Goal: Task Accomplishment & Management: Manage account settings

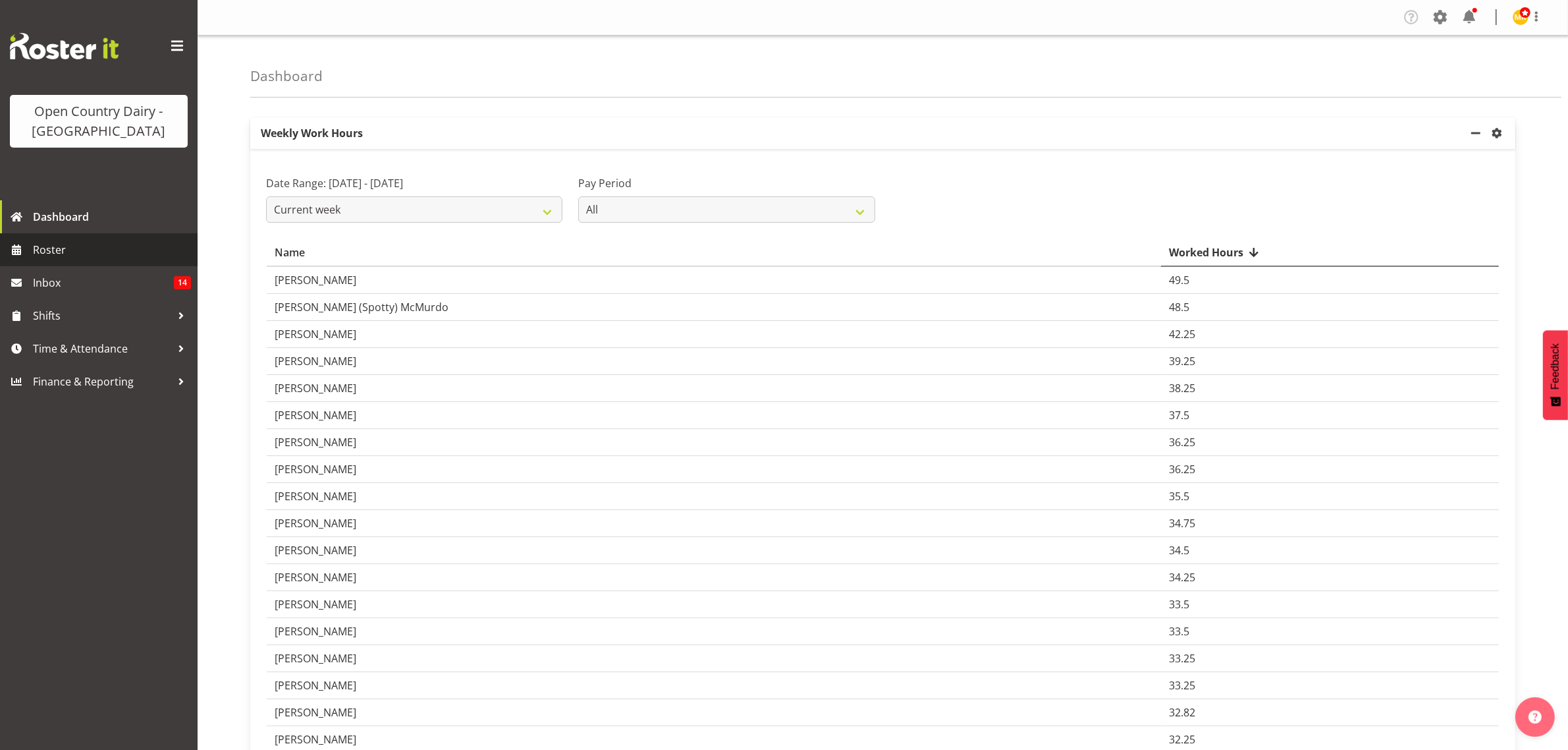
click at [42, 251] on span "Roster" at bounding box center [112, 249] width 158 height 20
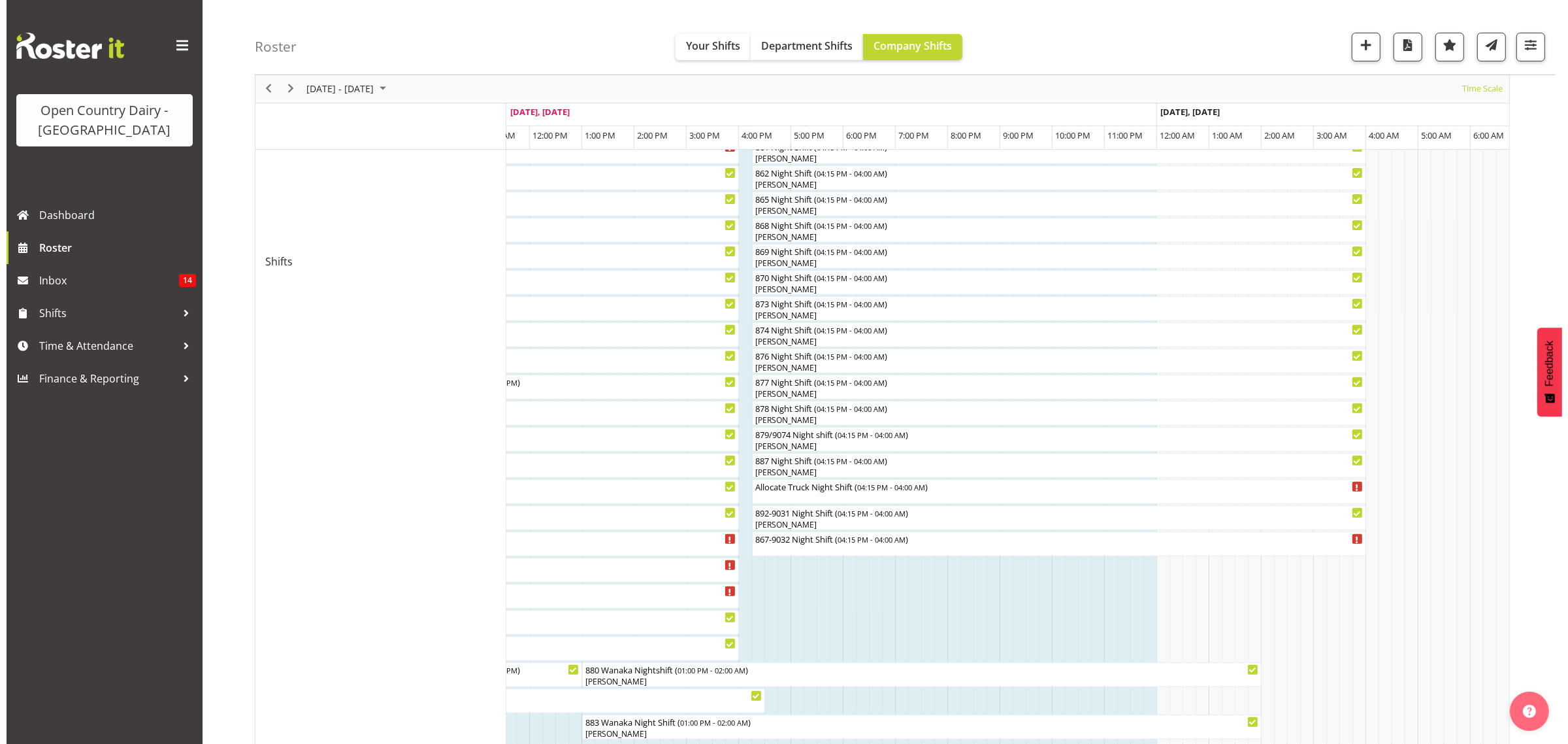
scroll to position [451, 0]
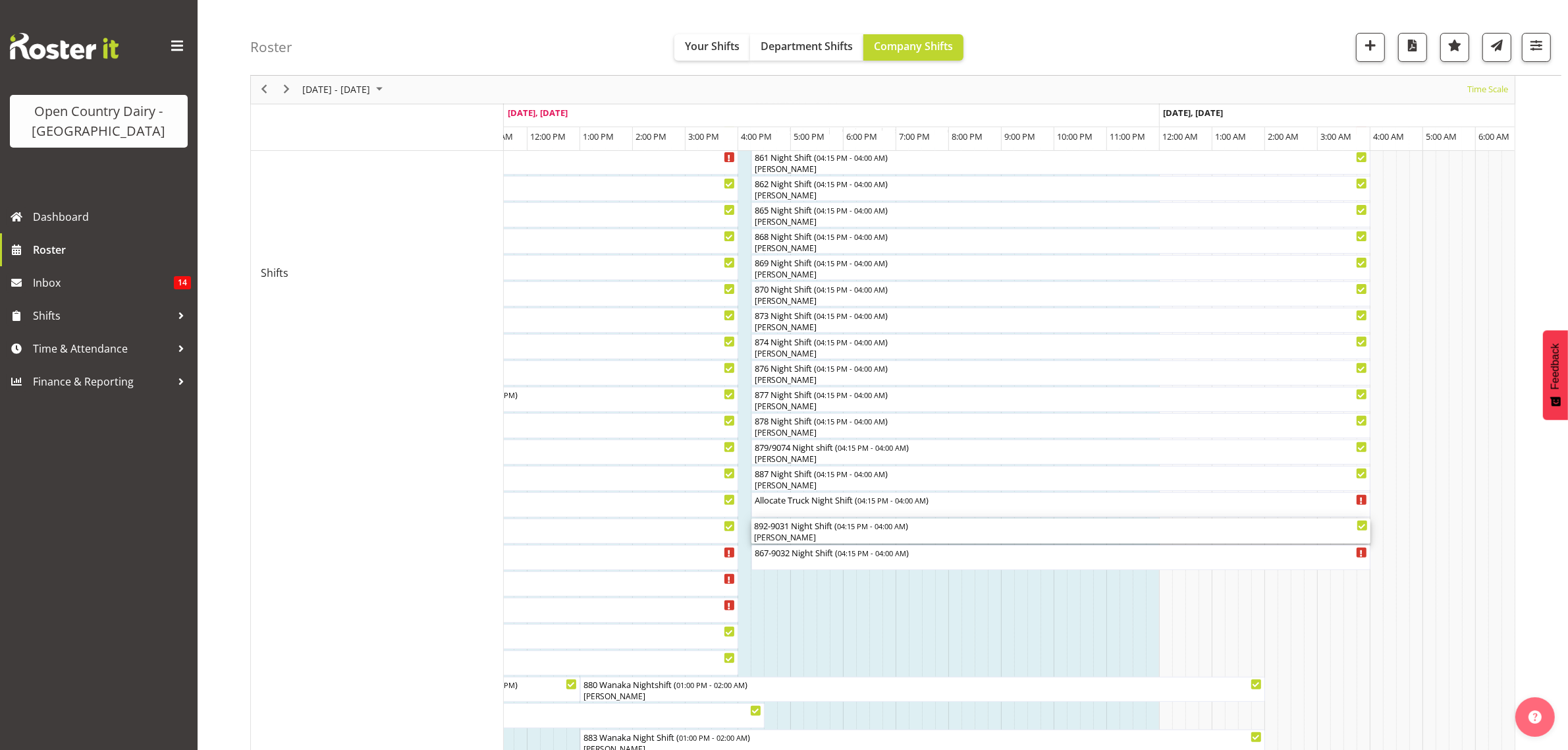
click at [804, 529] on div "892-9031 Night Shift ( 04:15 PM - 04:00 AM )" at bounding box center [1061, 525] width 614 height 13
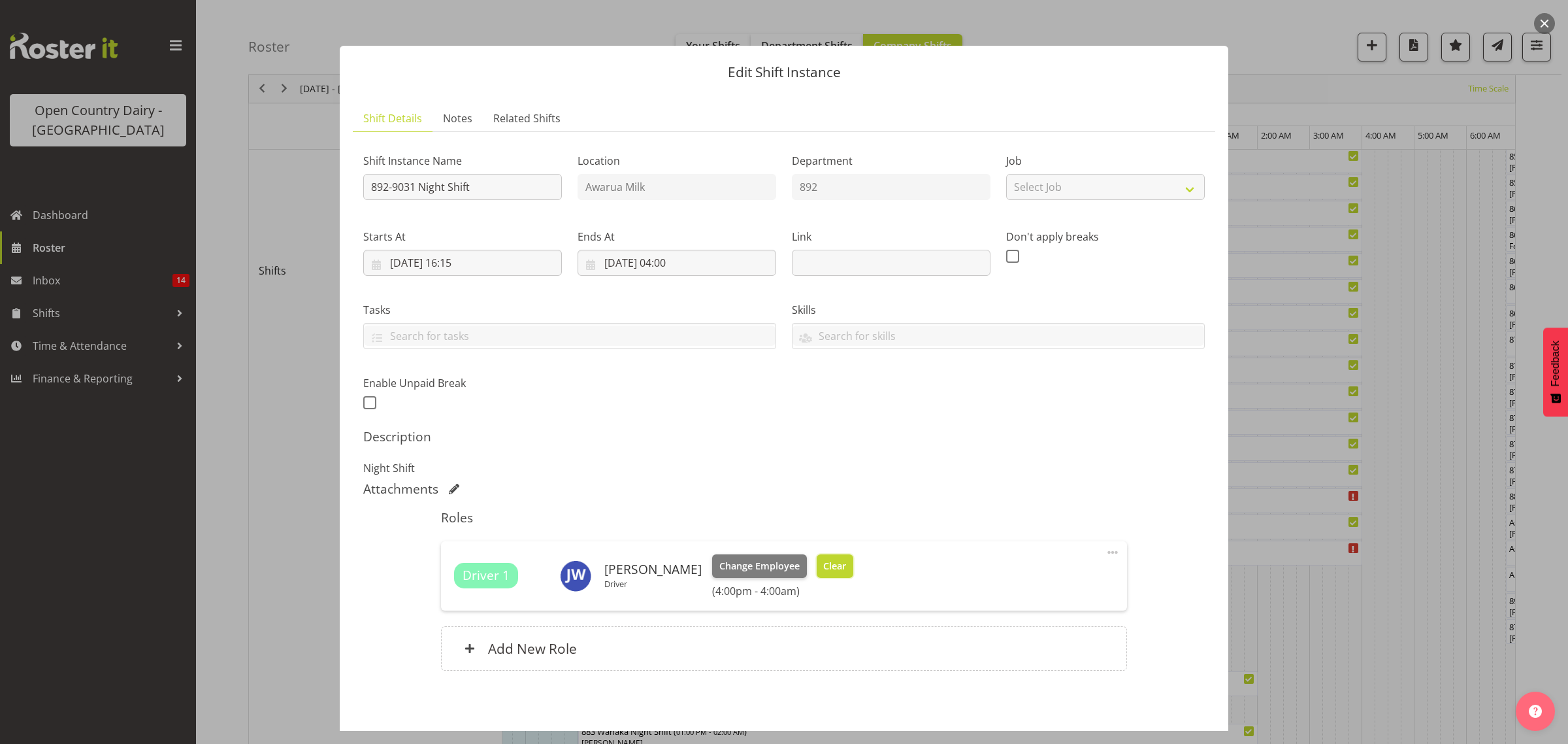
click at [823, 563] on span "Clear" at bounding box center [835, 566] width 23 height 14
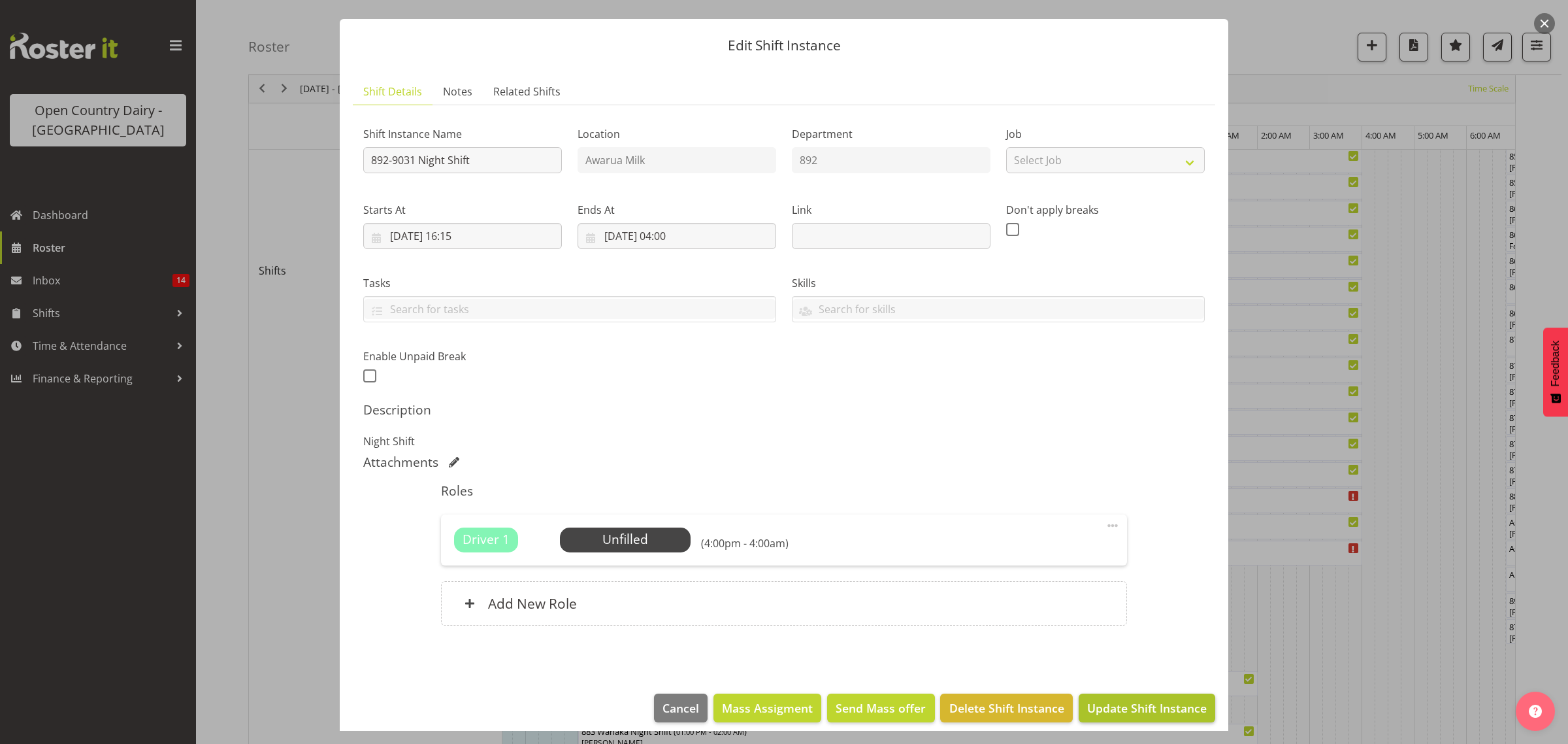
scroll to position [38, 0]
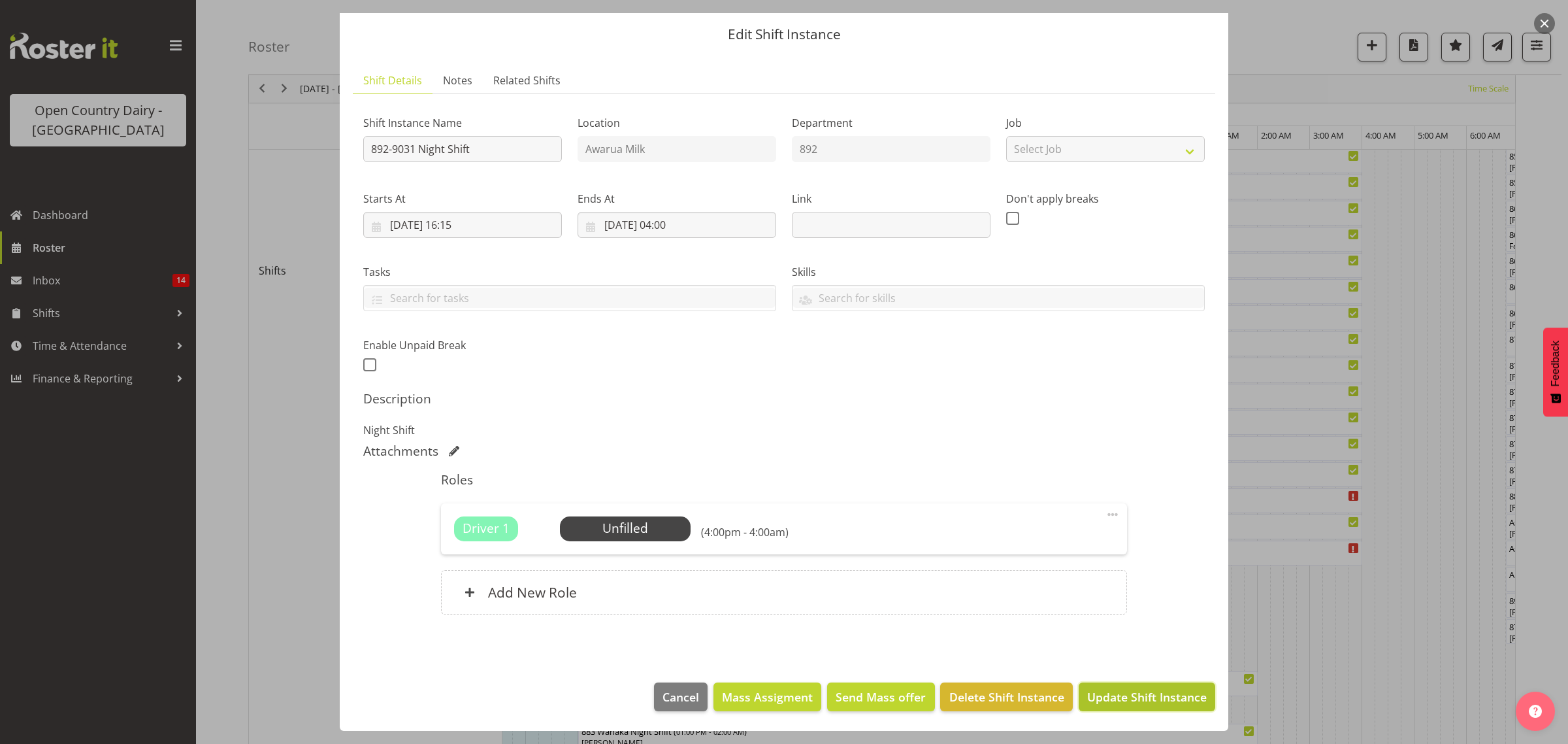
click at [1110, 703] on span "Update Shift Instance" at bounding box center [1147, 696] width 120 height 17
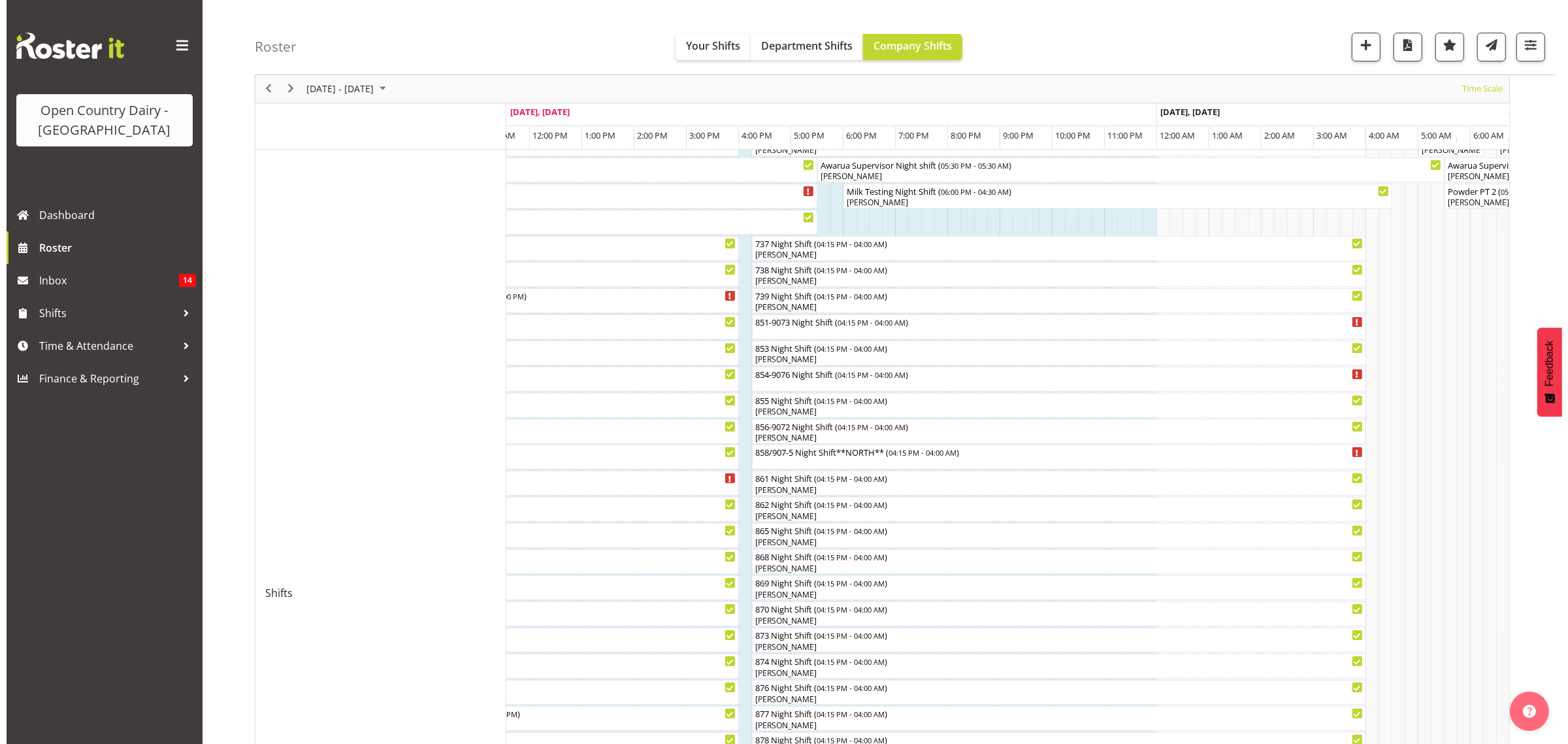
scroll to position [163, 0]
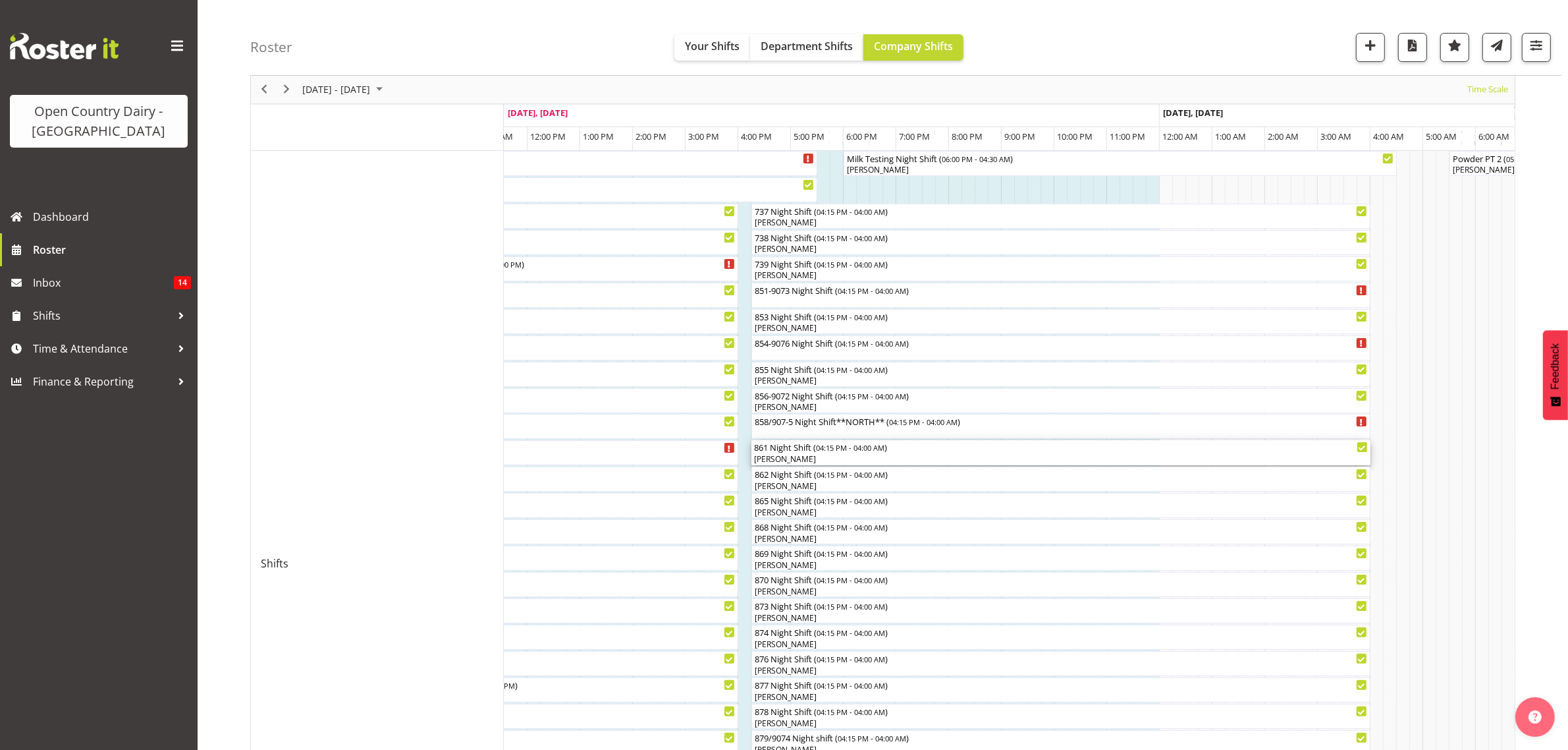
click at [791, 458] on div "[PERSON_NAME]" at bounding box center [1061, 459] width 614 height 12
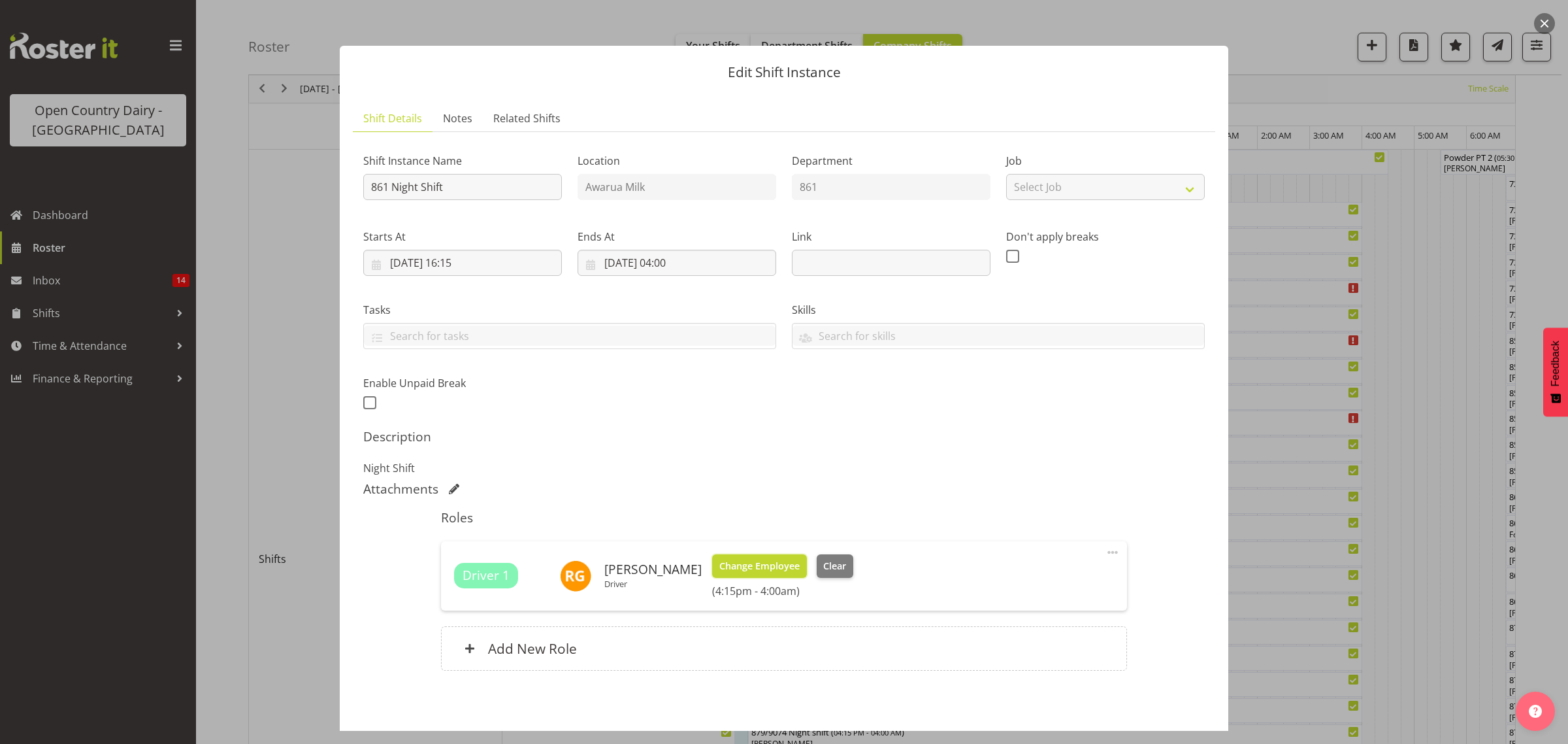
click at [752, 569] on span "Change Employee" at bounding box center [759, 566] width 81 height 14
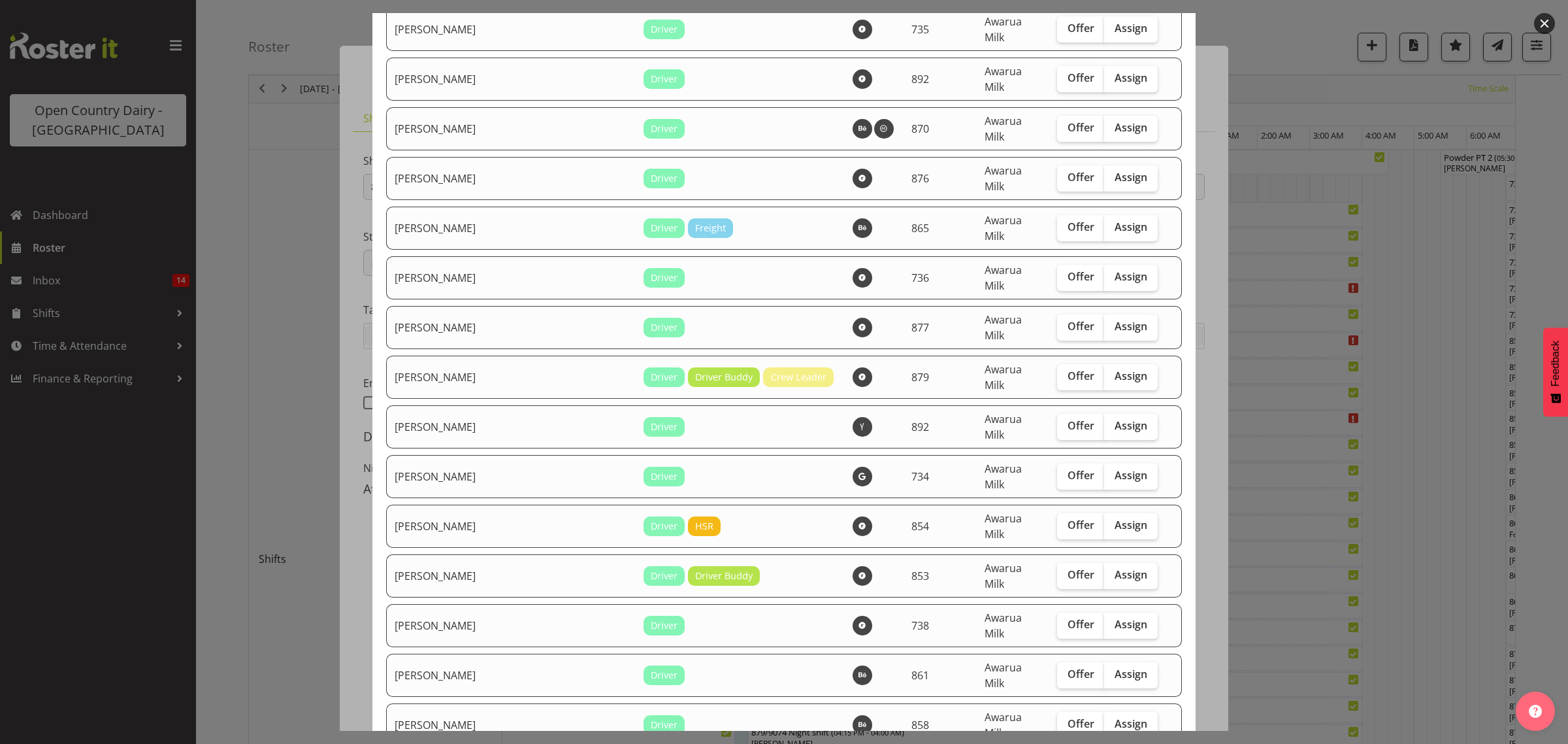
scroll to position [654, 0]
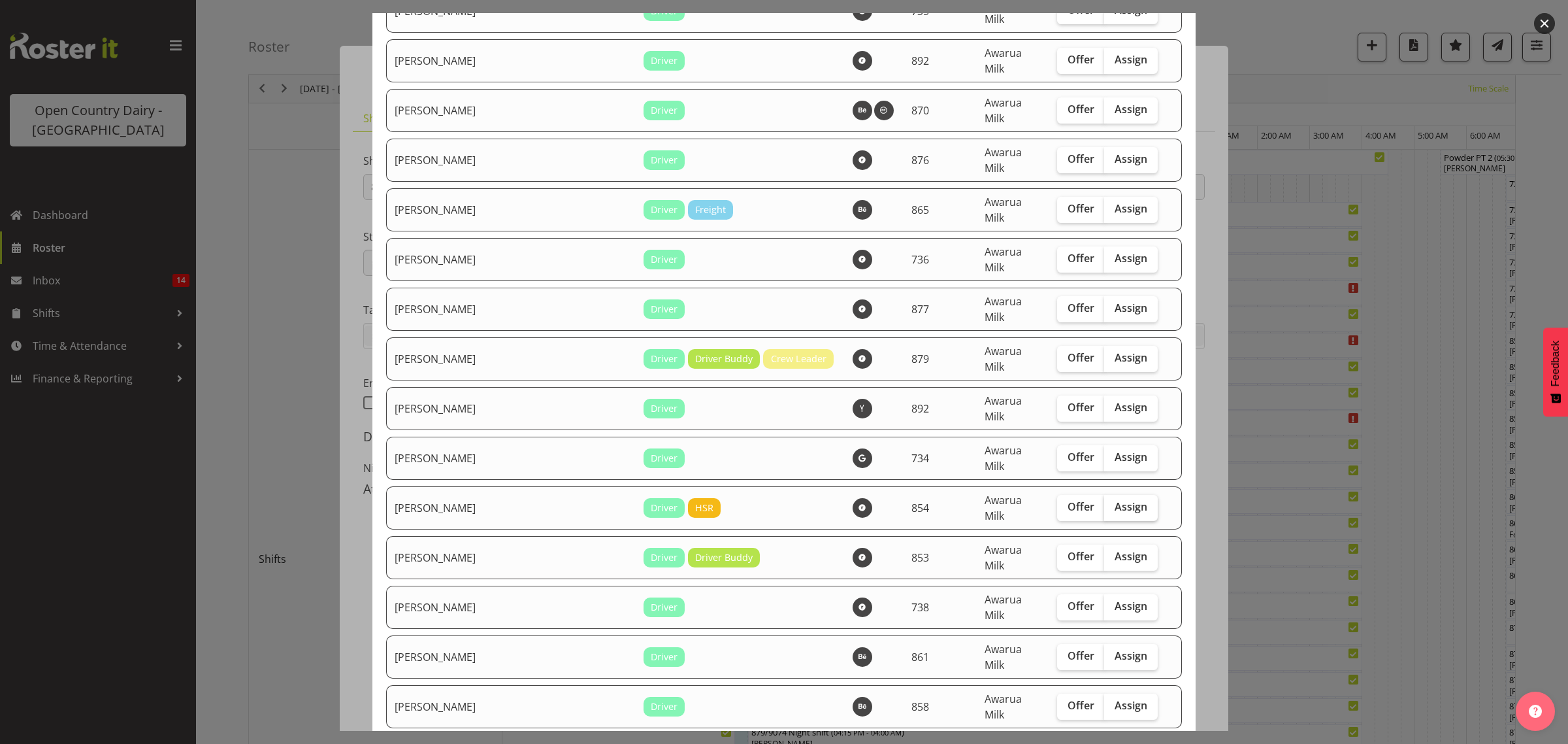
click at [1114, 400] on span "Assign" at bounding box center [1130, 407] width 33 height 13
click at [1104, 403] on input "Assign" at bounding box center [1108, 407] width 9 height 9
checkbox input "true"
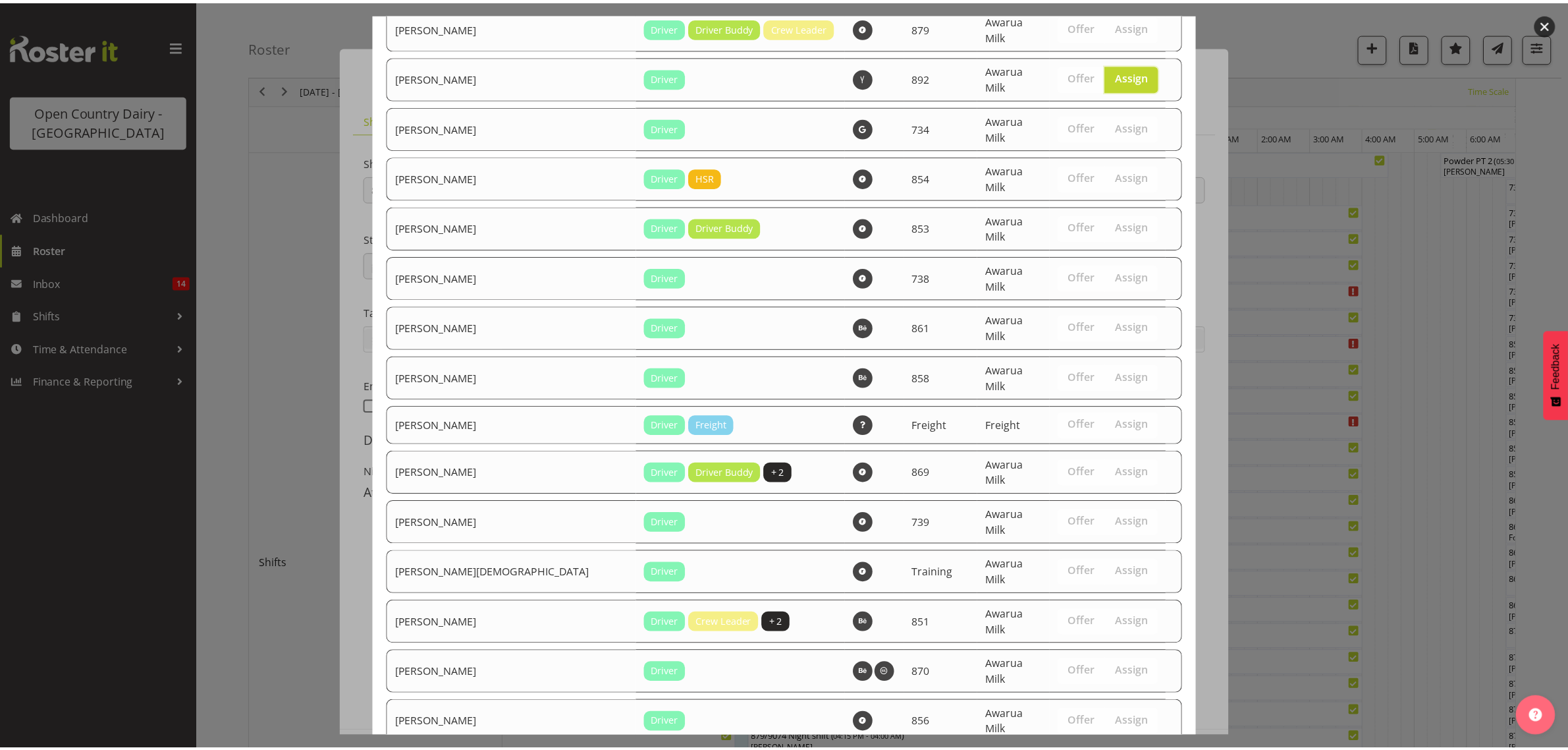
scroll to position [1020, 0]
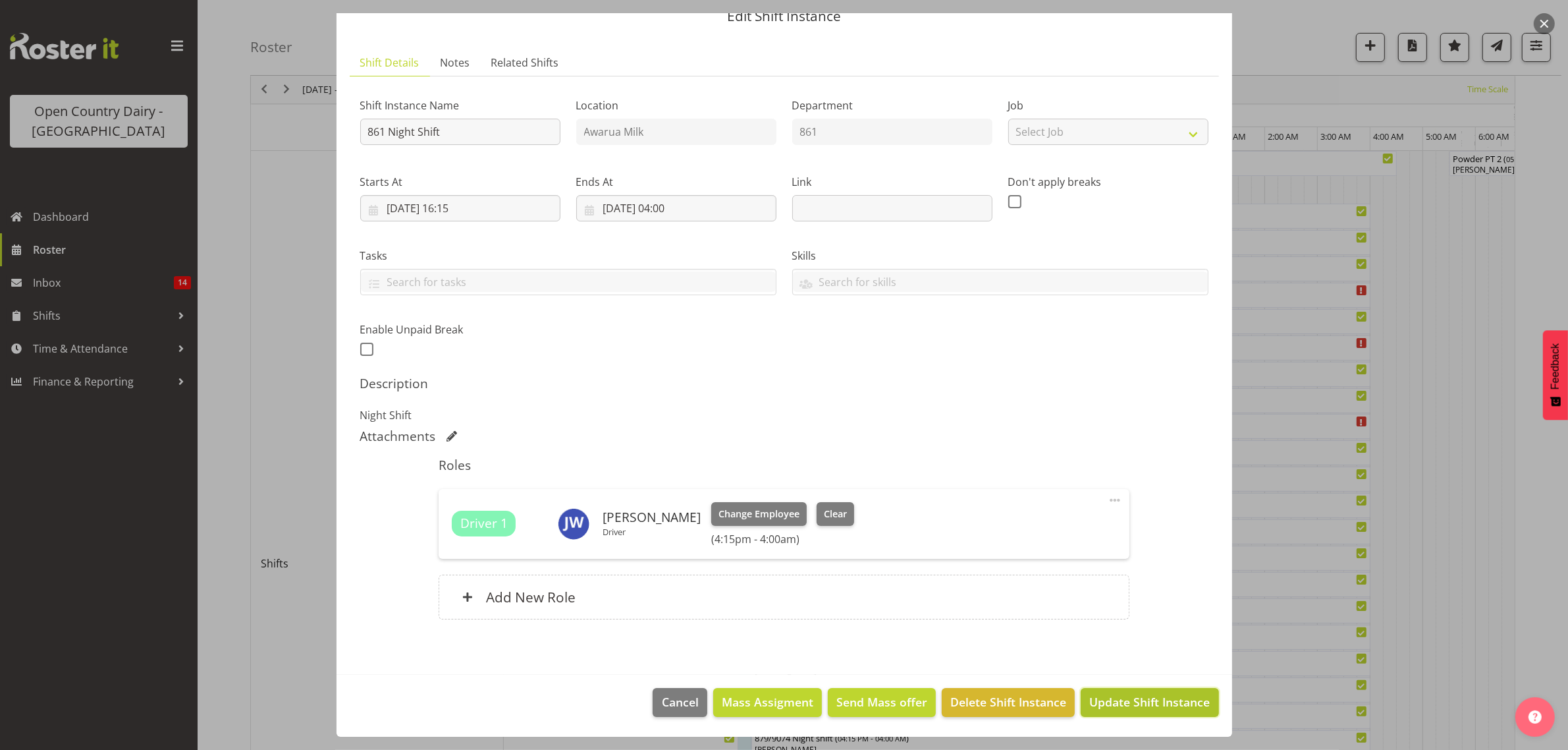
click at [1132, 699] on span "Update Shift Instance" at bounding box center [1150, 701] width 121 height 17
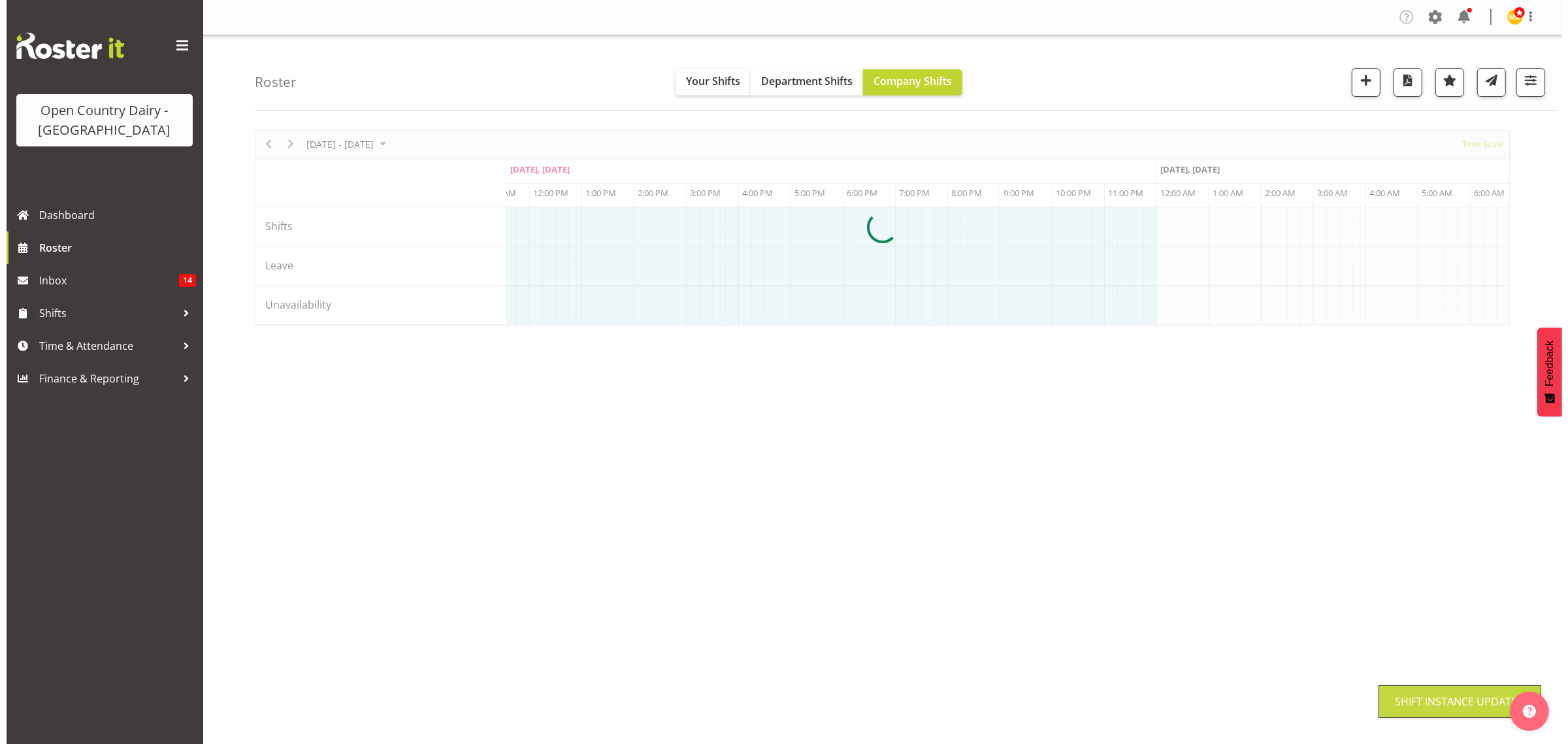
scroll to position [0, 0]
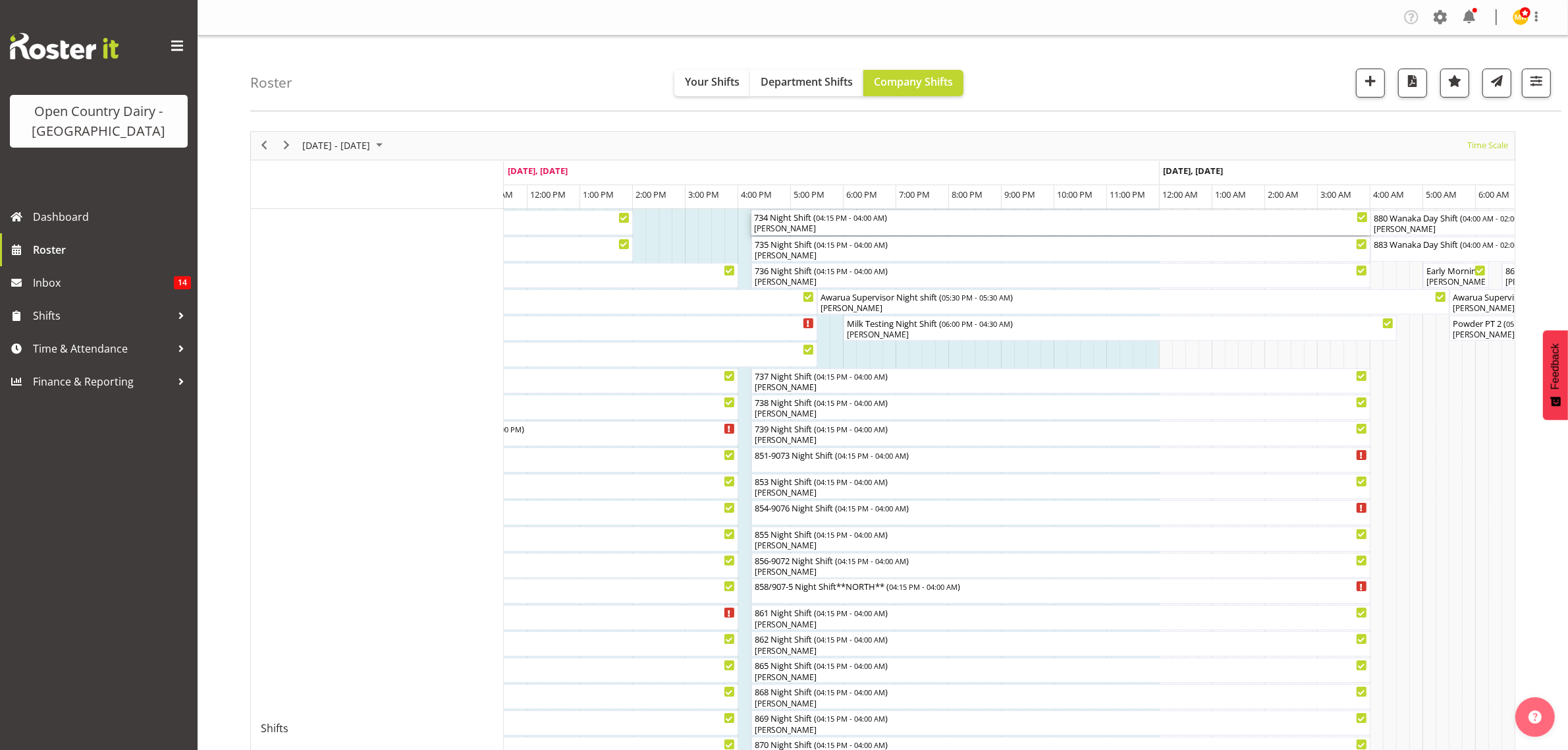
click at [798, 227] on div "[PERSON_NAME]" at bounding box center [1061, 228] width 614 height 12
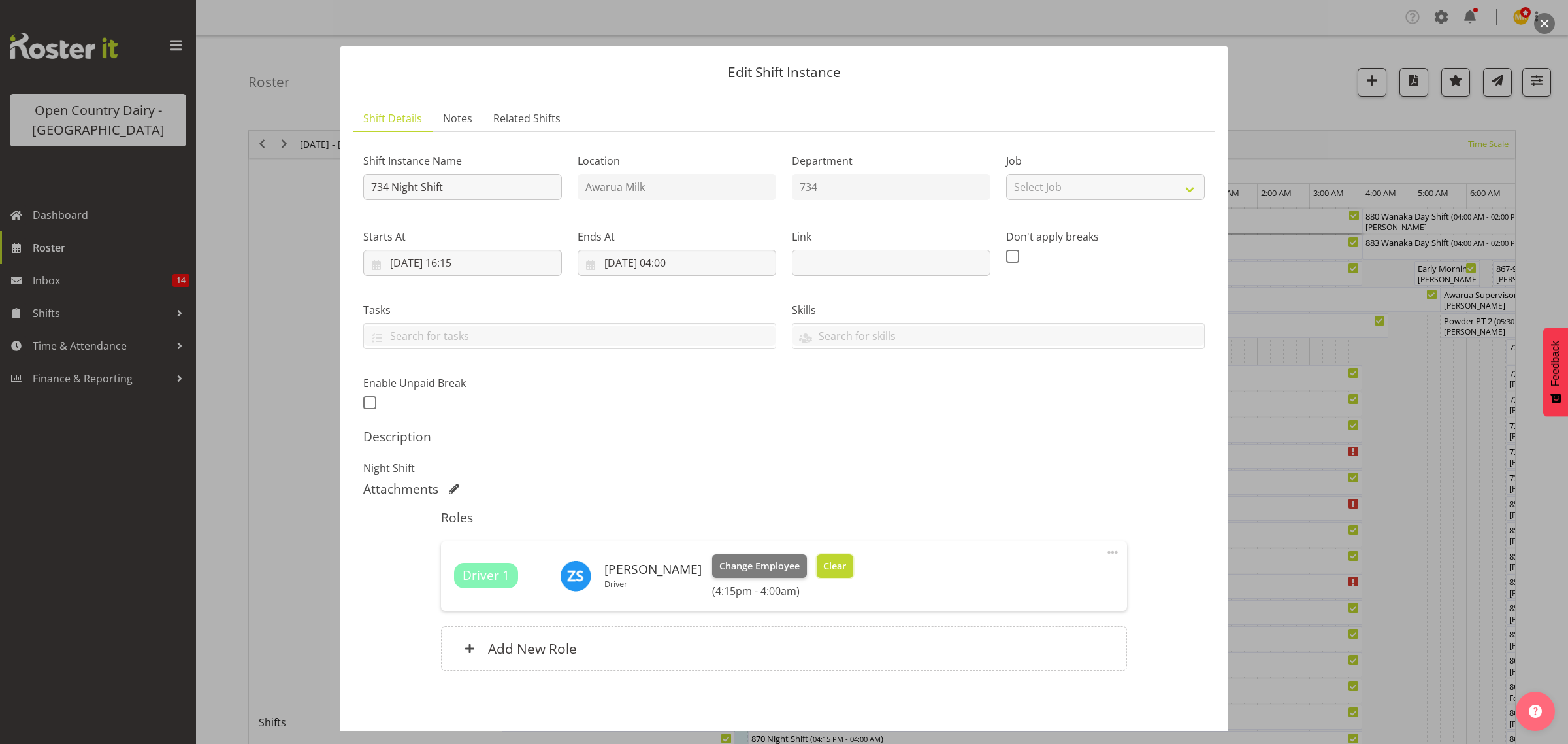
click at [836, 565] on span "Clear" at bounding box center [835, 566] width 23 height 14
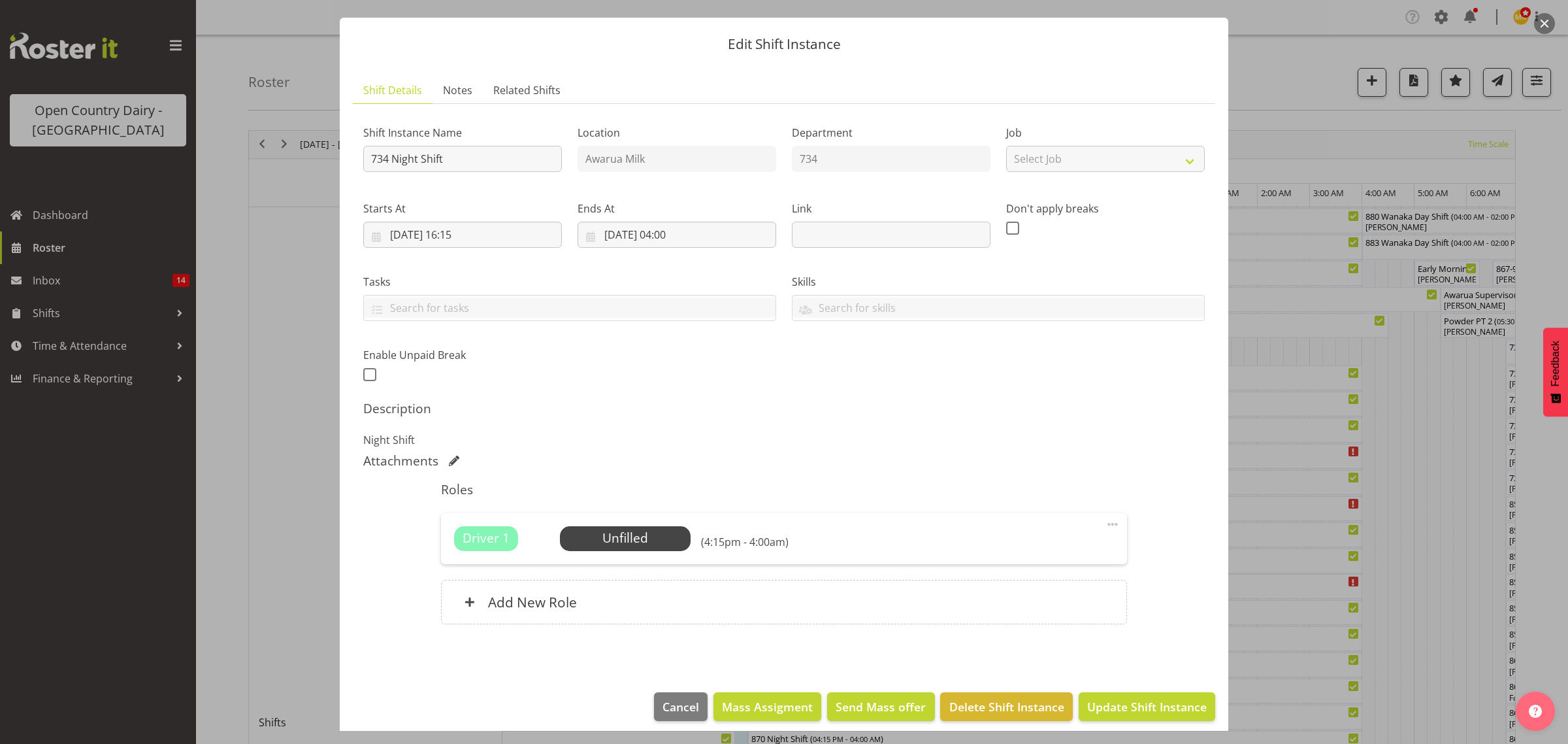
scroll to position [38, 0]
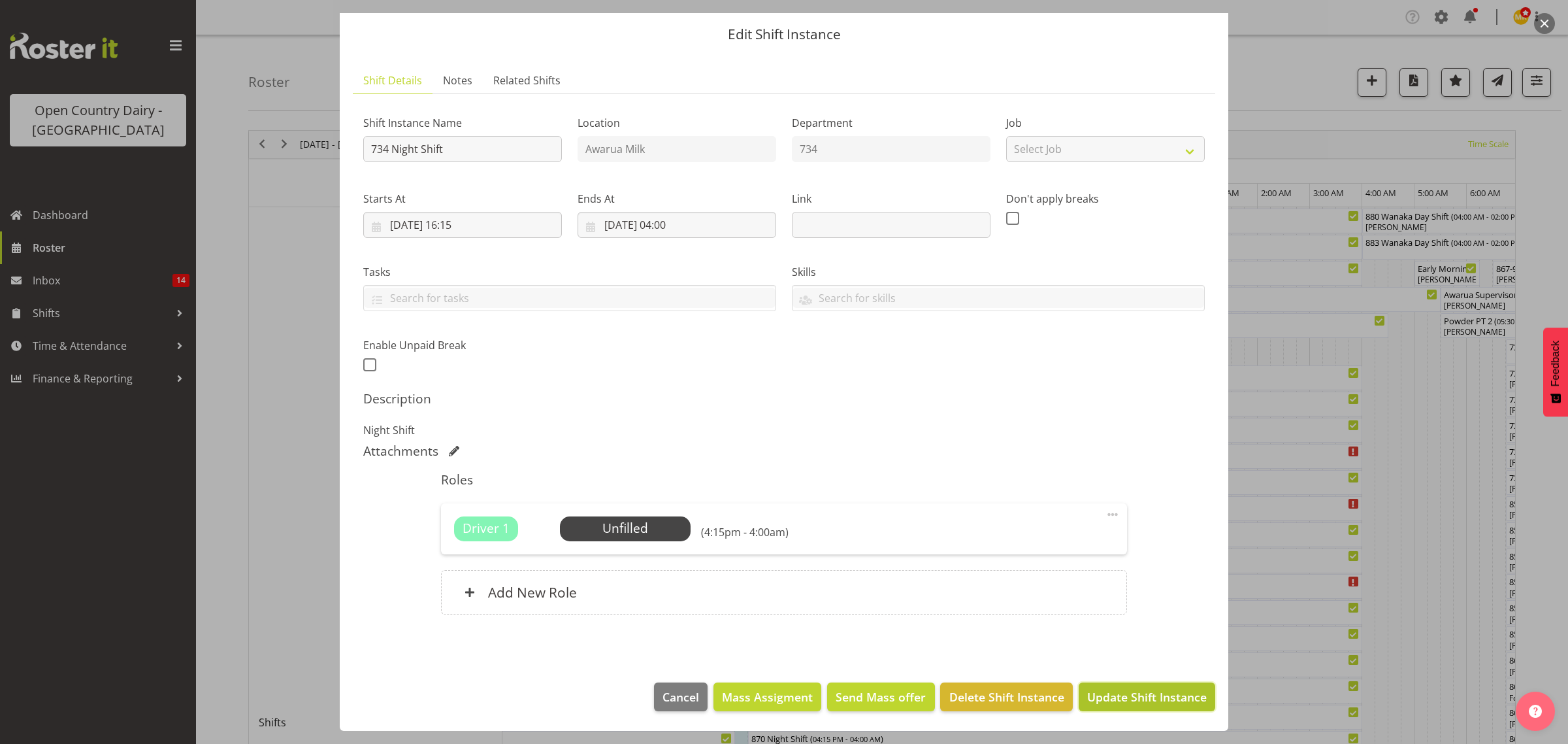
click at [1152, 698] on span "Update Shift Instance" at bounding box center [1147, 696] width 120 height 17
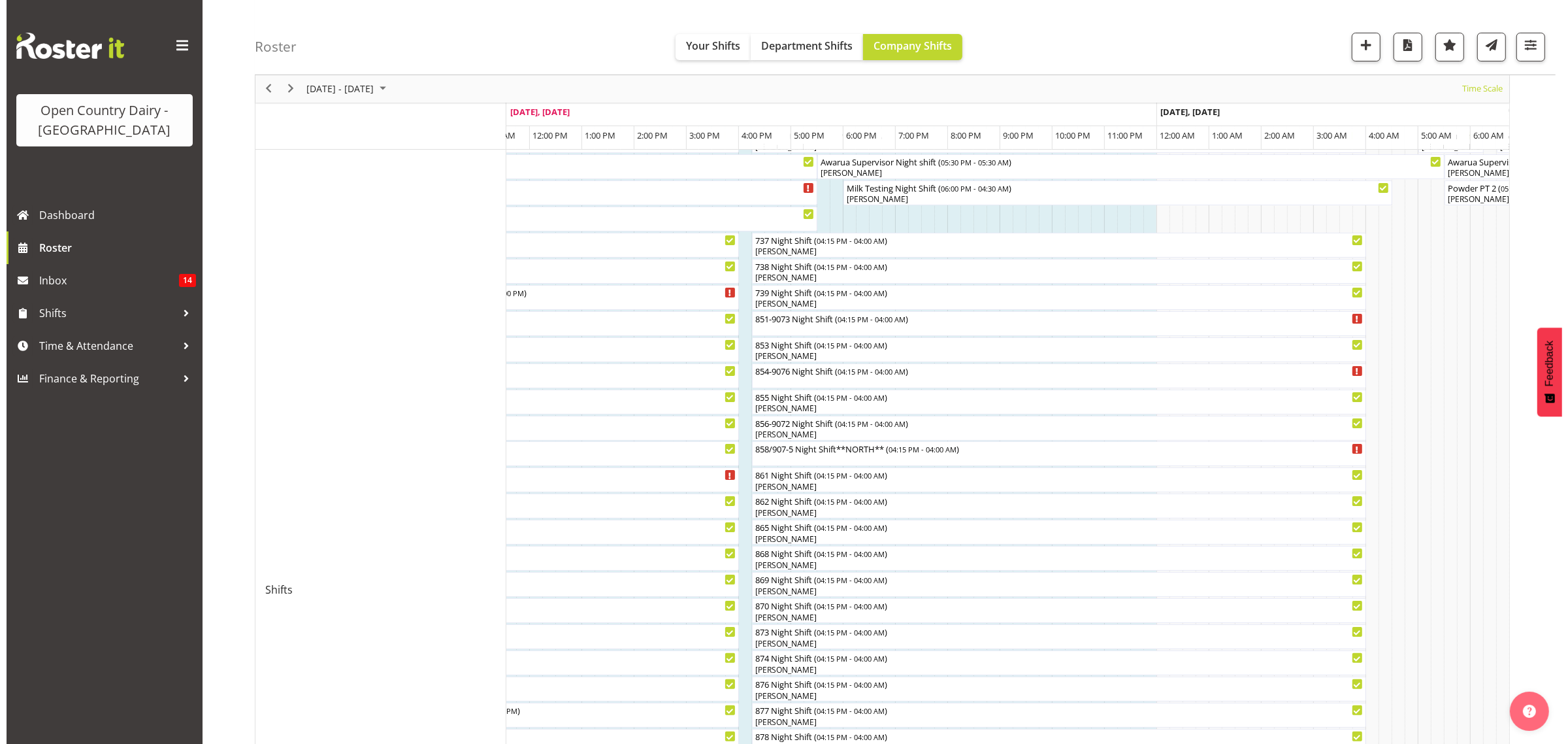
scroll to position [163, 0]
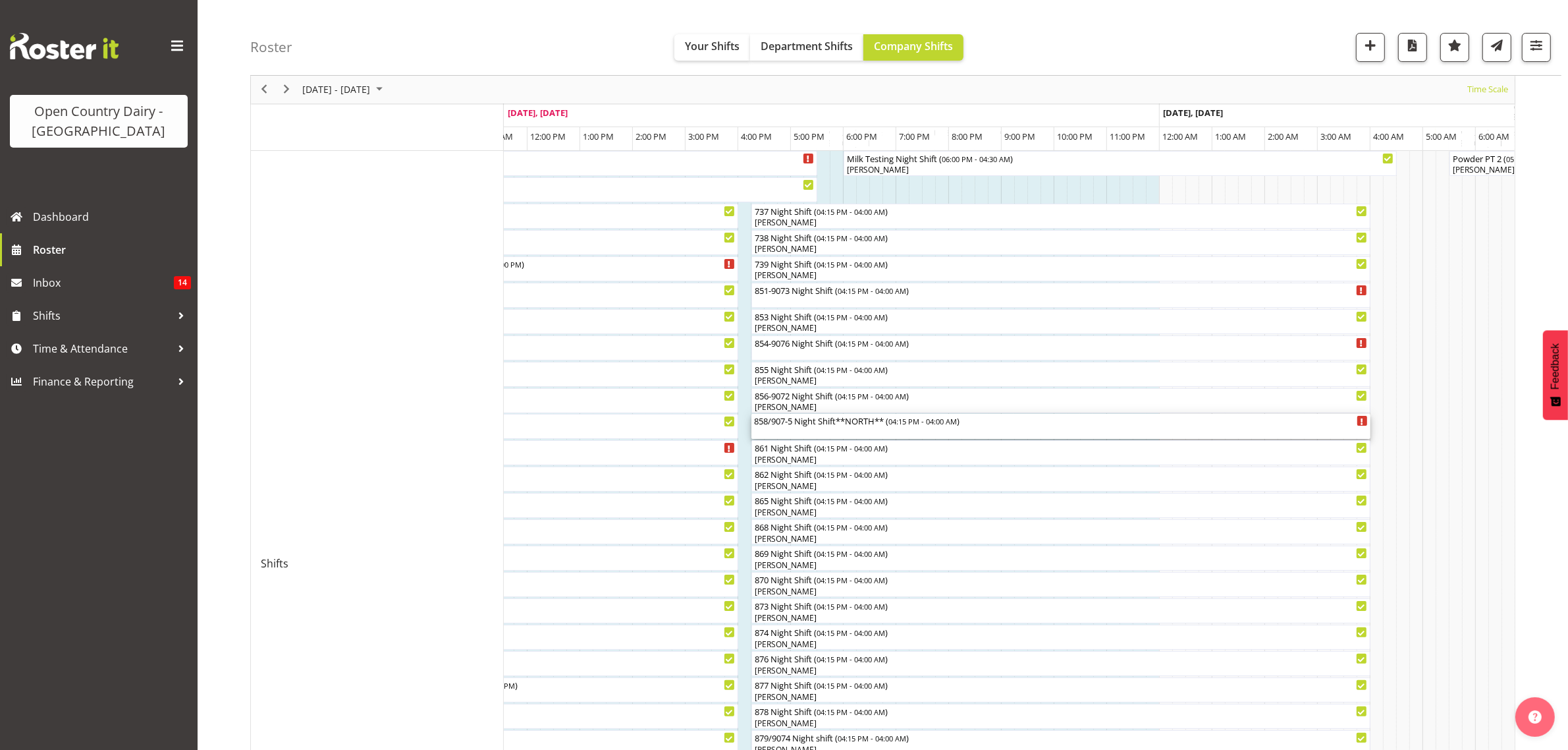
click at [796, 425] on div "858/907-5 Night Shift**NORTH** ( 04:15 PM - 04:00 AM )" at bounding box center [1061, 420] width 614 height 13
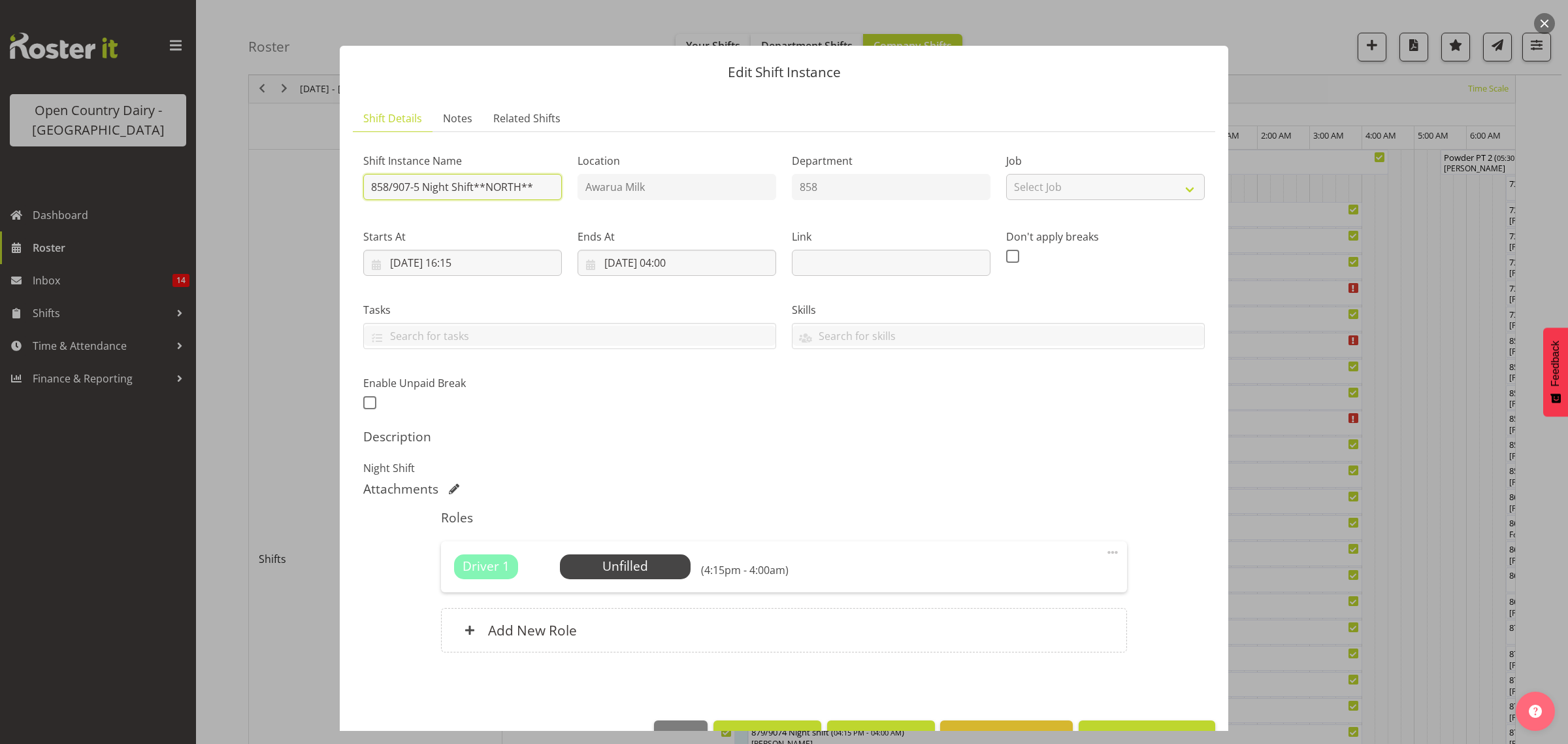
click at [545, 191] on input "858/907-5 Night Shift**NORTH**" at bounding box center [462, 187] width 198 height 26
type input "858/907-5 Night Shift"
click at [623, 561] on span "Select Employee" at bounding box center [625, 566] width 97 height 19
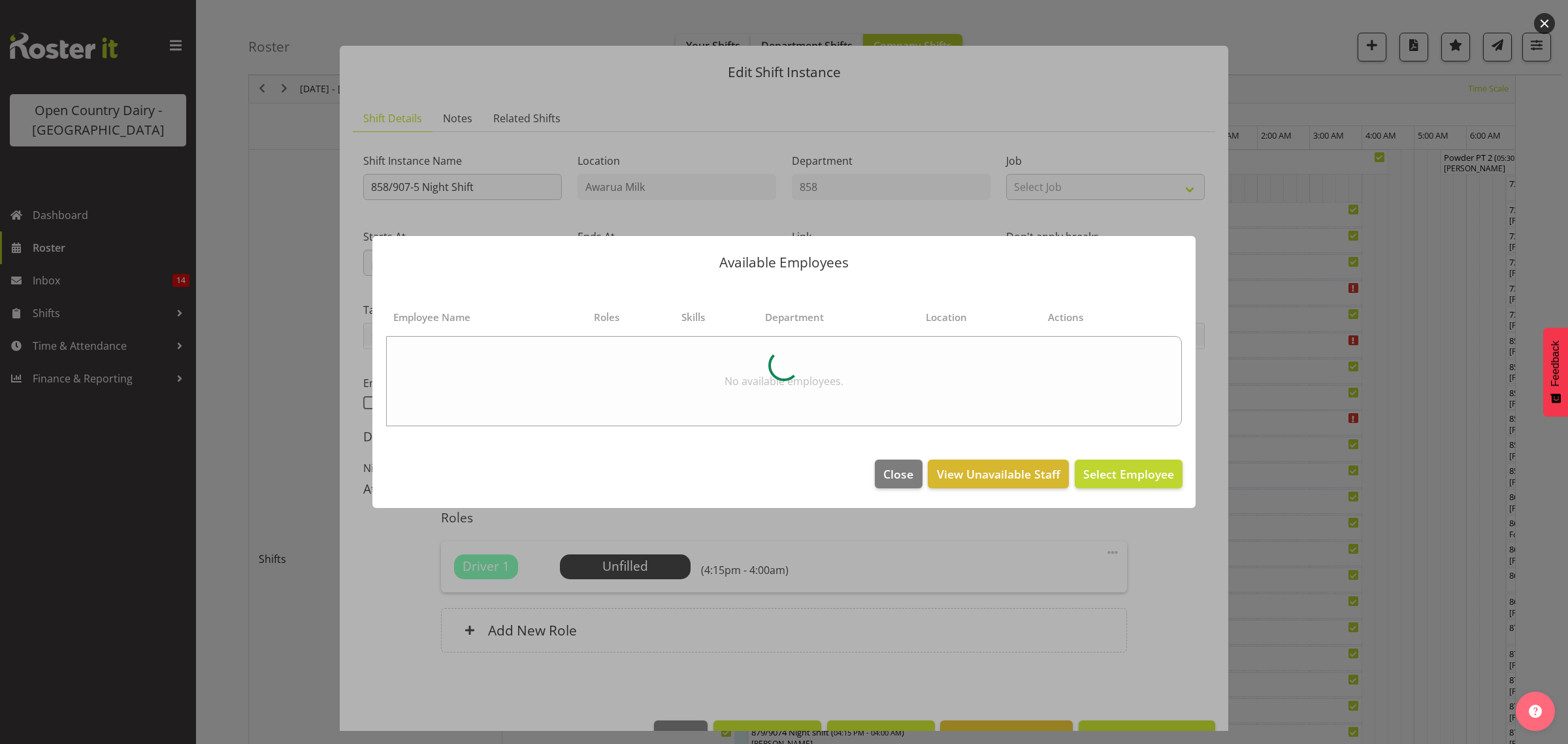
click at [1135, 433] on table "Employee Name Roles Skills Department Location Actions No available employees." at bounding box center [784, 365] width 797 height 136
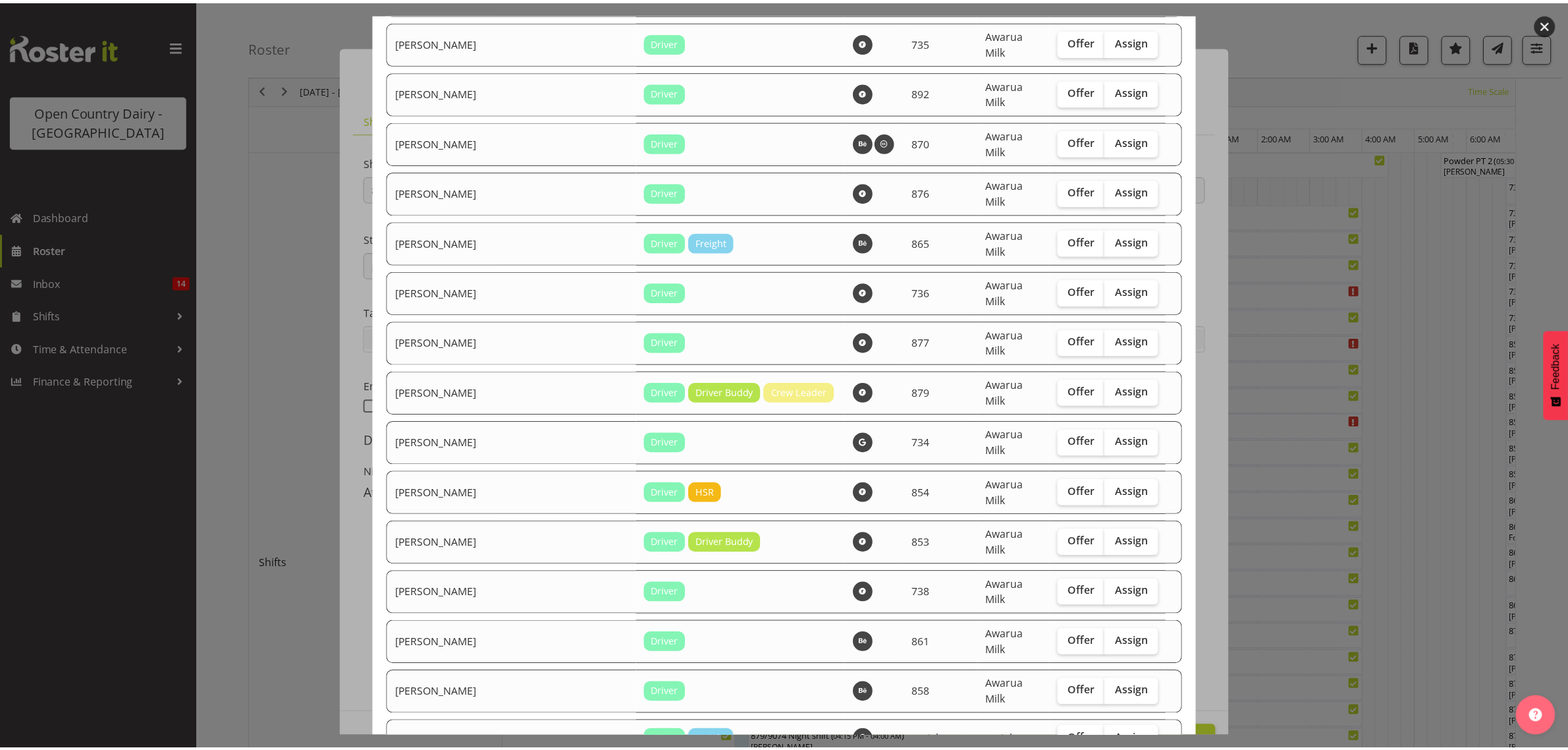
scroll to position [659, 0]
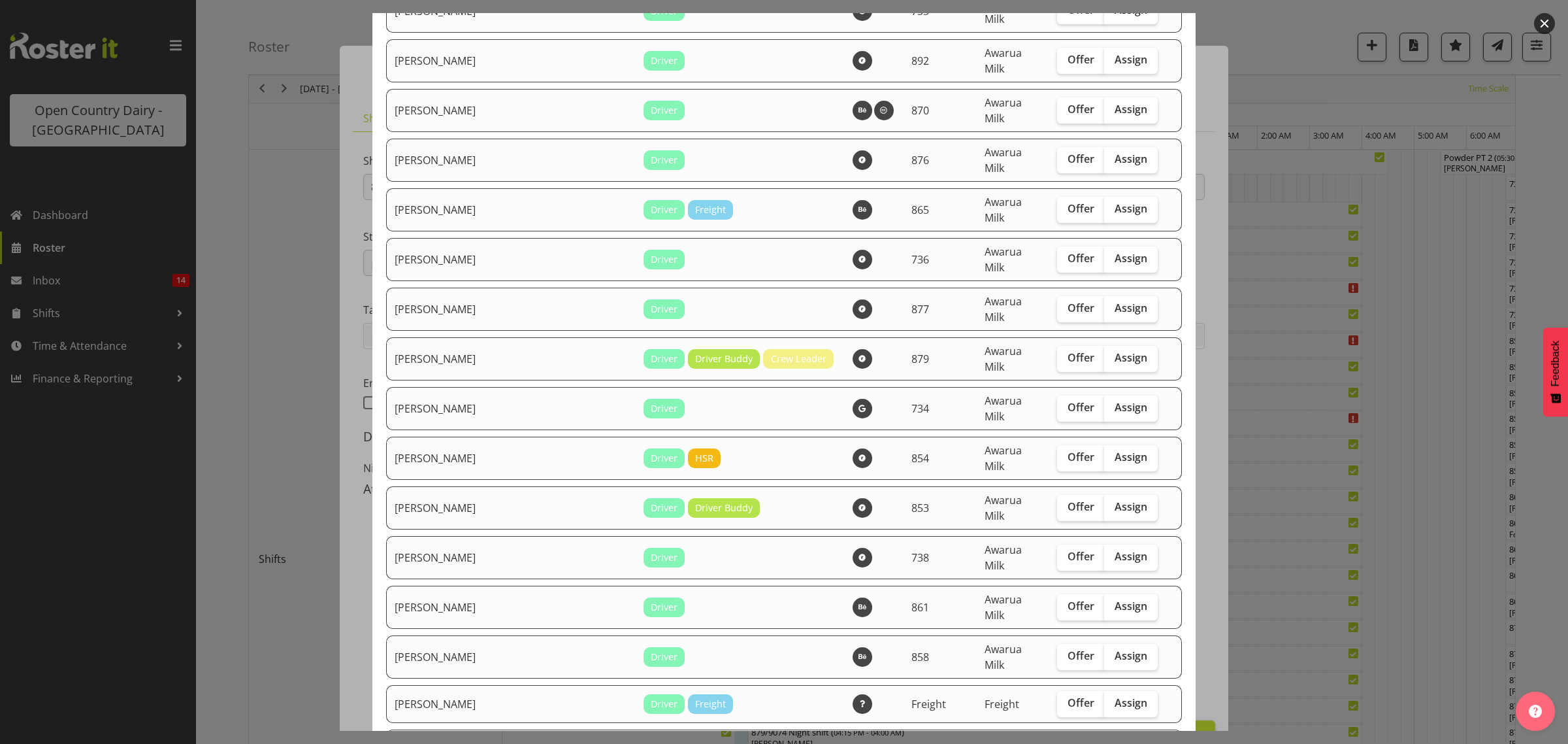
drag, startPoint x: 1243, startPoint y: 533, endPoint x: 1256, endPoint y: 533, distance: 13.0
click at [1244, 533] on div at bounding box center [784, 372] width 1568 height 744
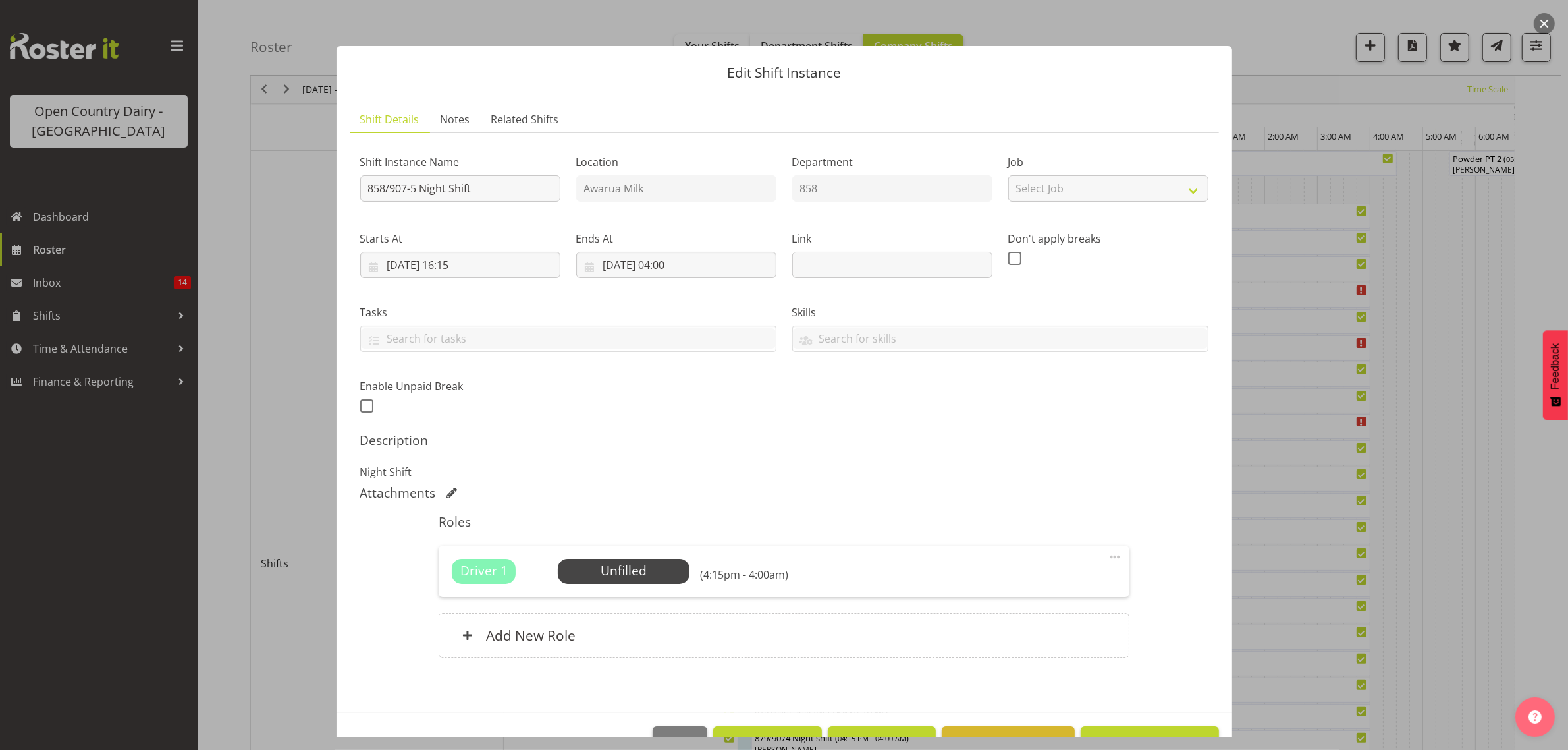
click at [1272, 539] on div at bounding box center [784, 375] width 1568 height 750
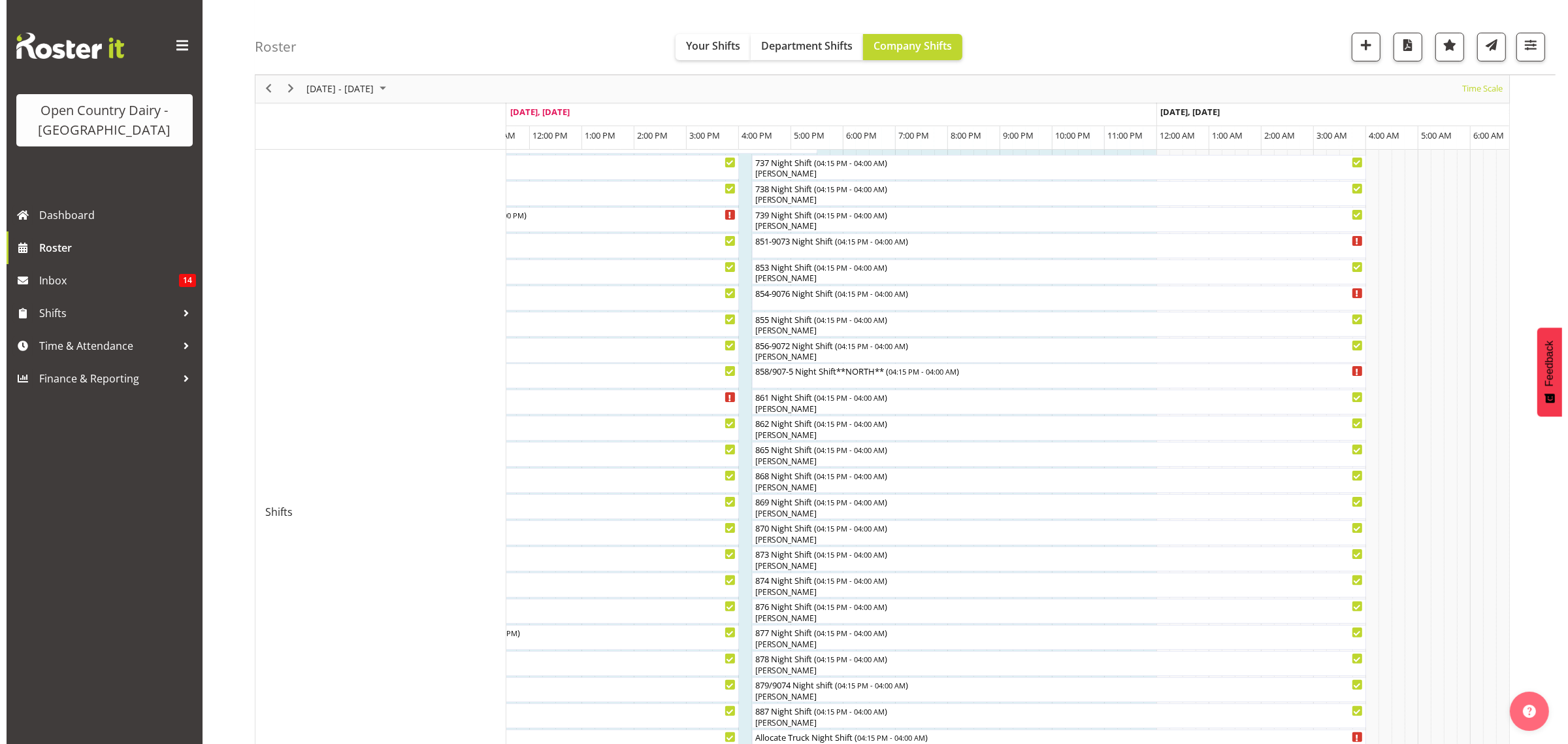
scroll to position [245, 0]
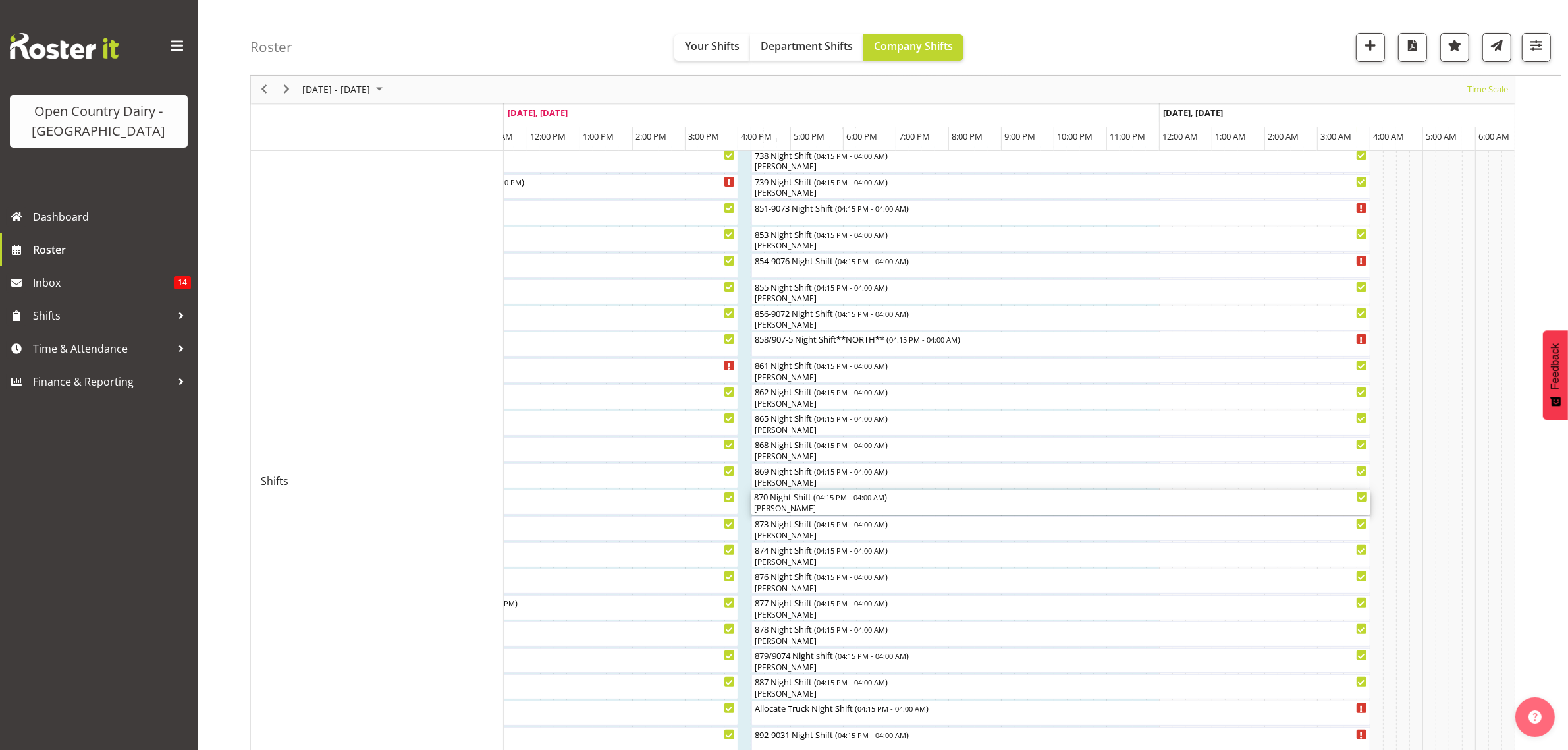
click at [775, 506] on div "[PERSON_NAME]" at bounding box center [1061, 508] width 614 height 12
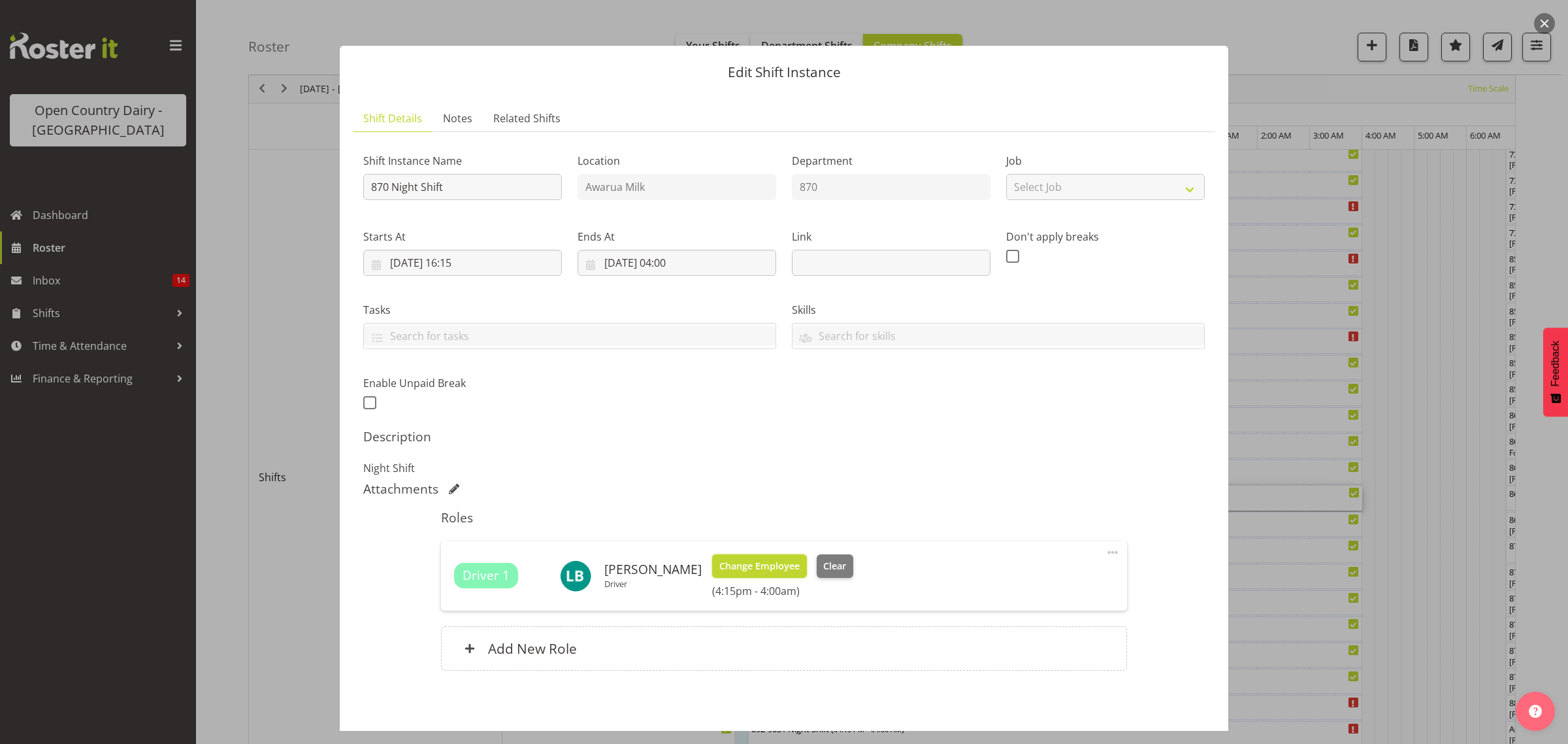
click at [743, 569] on span "Change Employee" at bounding box center [759, 566] width 81 height 14
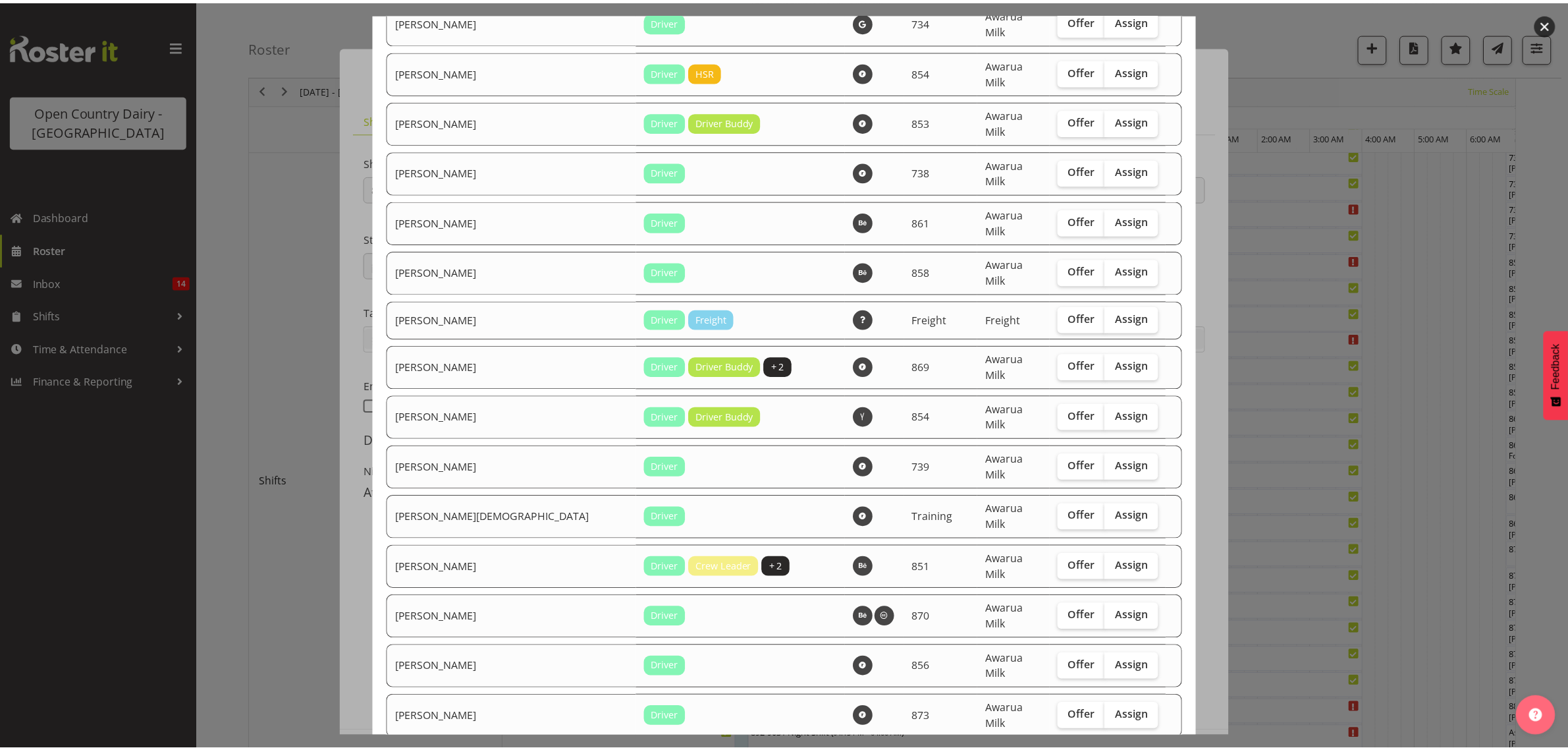
scroll to position [1065, 0]
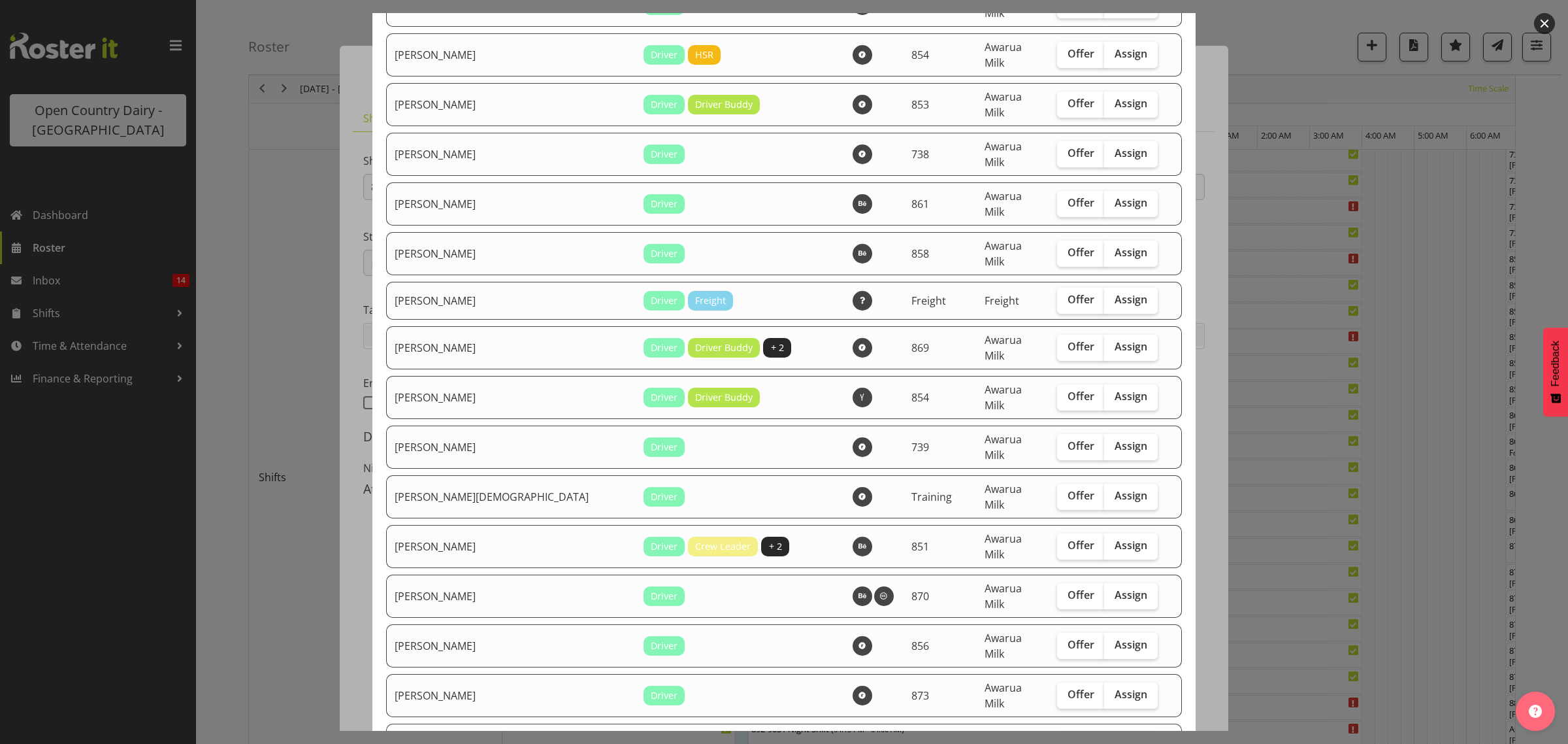
checkbox input "true"
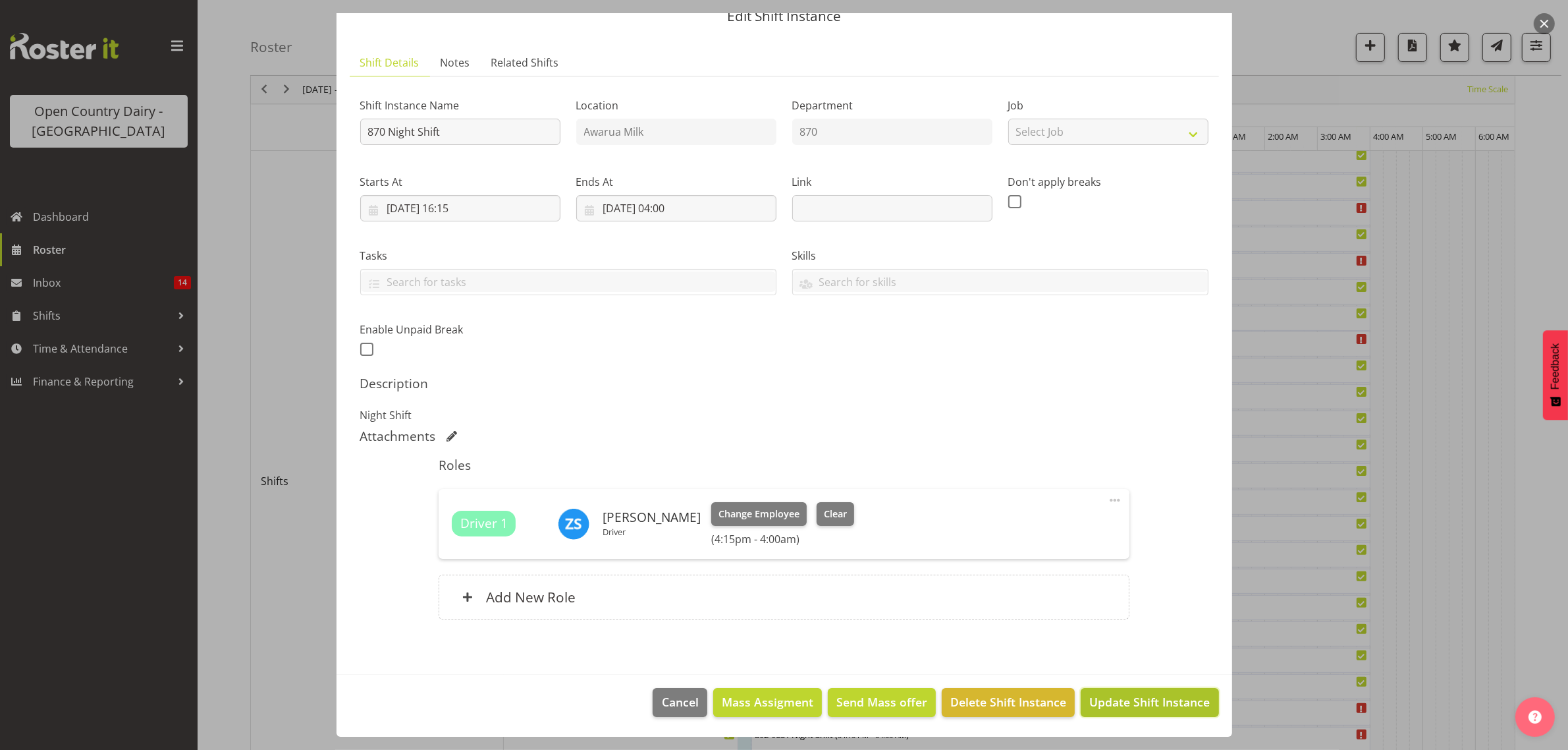
click at [1124, 710] on span "Update Shift Instance" at bounding box center [1150, 701] width 121 height 17
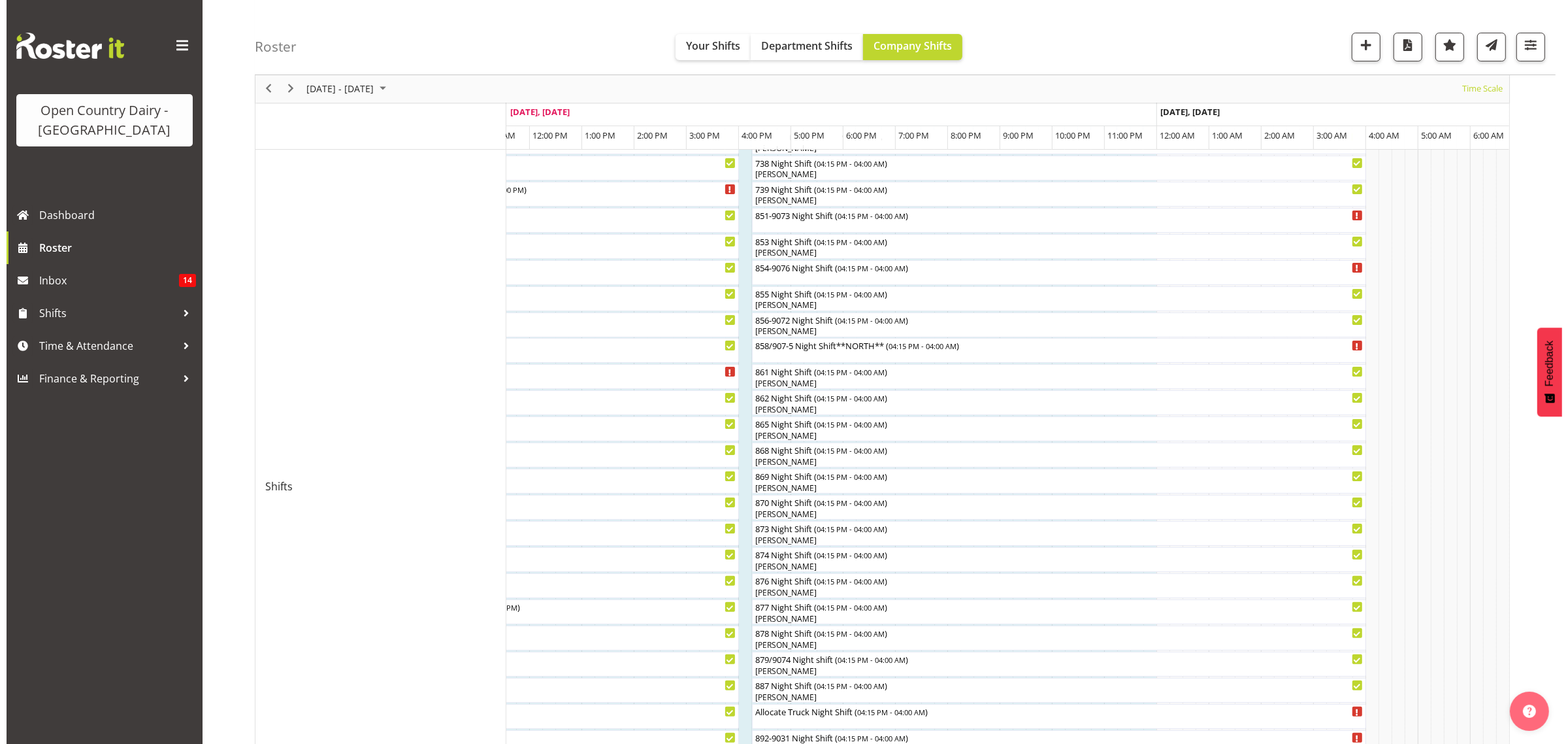
scroll to position [245, 0]
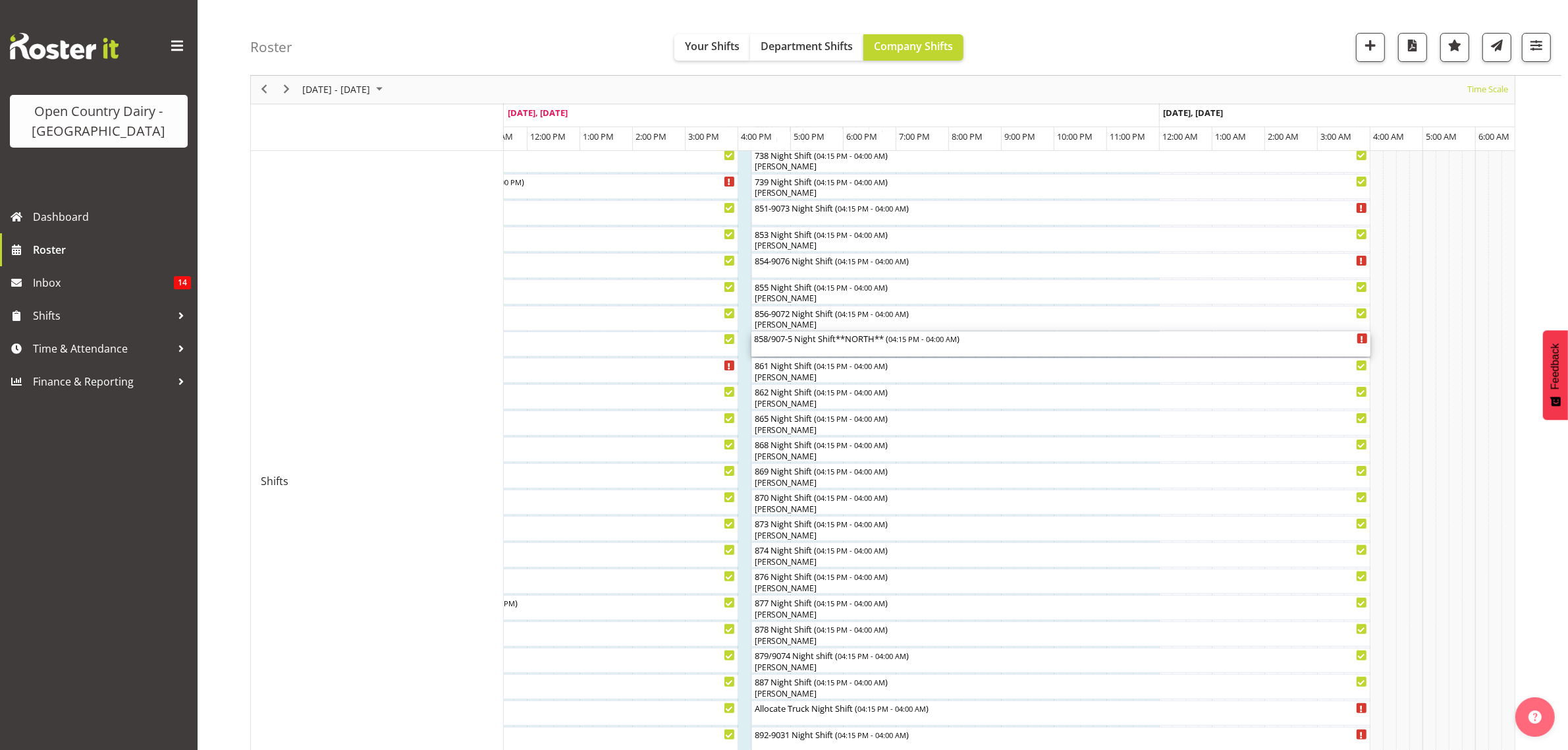
click at [798, 340] on div "858/907-5 Night Shift**NORTH** ( 04:15 PM - 04:00 AM )" at bounding box center [1061, 338] width 614 height 13
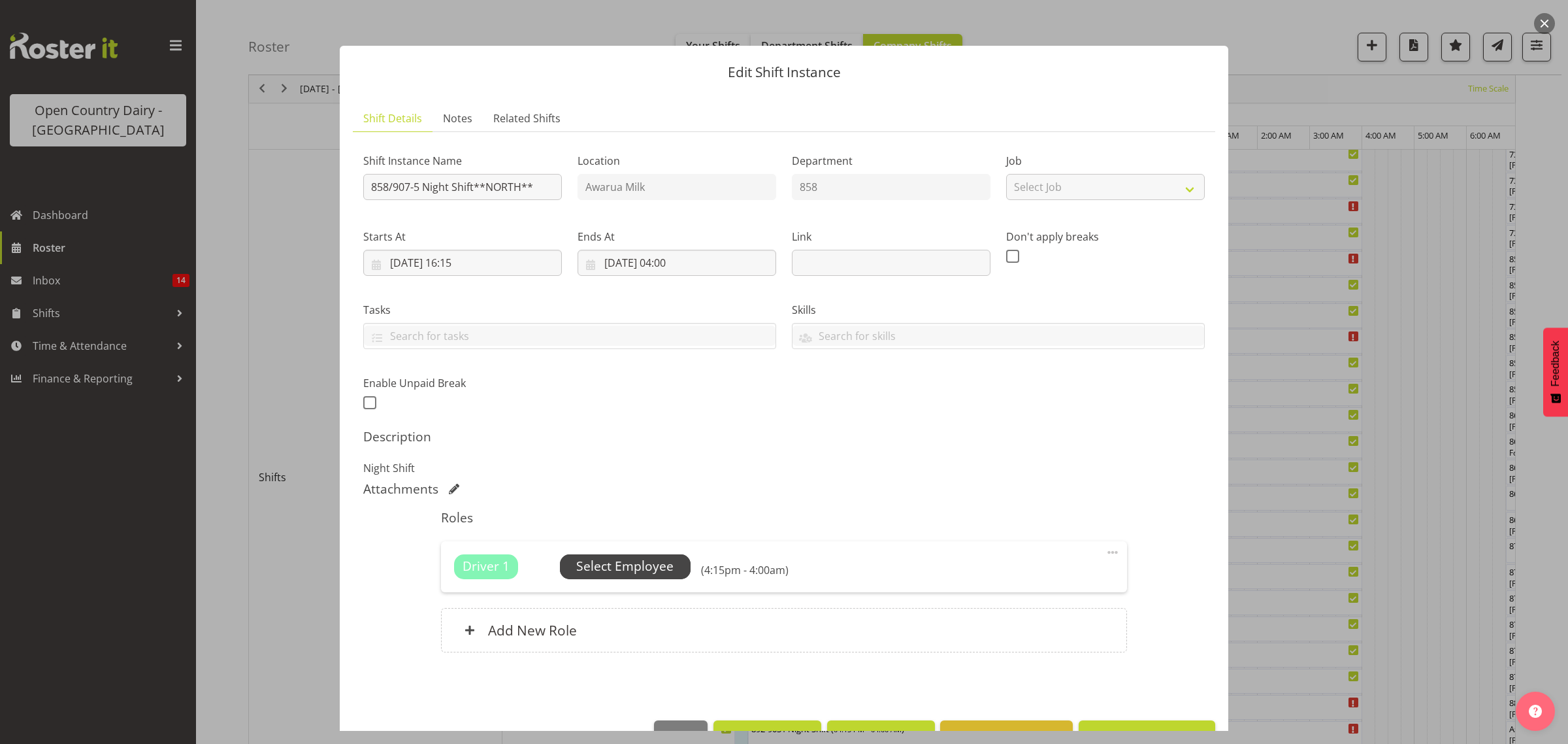
click at [639, 563] on span "Select Employee" at bounding box center [625, 566] width 97 height 19
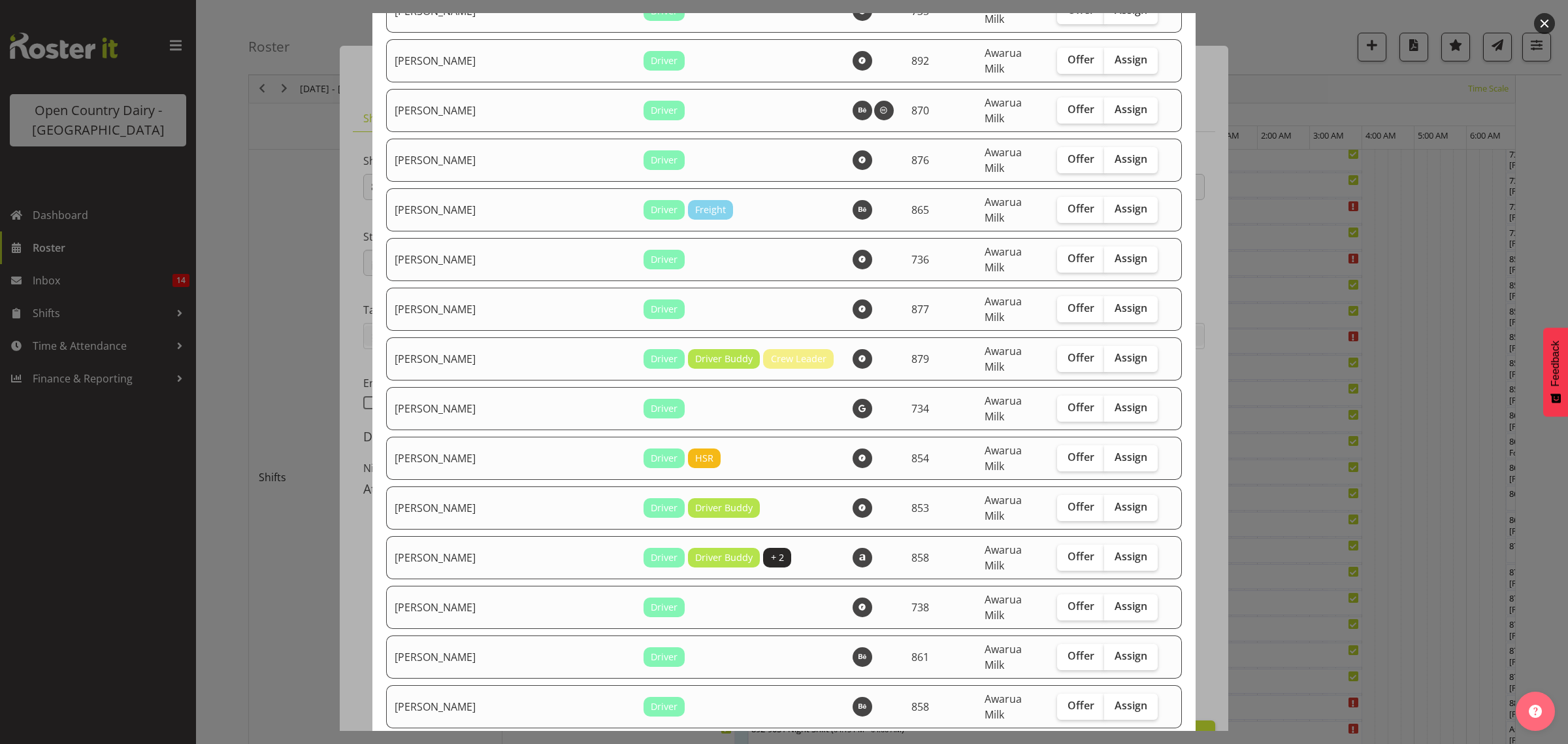
scroll to position [735, 0]
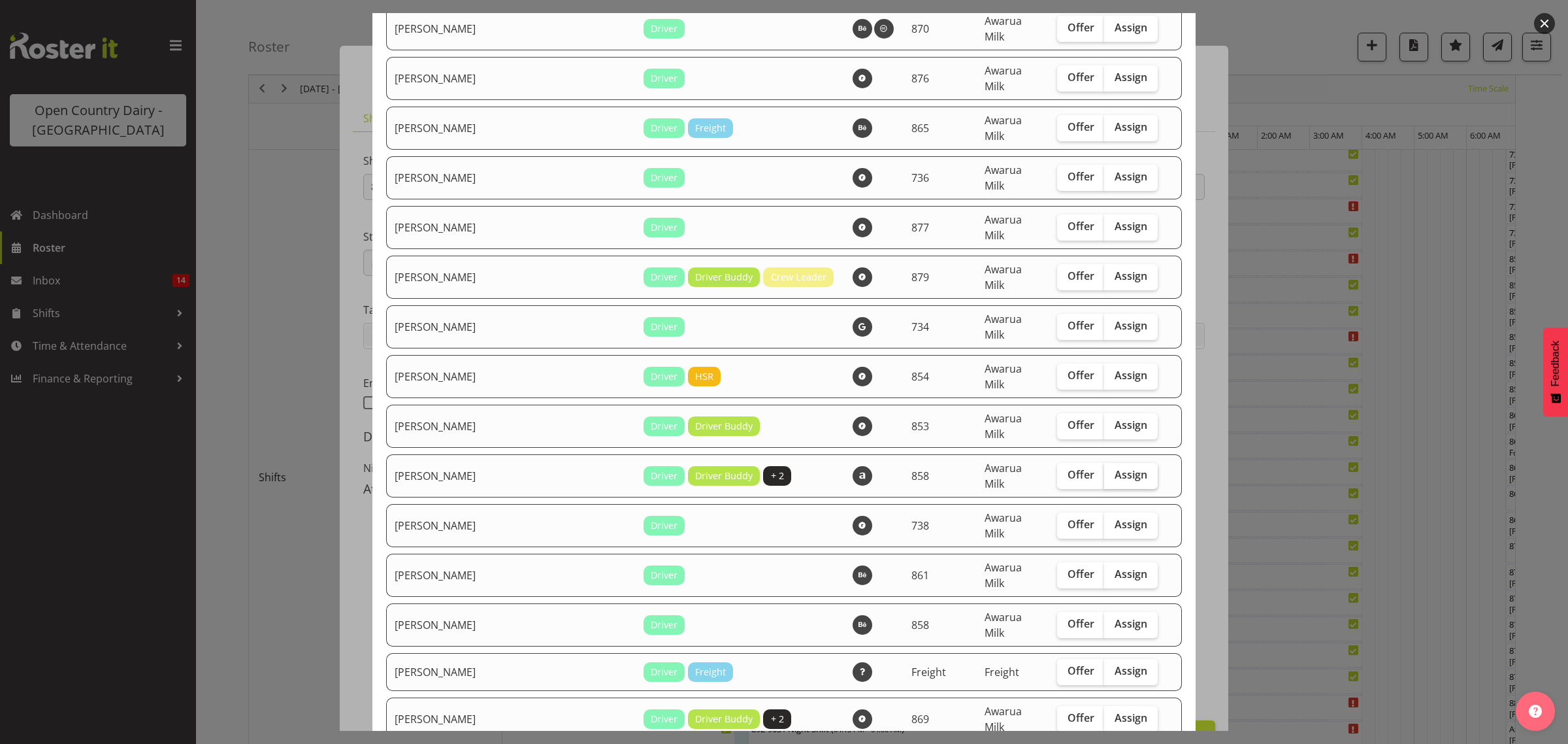
click at [1114, 468] on span "Assign" at bounding box center [1130, 474] width 33 height 13
click at [1104, 470] on input "Assign" at bounding box center [1108, 474] width 9 height 9
checkbox input "true"
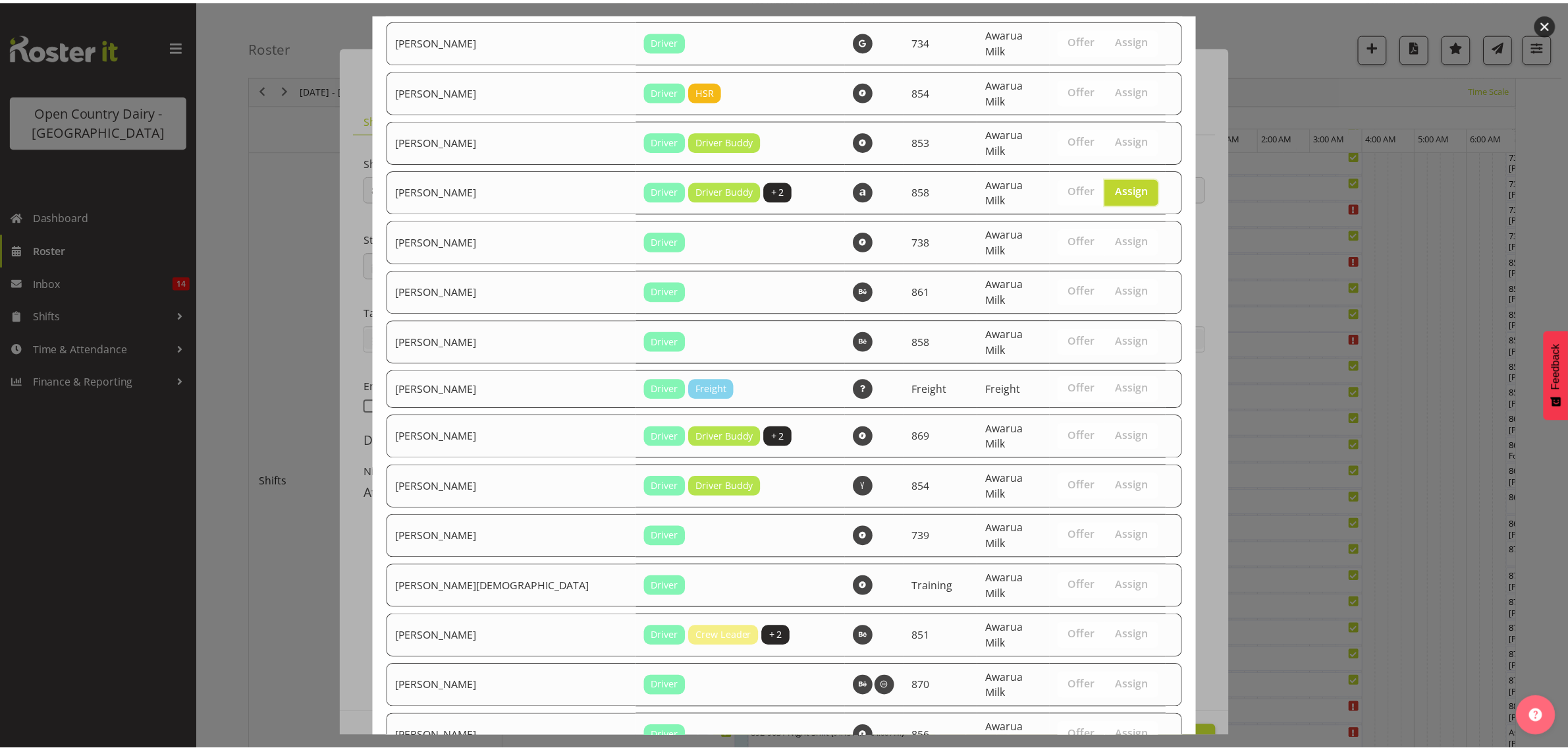
scroll to position [1065, 0]
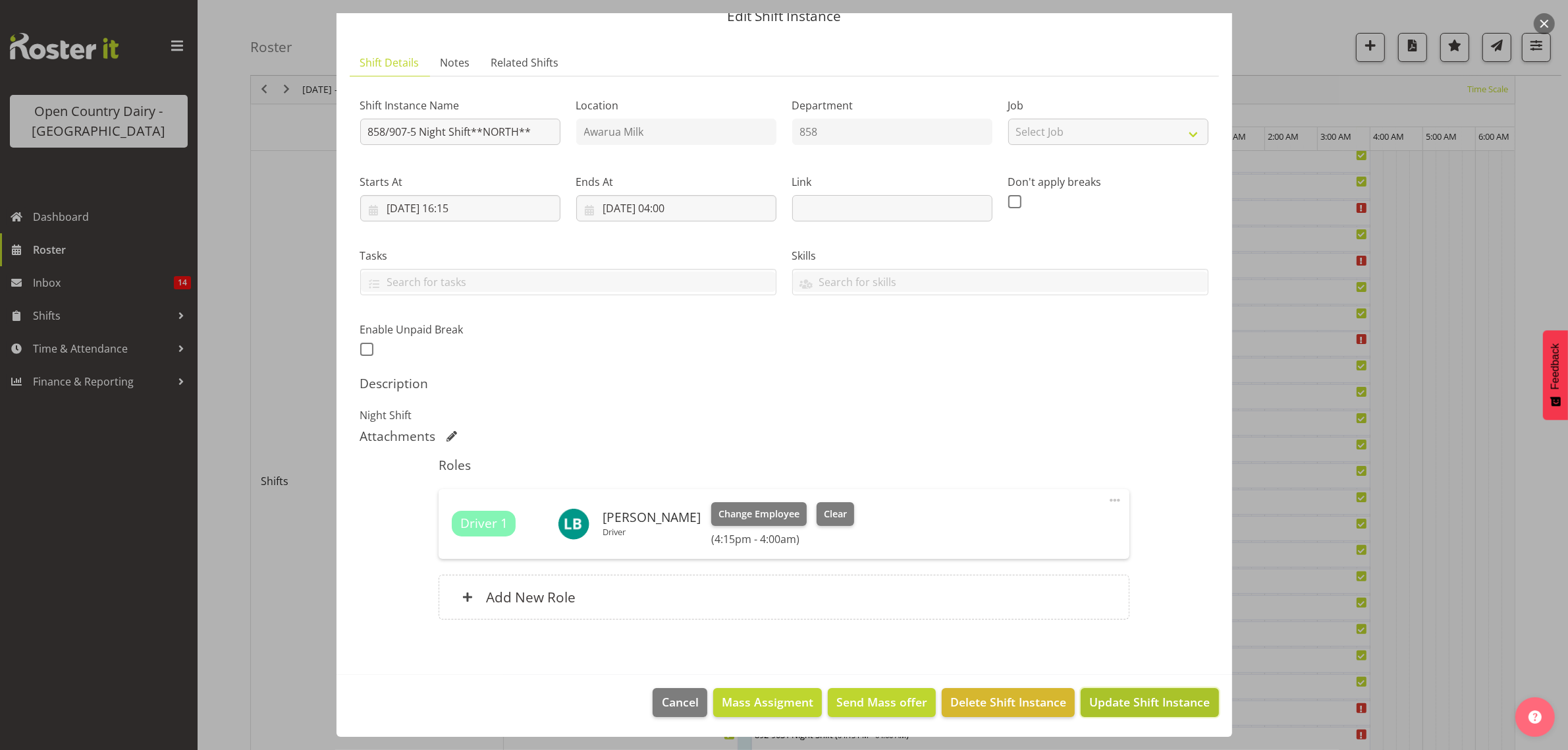
click at [1124, 707] on span "Update Shift Instance" at bounding box center [1150, 701] width 121 height 17
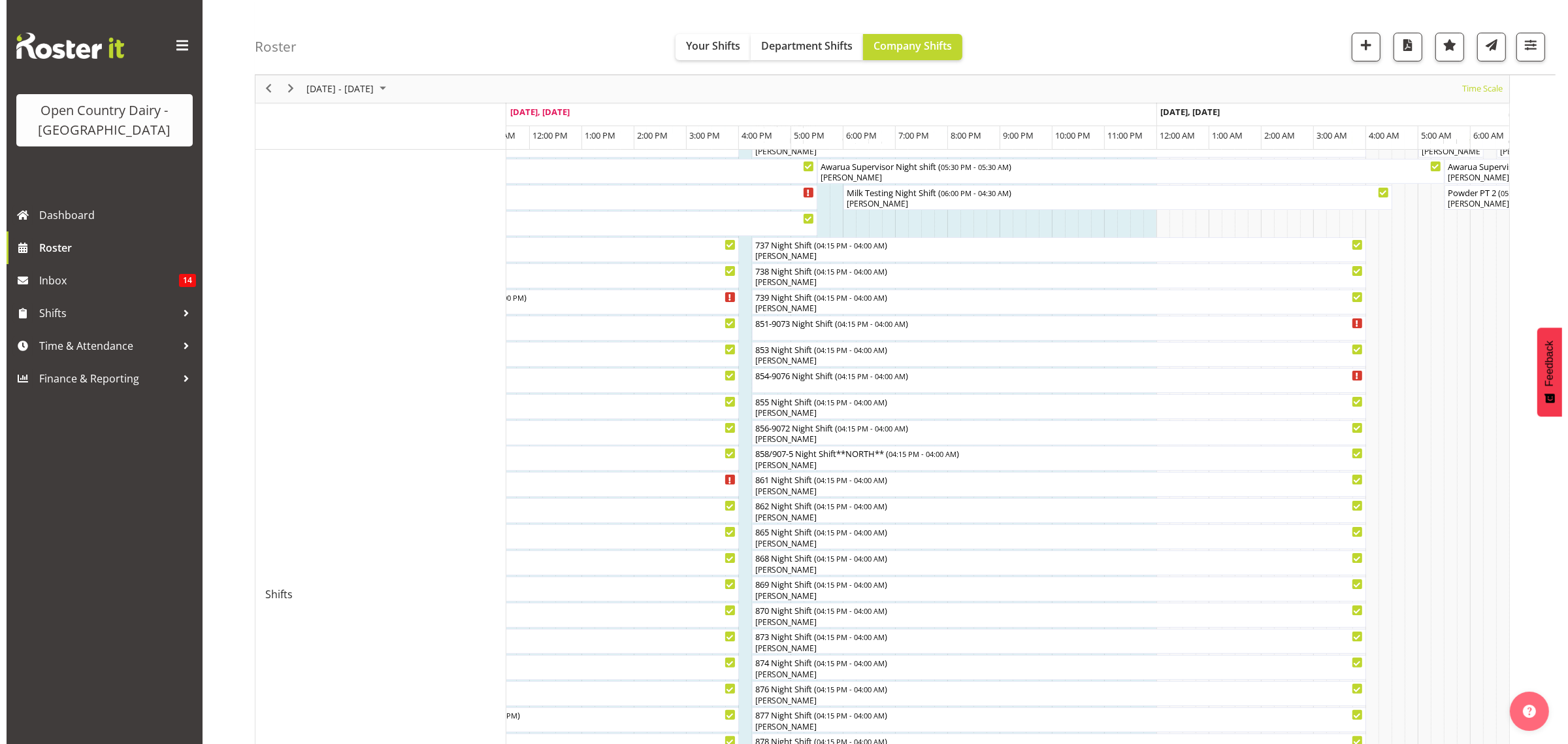
scroll to position [163, 0]
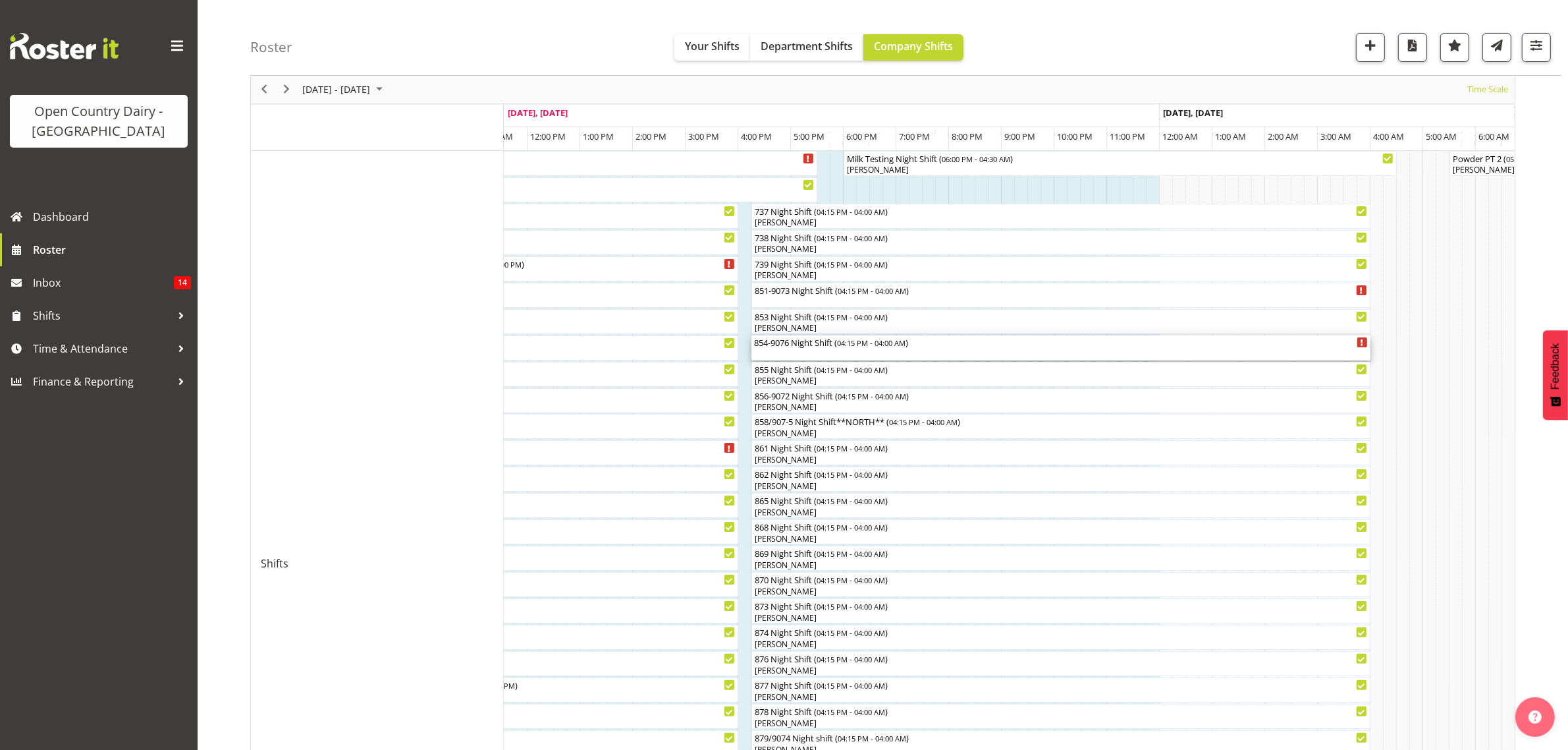
click at [787, 342] on div "854-9076 Night Shift ( 04:15 PM - 04:00 AM )" at bounding box center [1061, 342] width 614 height 13
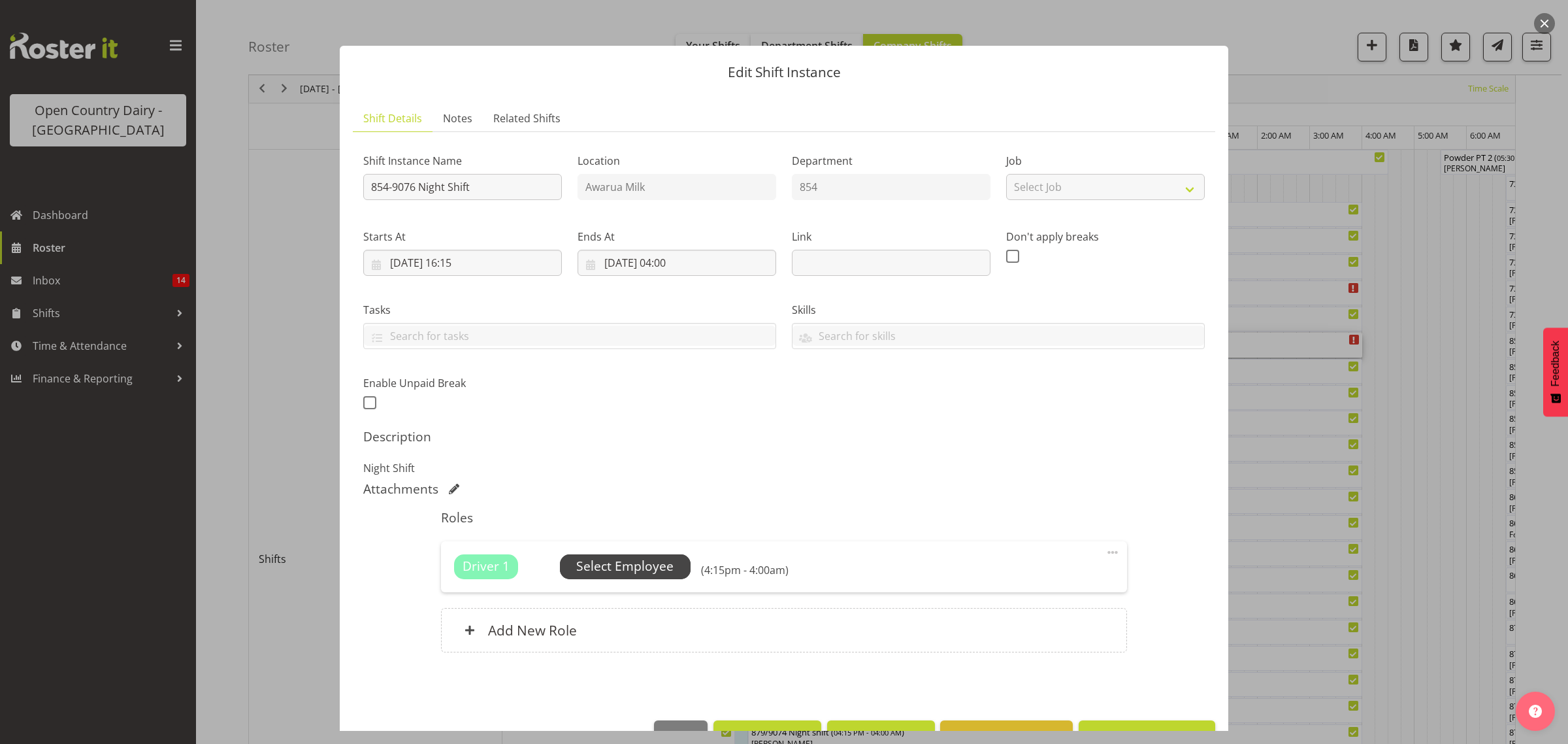
click at [635, 569] on span "Select Employee" at bounding box center [625, 566] width 97 height 19
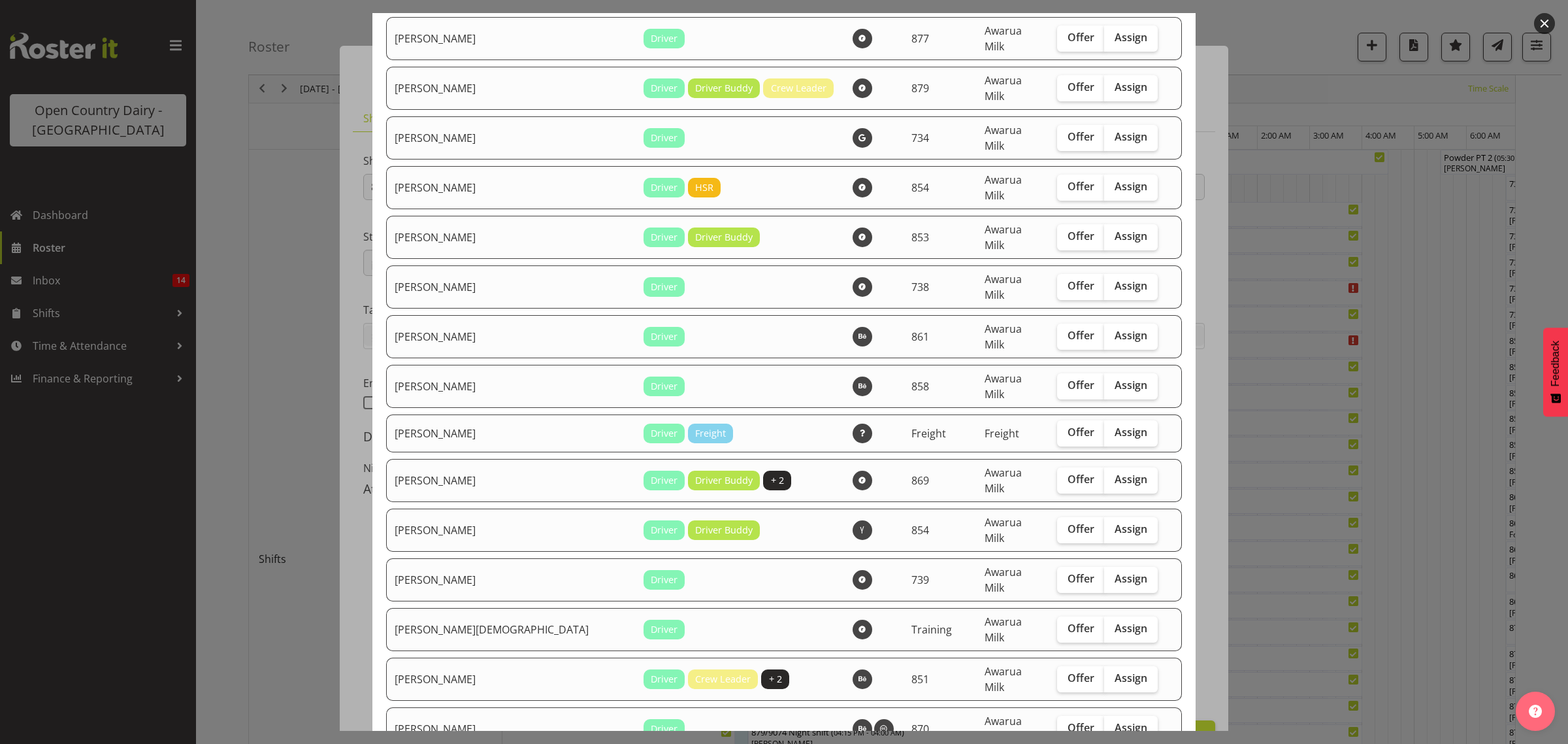
scroll to position [980, 0]
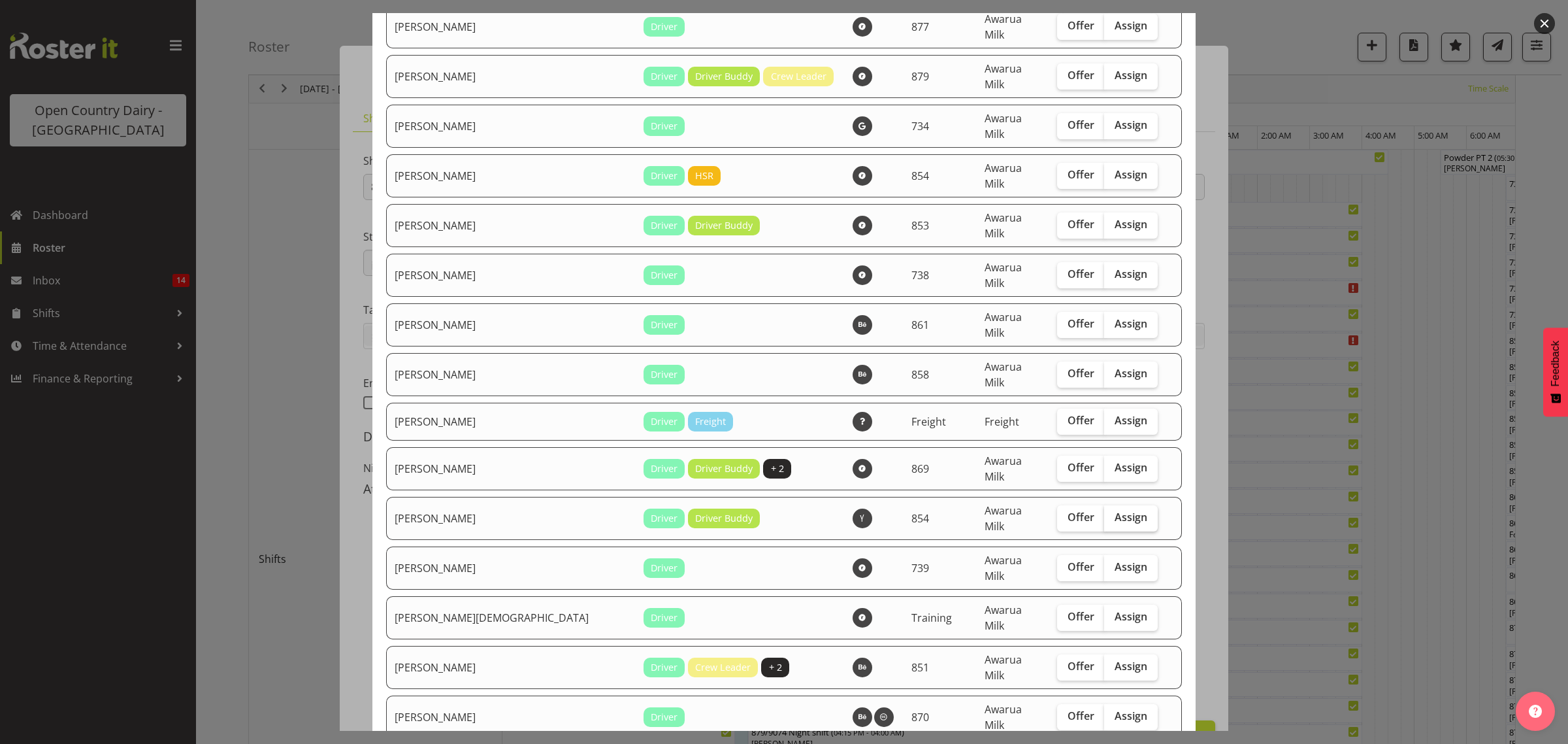
click at [1114, 510] on span "Assign" at bounding box center [1130, 517] width 33 height 13
click at [1104, 513] on input "Assign" at bounding box center [1108, 517] width 9 height 9
checkbox input "true"
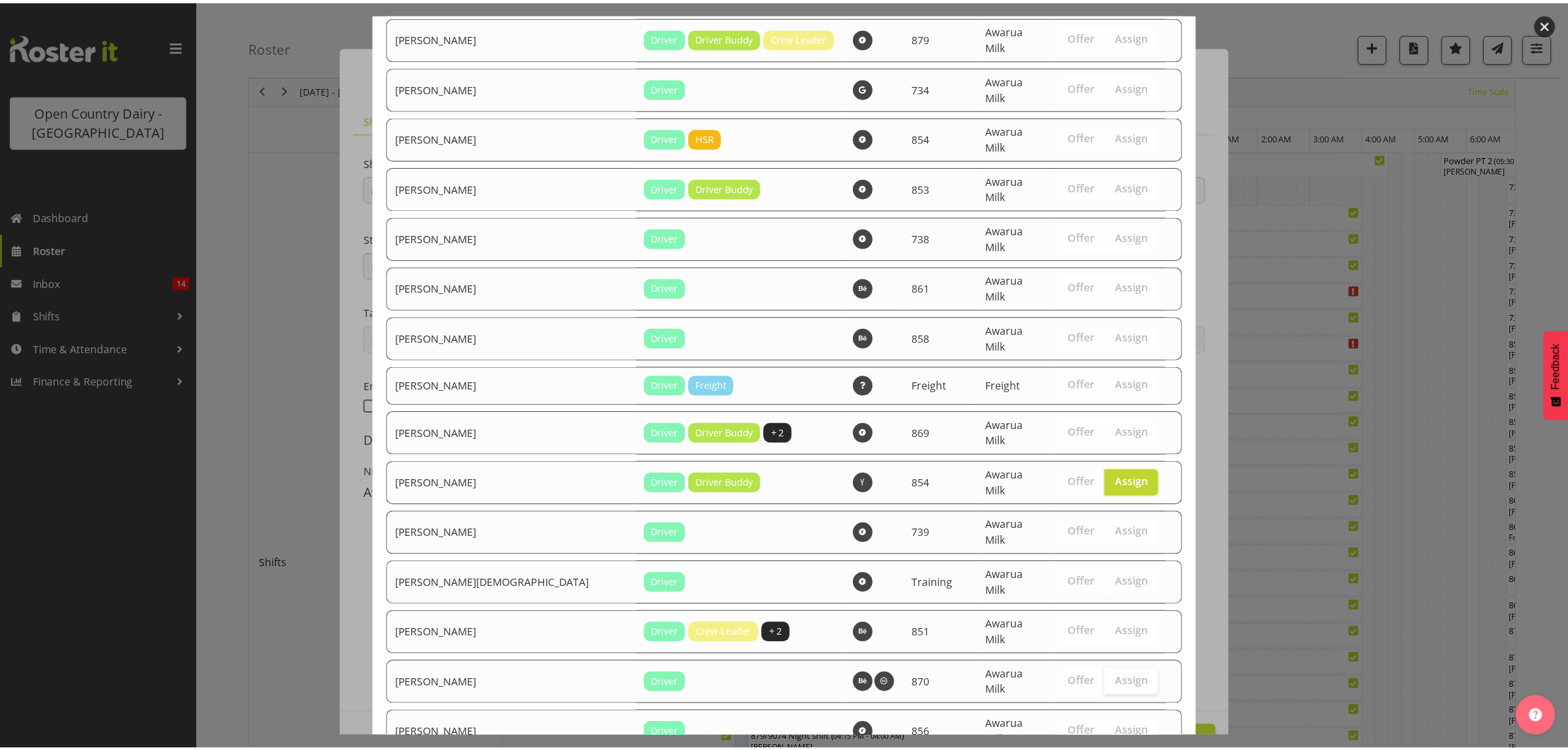
scroll to position [1065, 0]
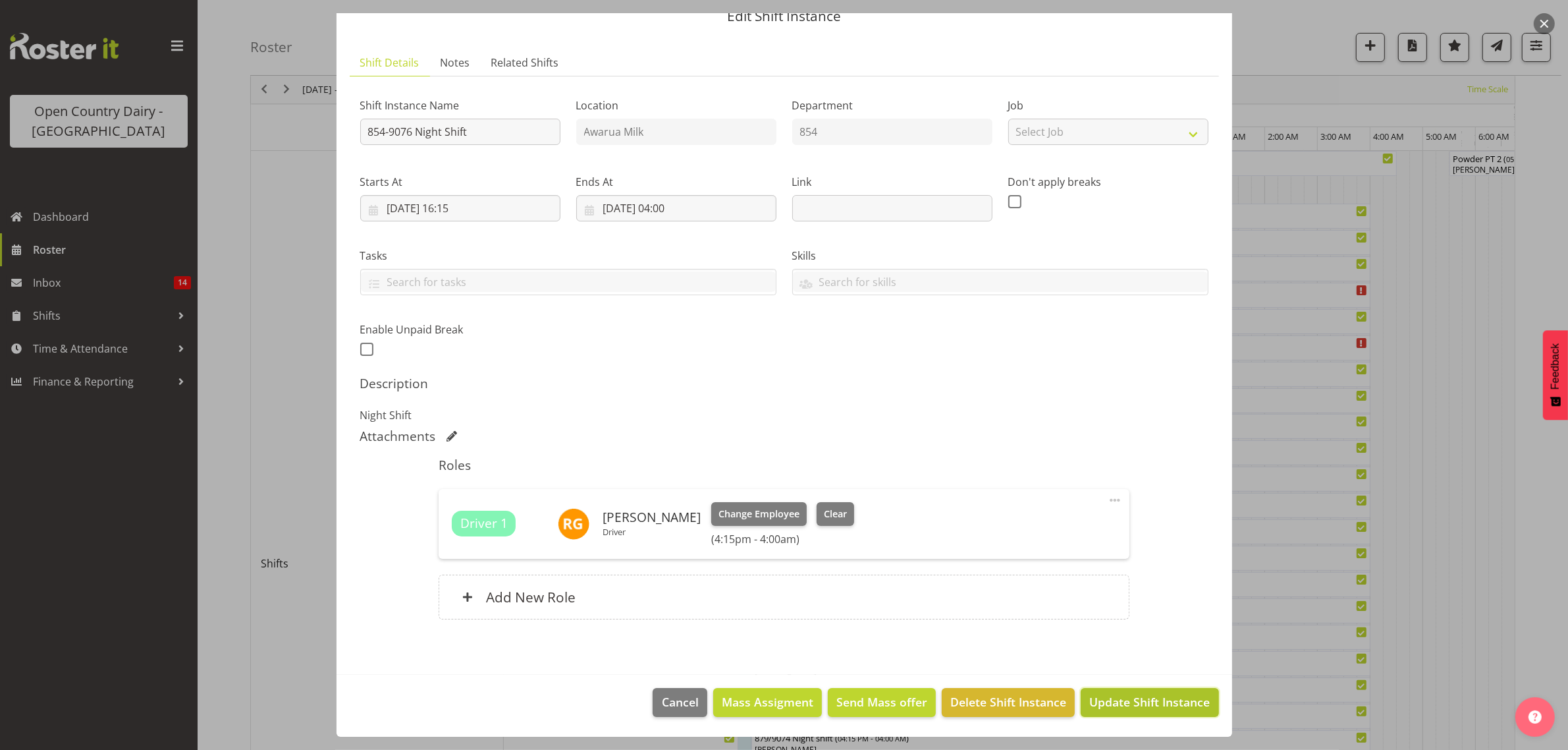
click at [1114, 697] on span "Update Shift Instance" at bounding box center [1150, 701] width 121 height 17
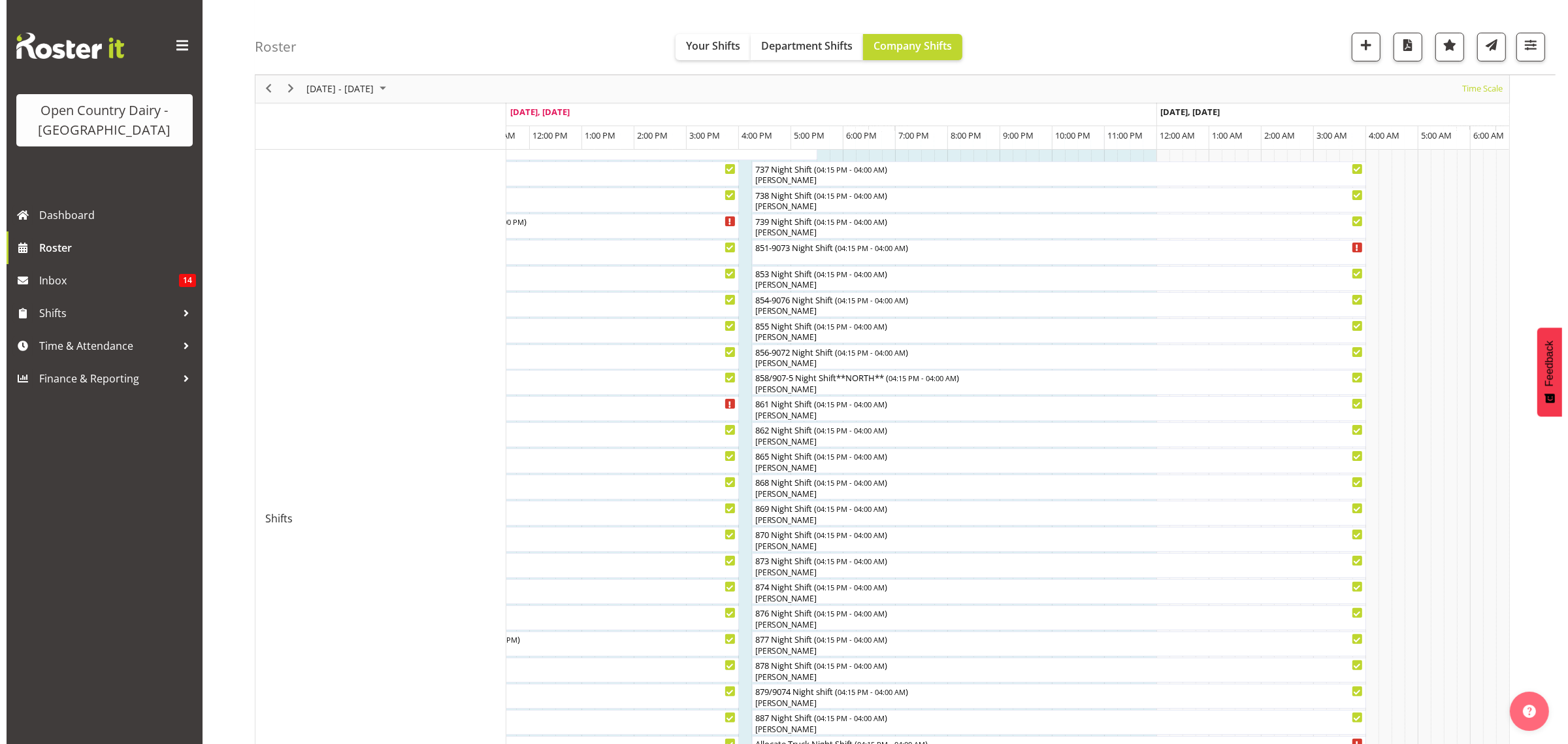
scroll to position [245, 0]
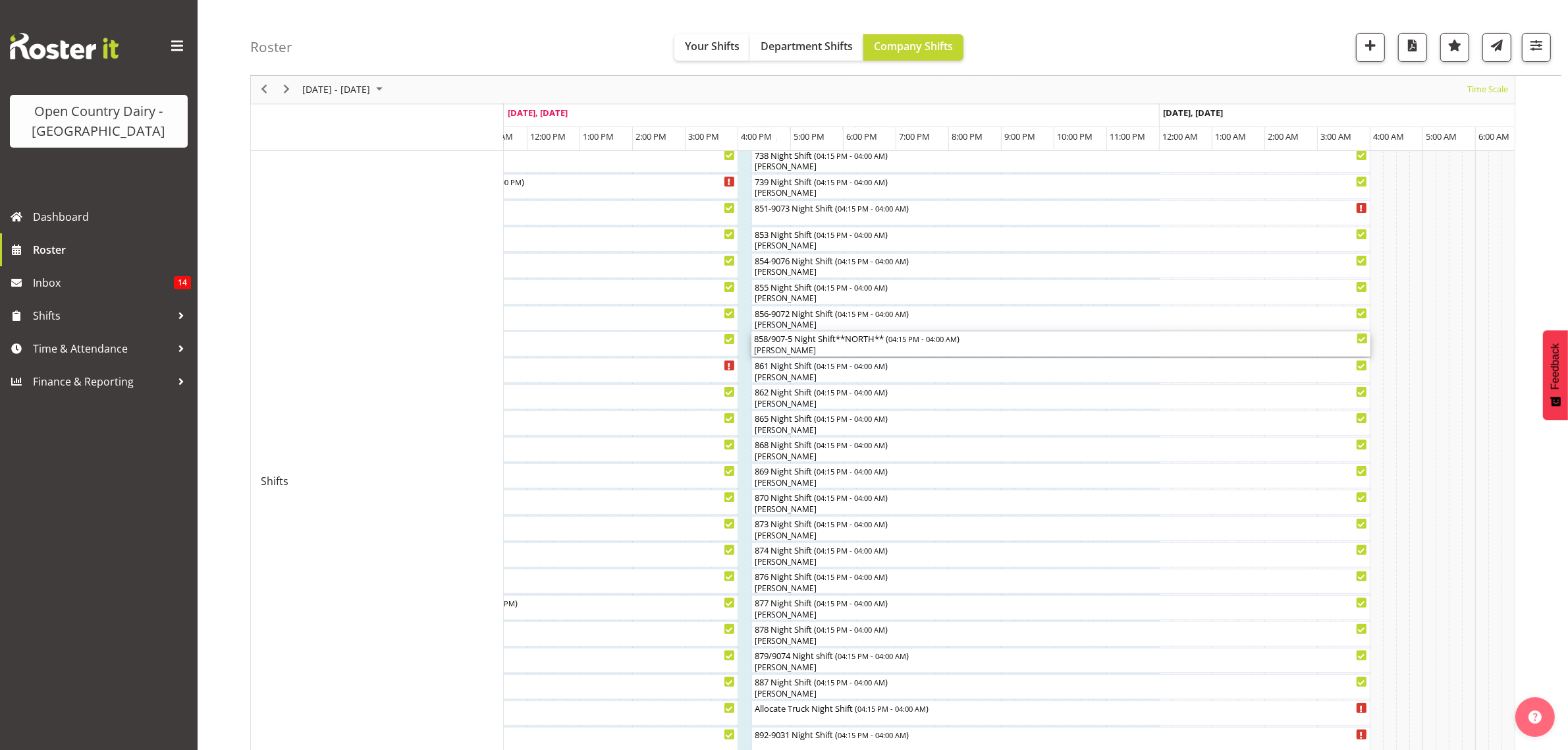
click at [805, 345] on div "858/907-5 Night Shift**NORTH** ( 04:15 PM - 04:00 AM )" at bounding box center [1061, 338] width 614 height 13
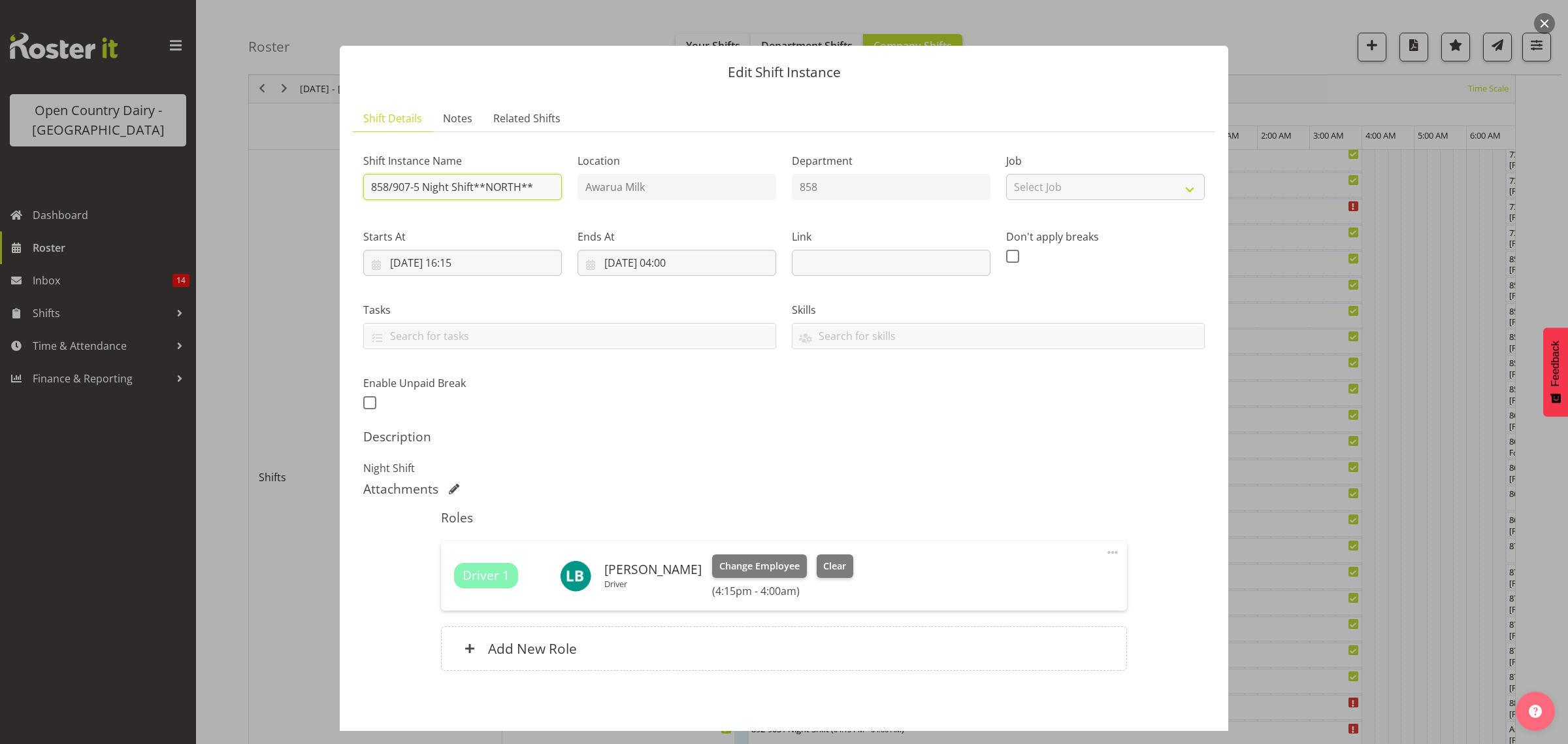
drag, startPoint x: 476, startPoint y: 188, endPoint x: 534, endPoint y: 191, distance: 58.1
click at [534, 191] on input "858/907-5 Night Shift**NORTH**" at bounding box center [462, 187] width 198 height 26
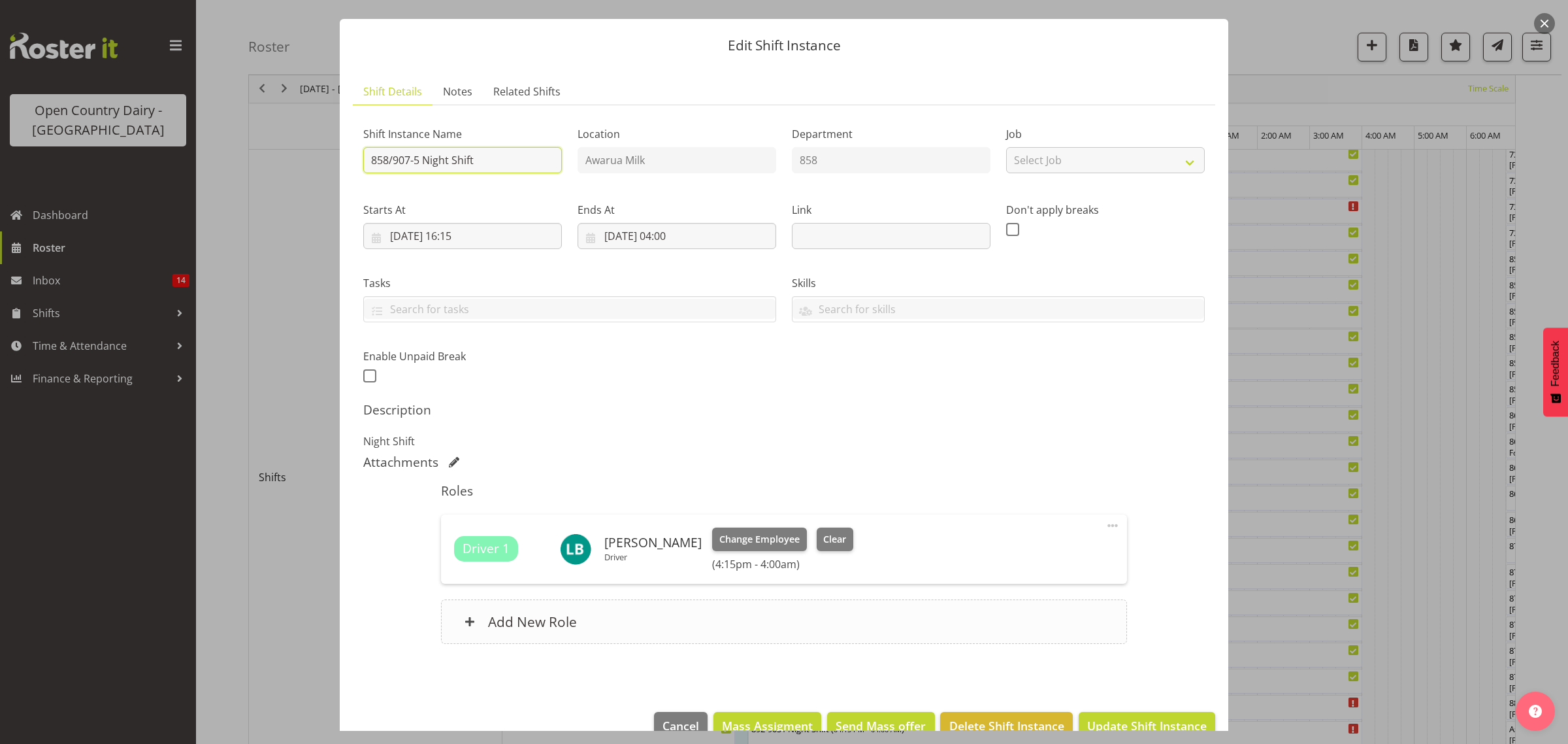
scroll to position [56, 0]
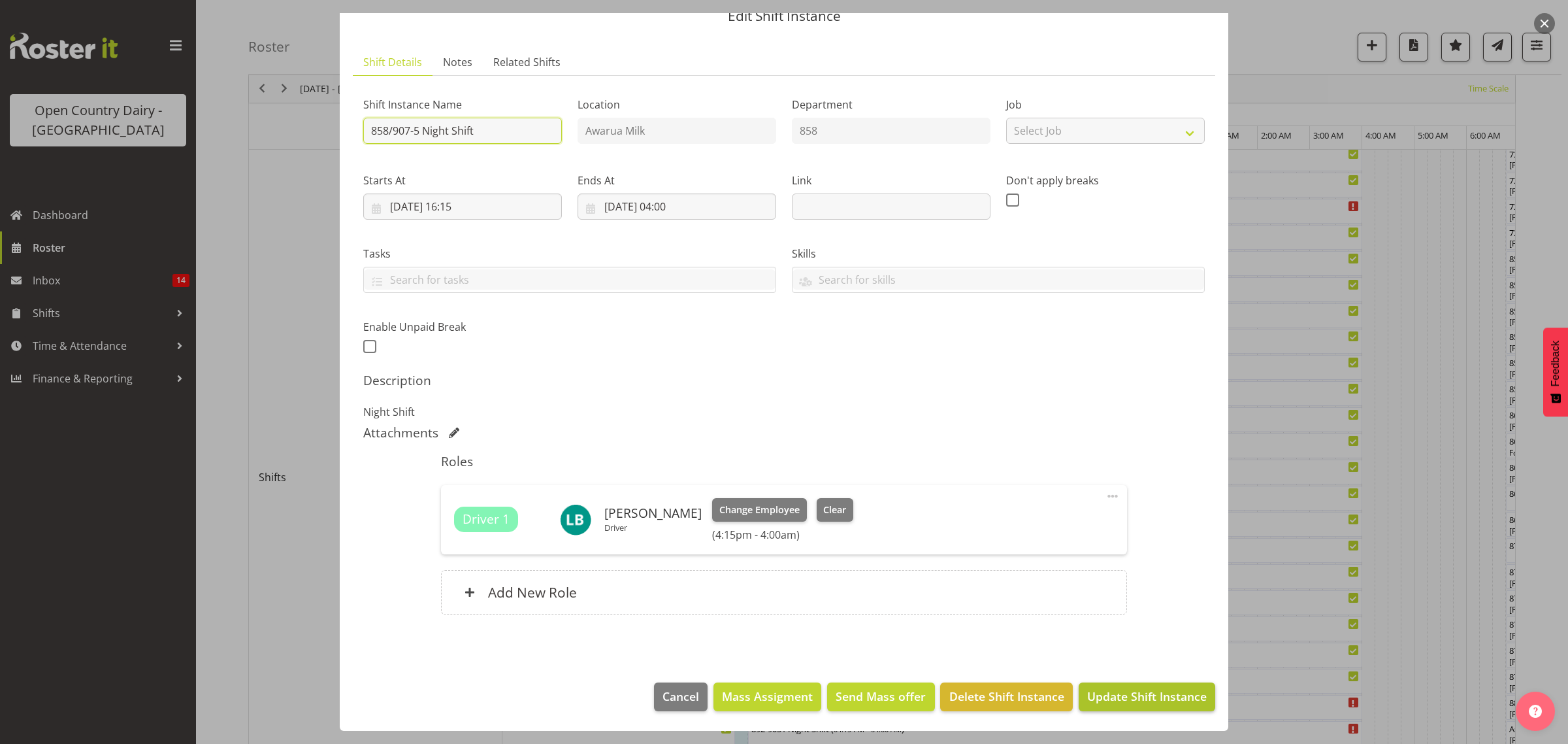
type input "858/907-5 Night Shift"
click at [1106, 701] on span "Update Shift Instance" at bounding box center [1147, 695] width 120 height 17
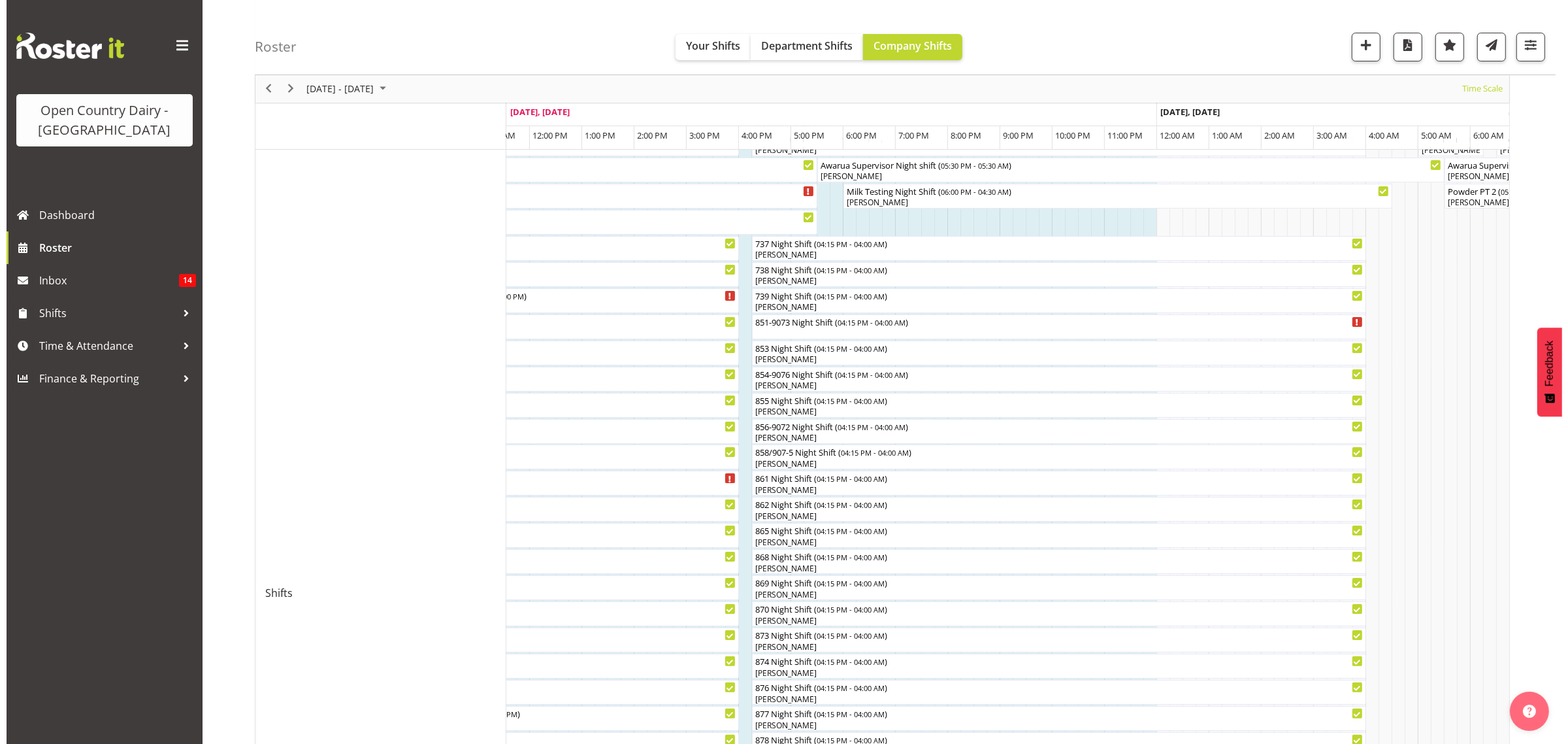
scroll to position [163, 0]
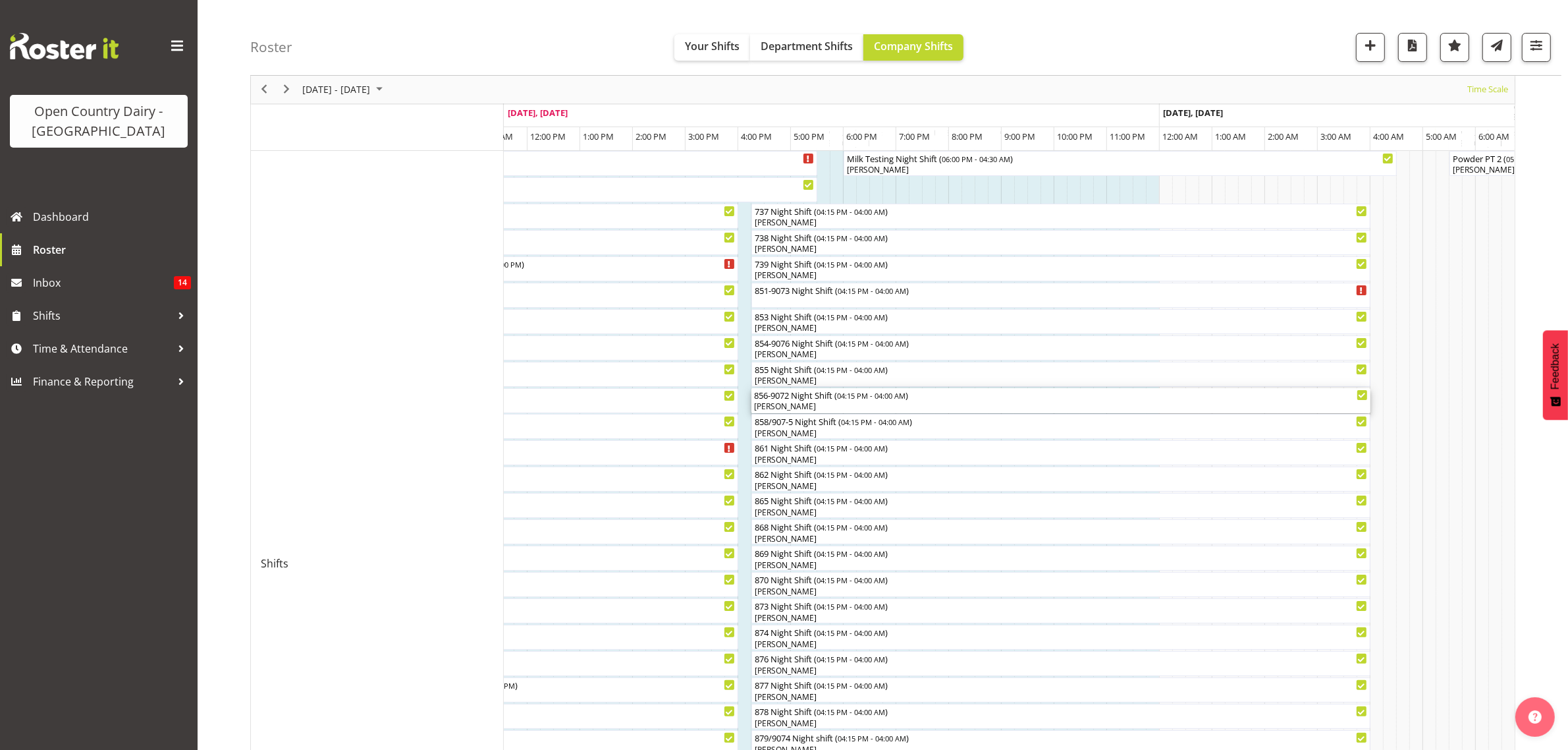
click at [798, 397] on div "856-9072 Night Shift ( 04:15 PM - 04:00 AM )" at bounding box center [1061, 395] width 614 height 13
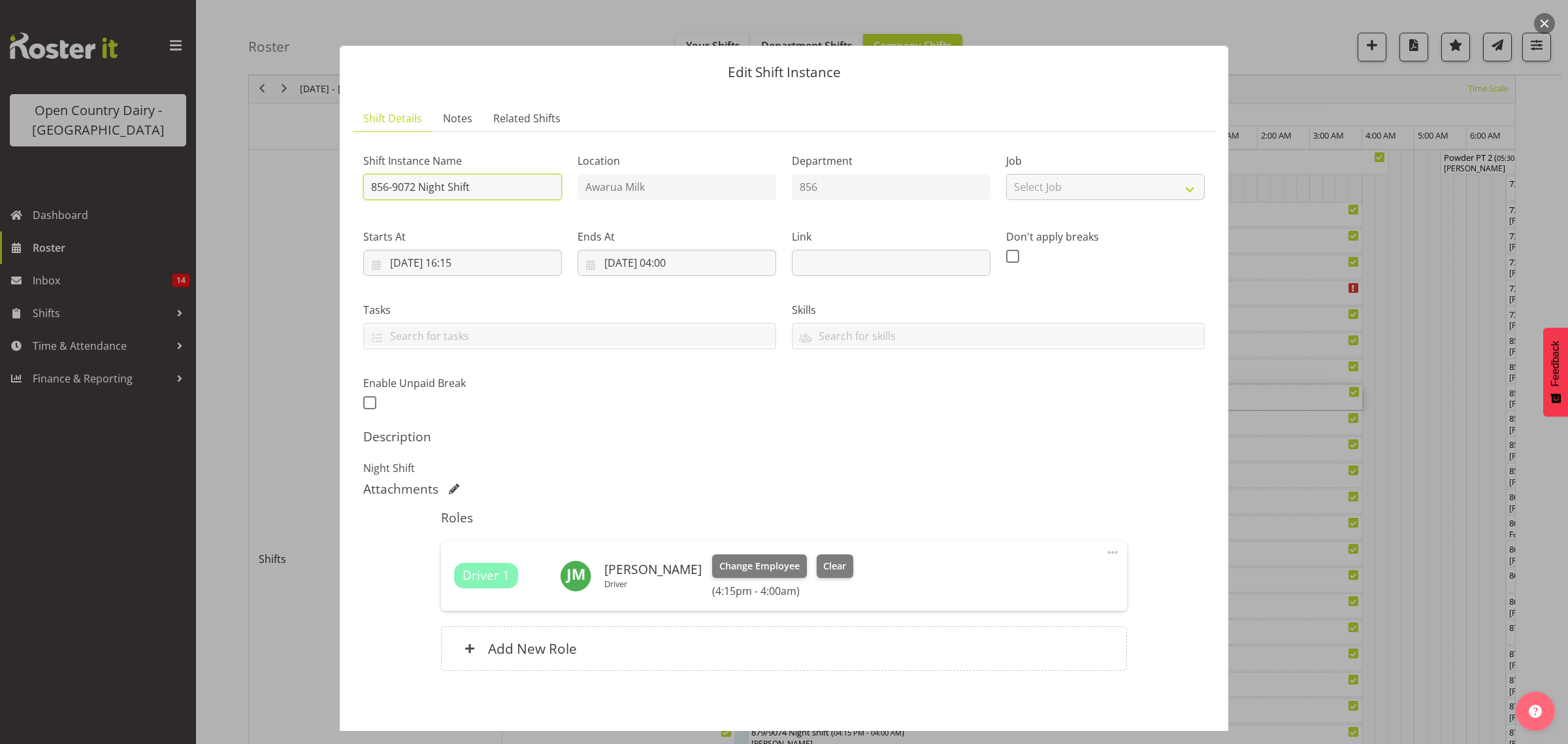
click at [489, 191] on input "856-9072 Night Shift" at bounding box center [462, 187] width 198 height 26
click at [472, 188] on input "856-9072 Night Shift** st" at bounding box center [462, 187] width 198 height 26
click at [501, 190] on input "856-9072 Night Shift** st" at bounding box center [462, 187] width 198 height 26
click at [494, 190] on input "856-9072 Night Shift** st" at bounding box center [462, 187] width 198 height 26
type input "856-9072 Night Shift** still north**"
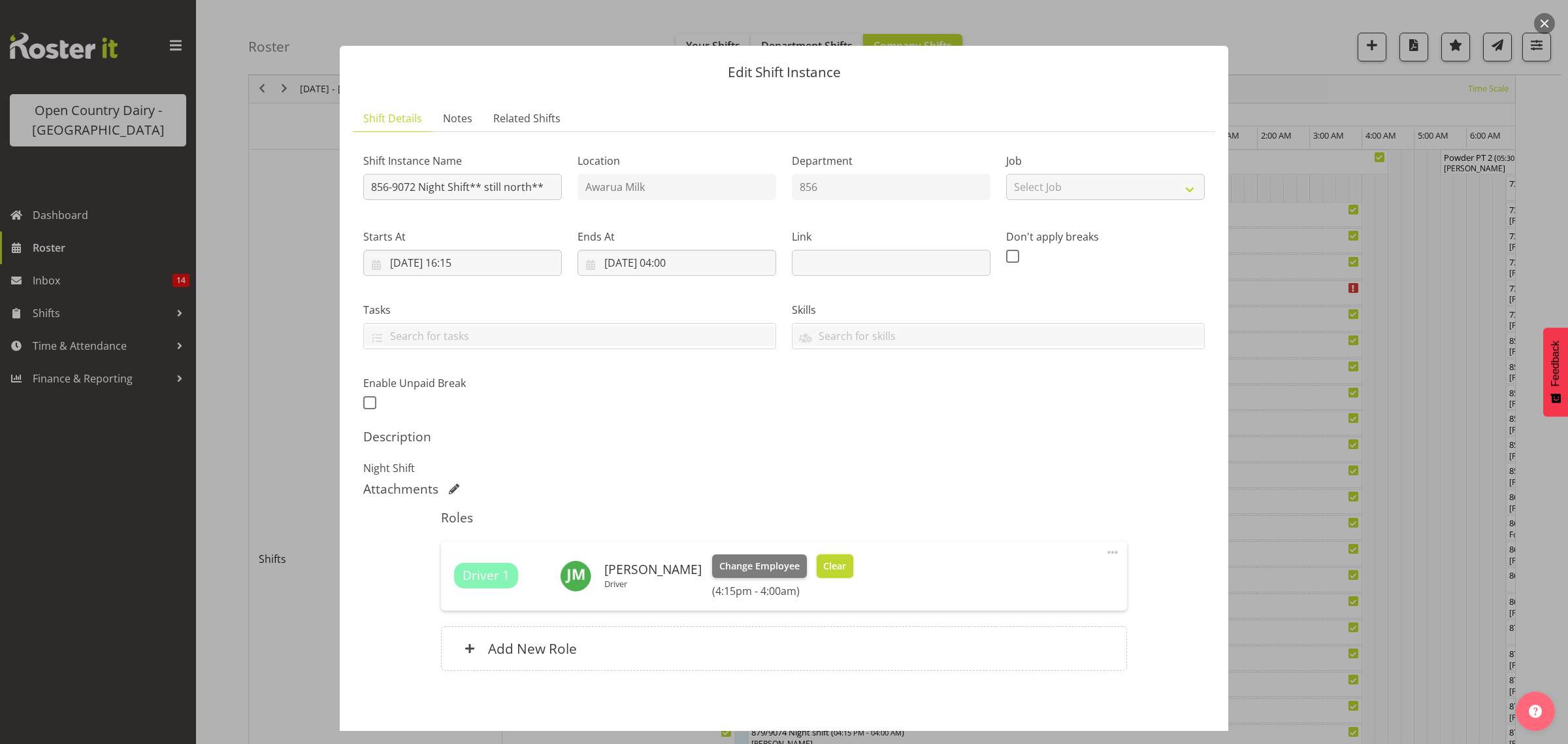
click at [835, 570] on span "Clear" at bounding box center [835, 566] width 23 height 14
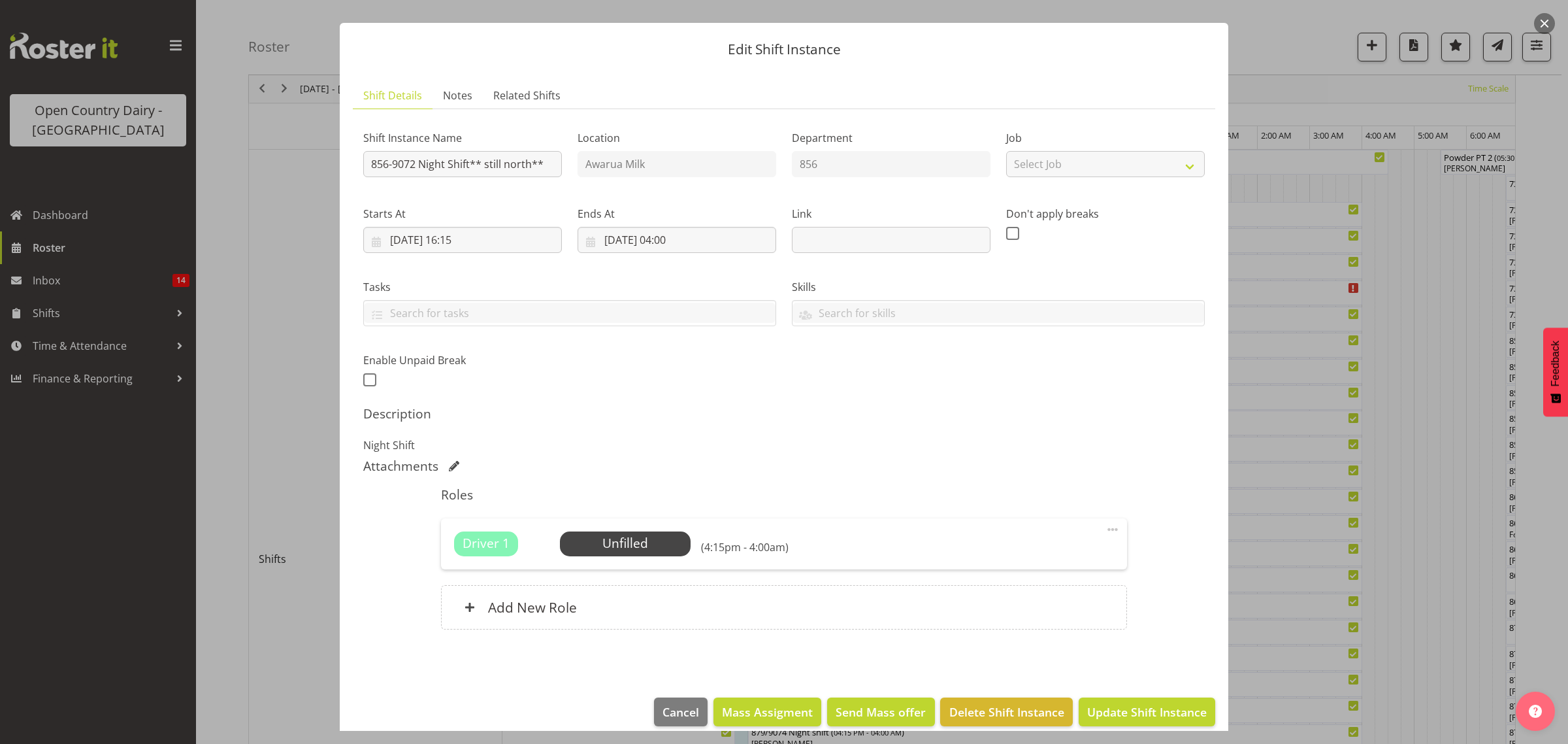
scroll to position [38, 0]
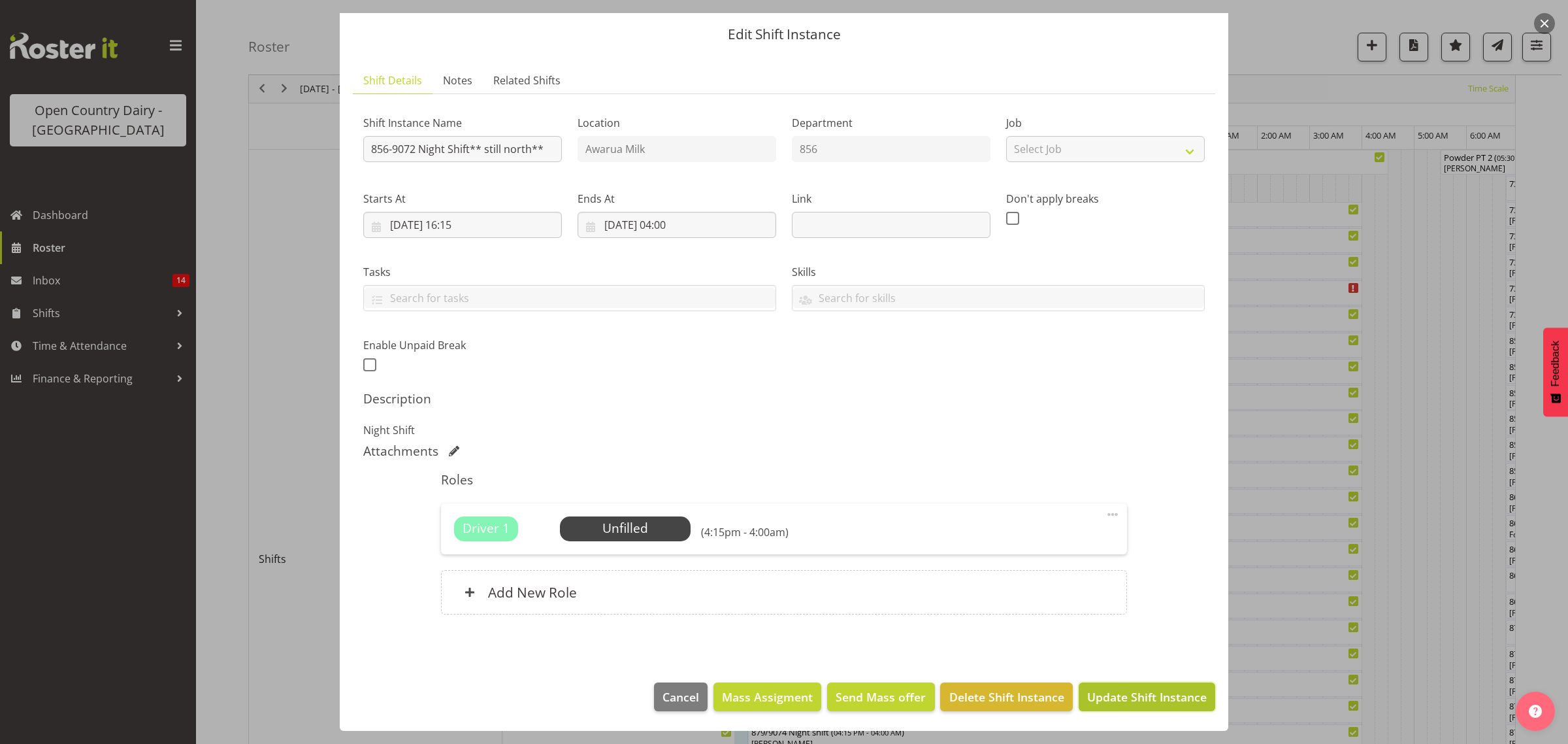
click at [1134, 690] on span "Update Shift Instance" at bounding box center [1147, 696] width 120 height 17
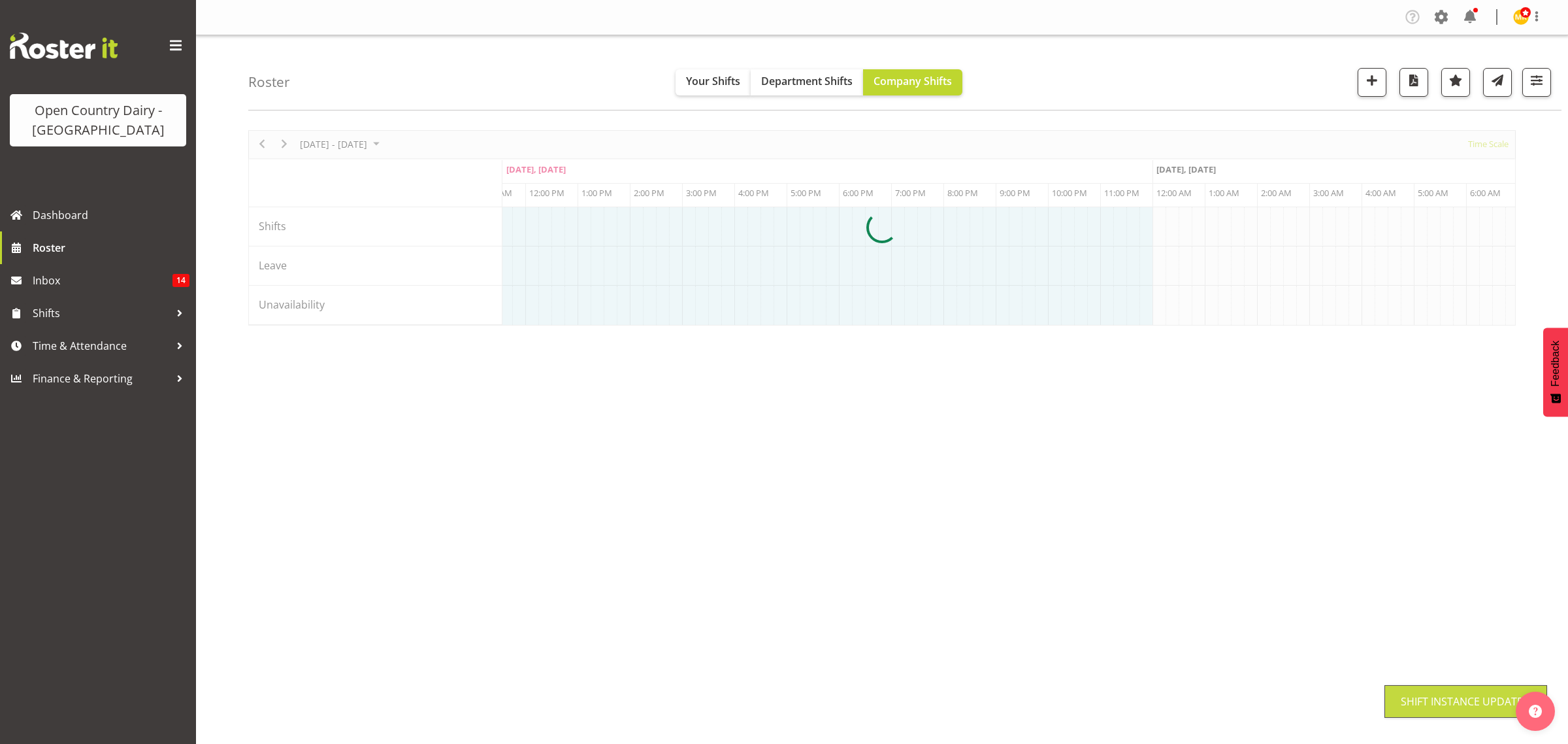
scroll to position [0, 0]
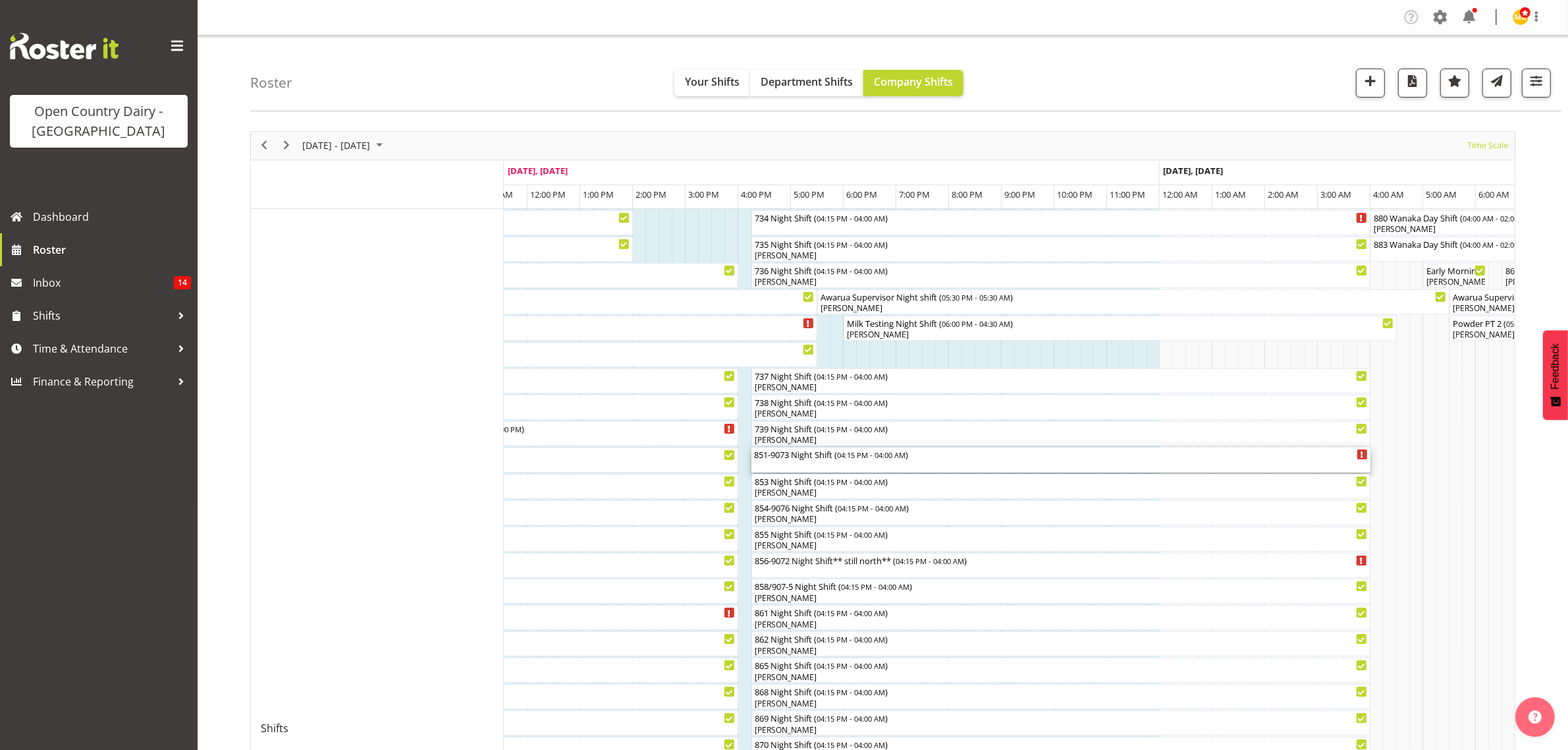
click at [799, 457] on div "851-9073 Night Shift ( 04:15 PM - 04:00 AM )" at bounding box center [1061, 454] width 614 height 13
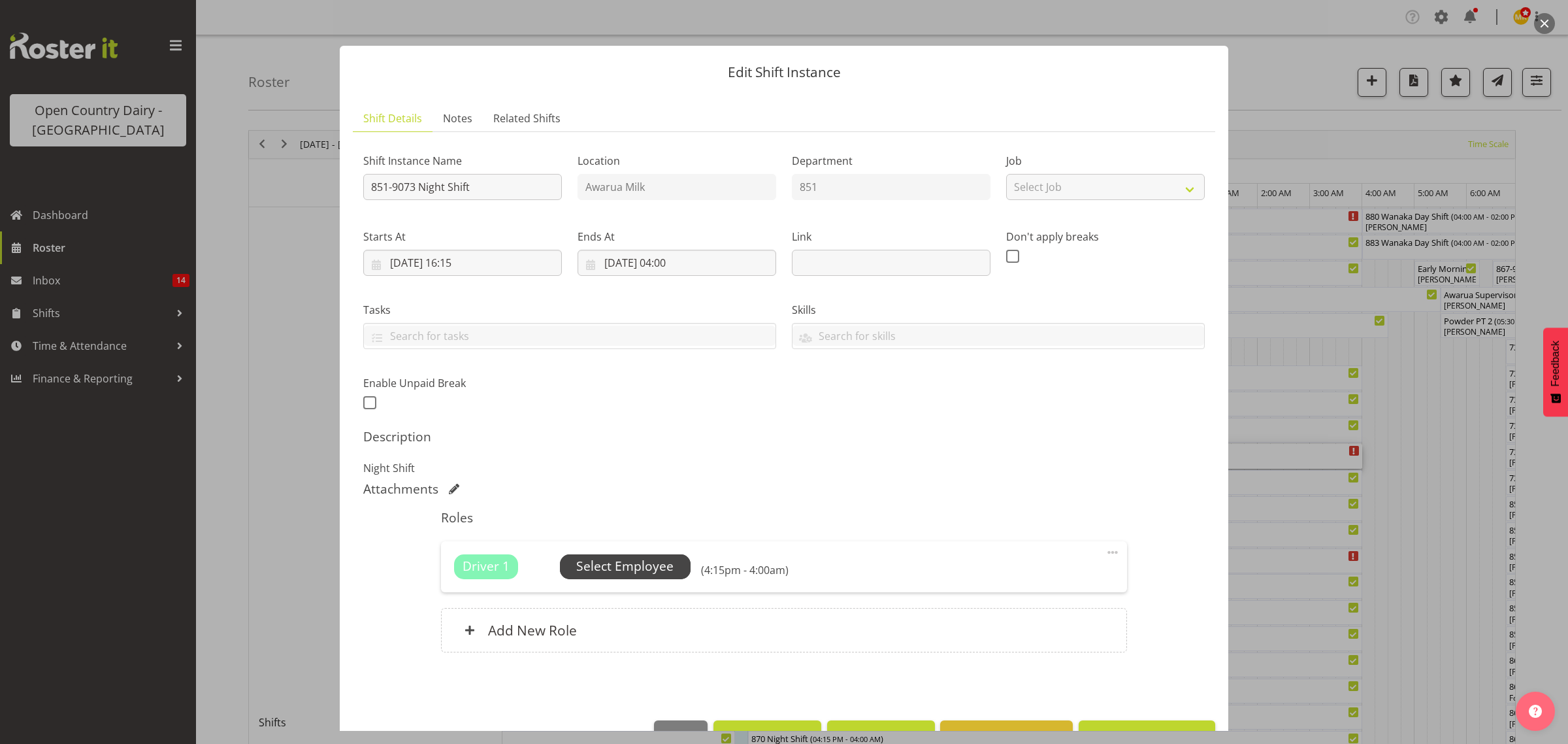
click at [614, 569] on span "Select Employee" at bounding box center [625, 566] width 97 height 19
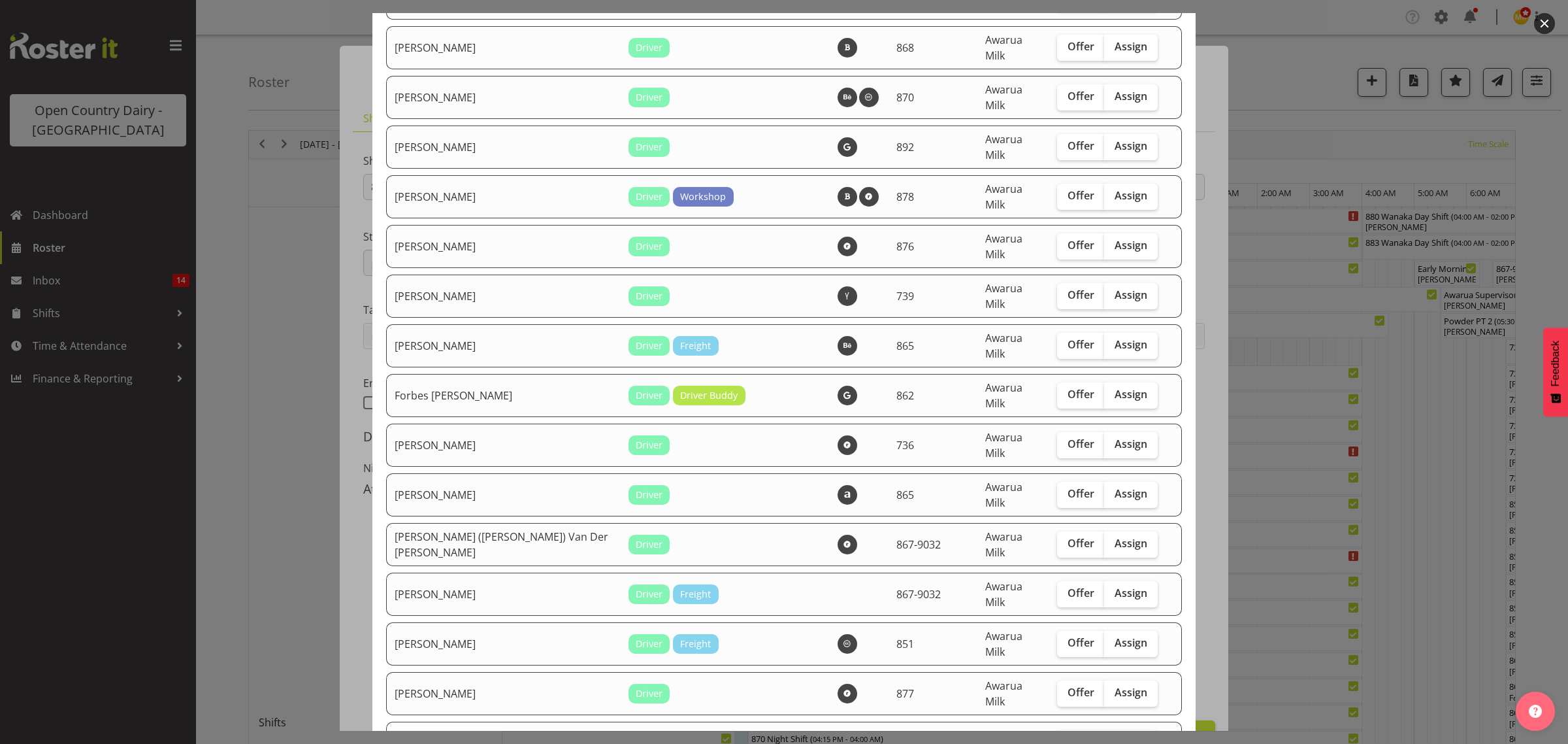
scroll to position [2042, 0]
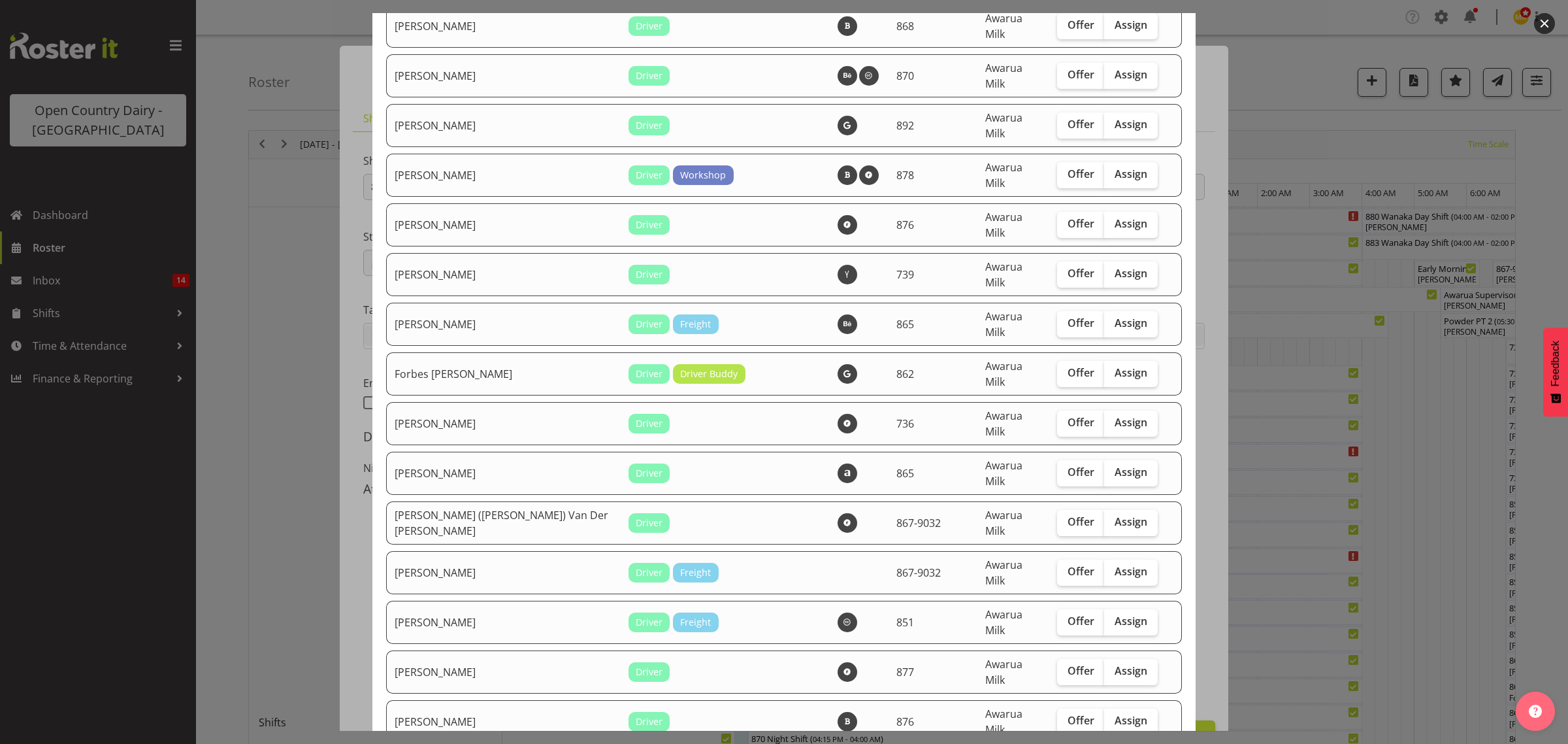
checkbox input "true"
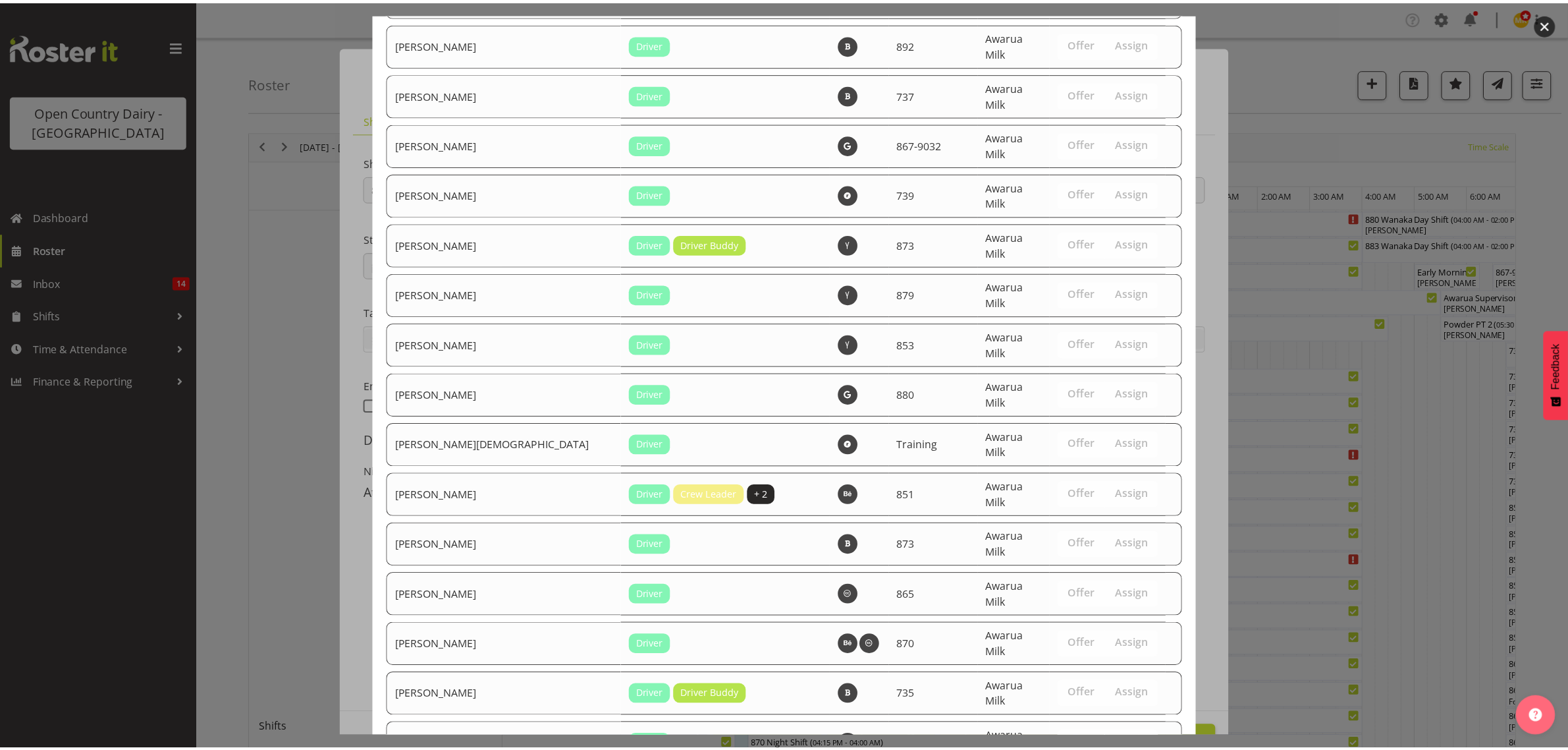
scroll to position [4584, 0]
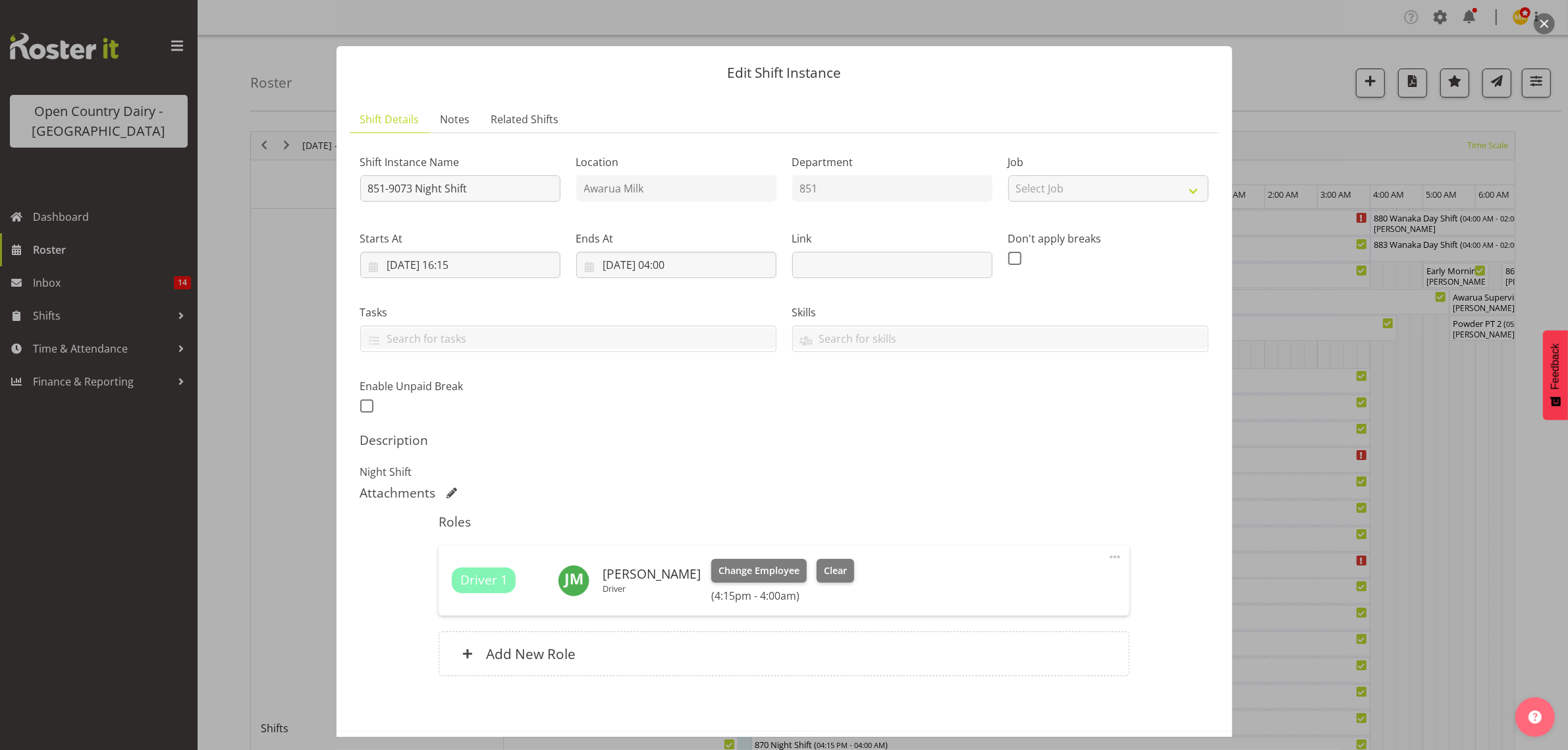
scroll to position [56, 0]
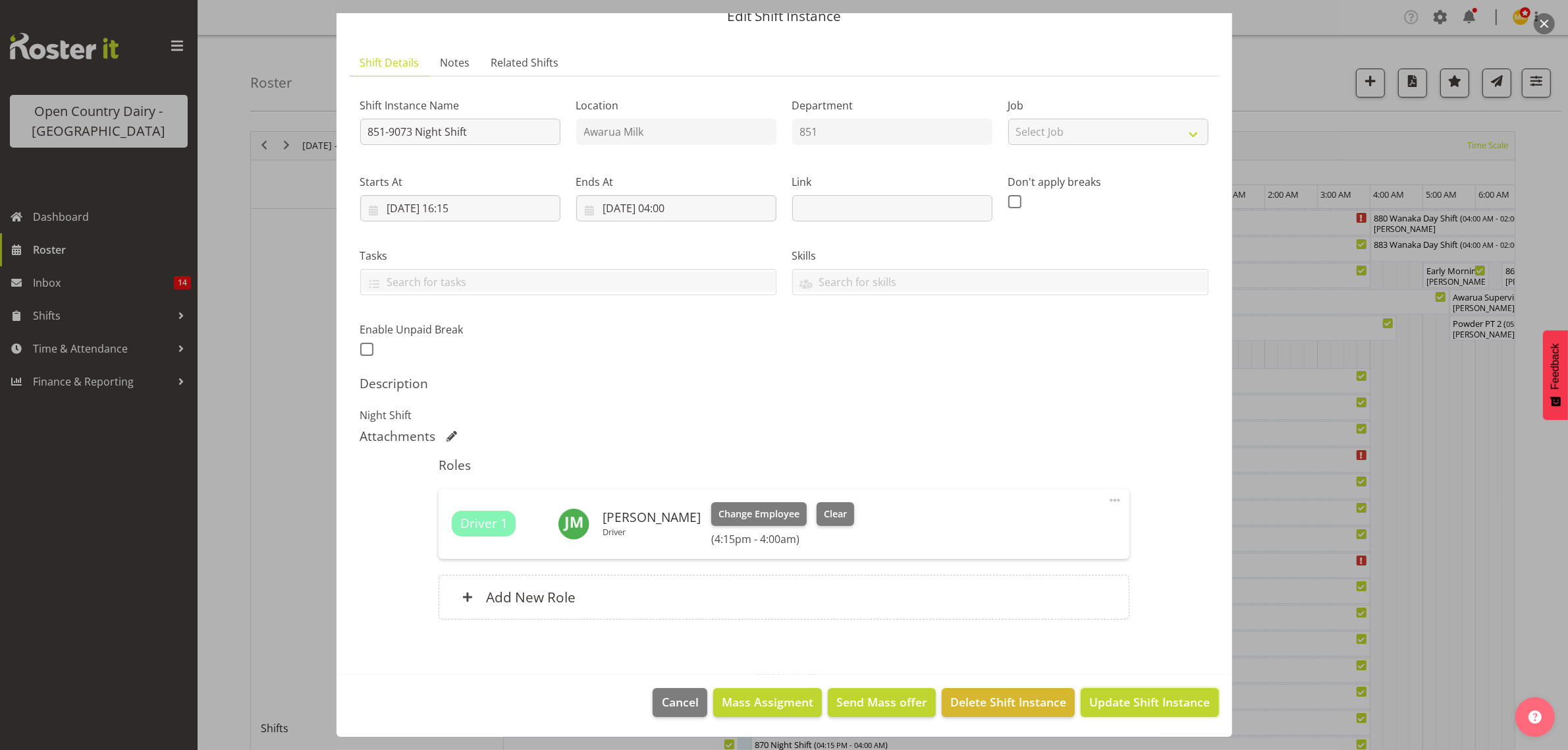
click at [1112, 709] on span "Update Shift Instance" at bounding box center [1150, 701] width 121 height 17
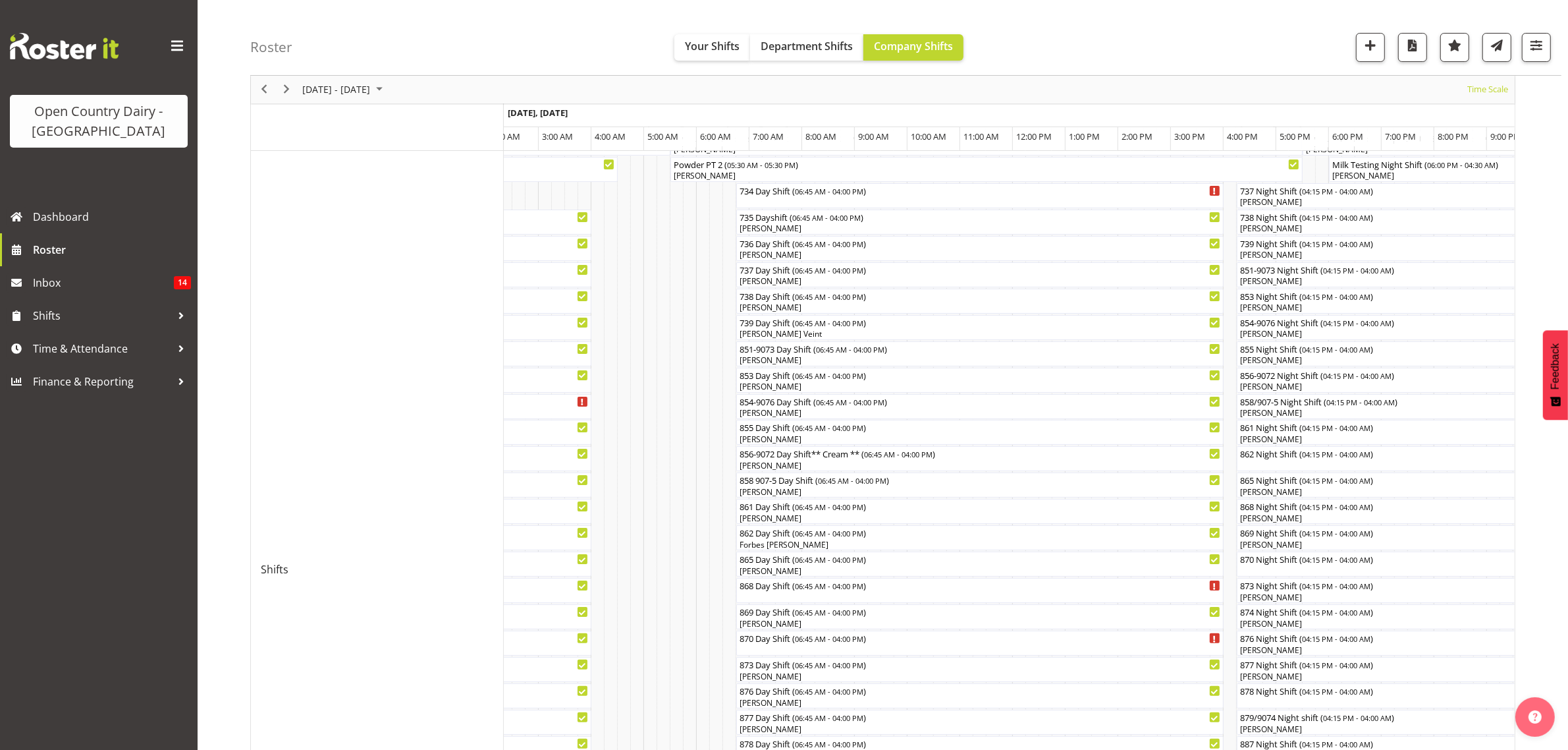
scroll to position [126, 0]
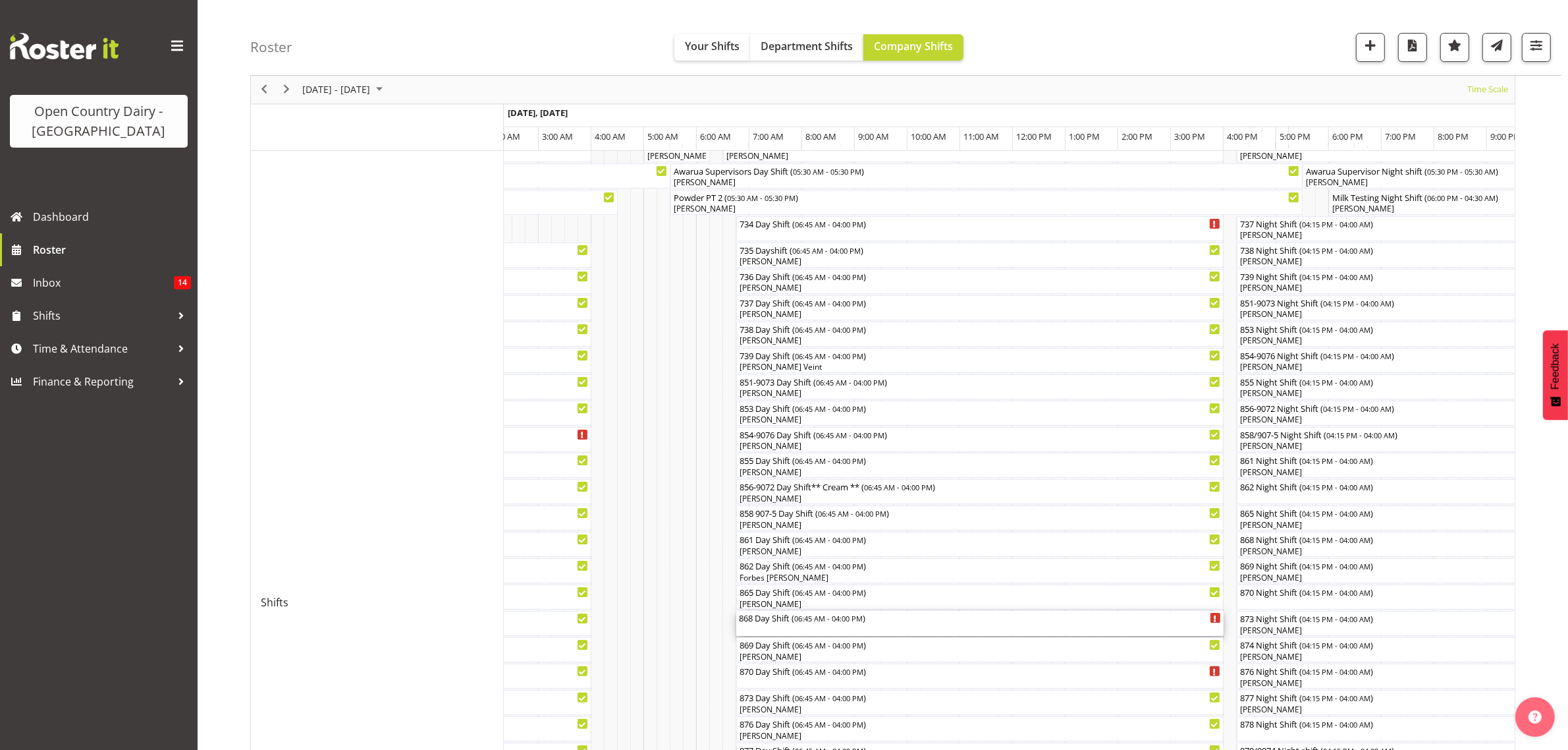
click at [768, 623] on div "868 Day Shift ( 06:45 AM - 04:00 PM )" at bounding box center [981, 617] width 482 height 13
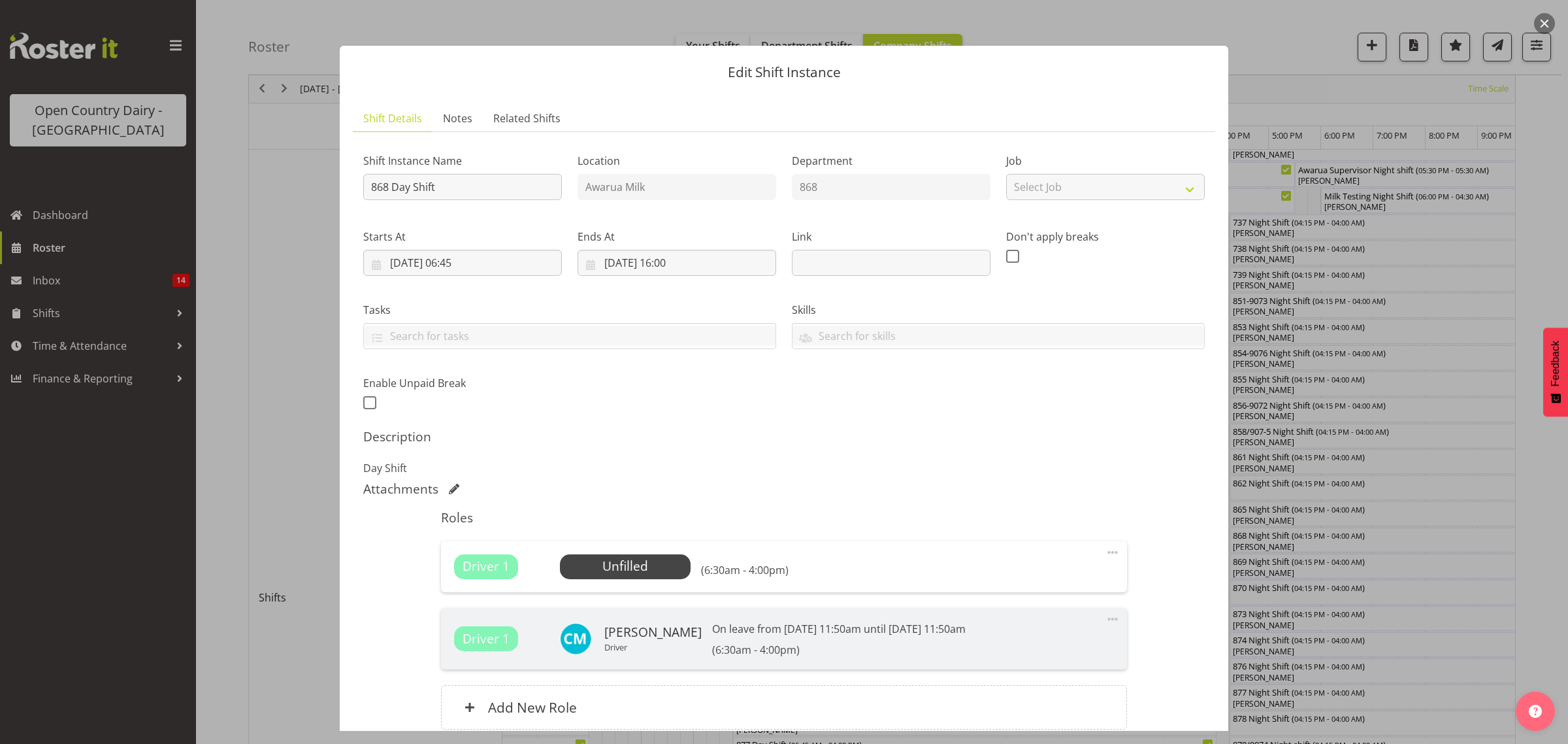
click at [1500, 447] on div at bounding box center [784, 372] width 1568 height 744
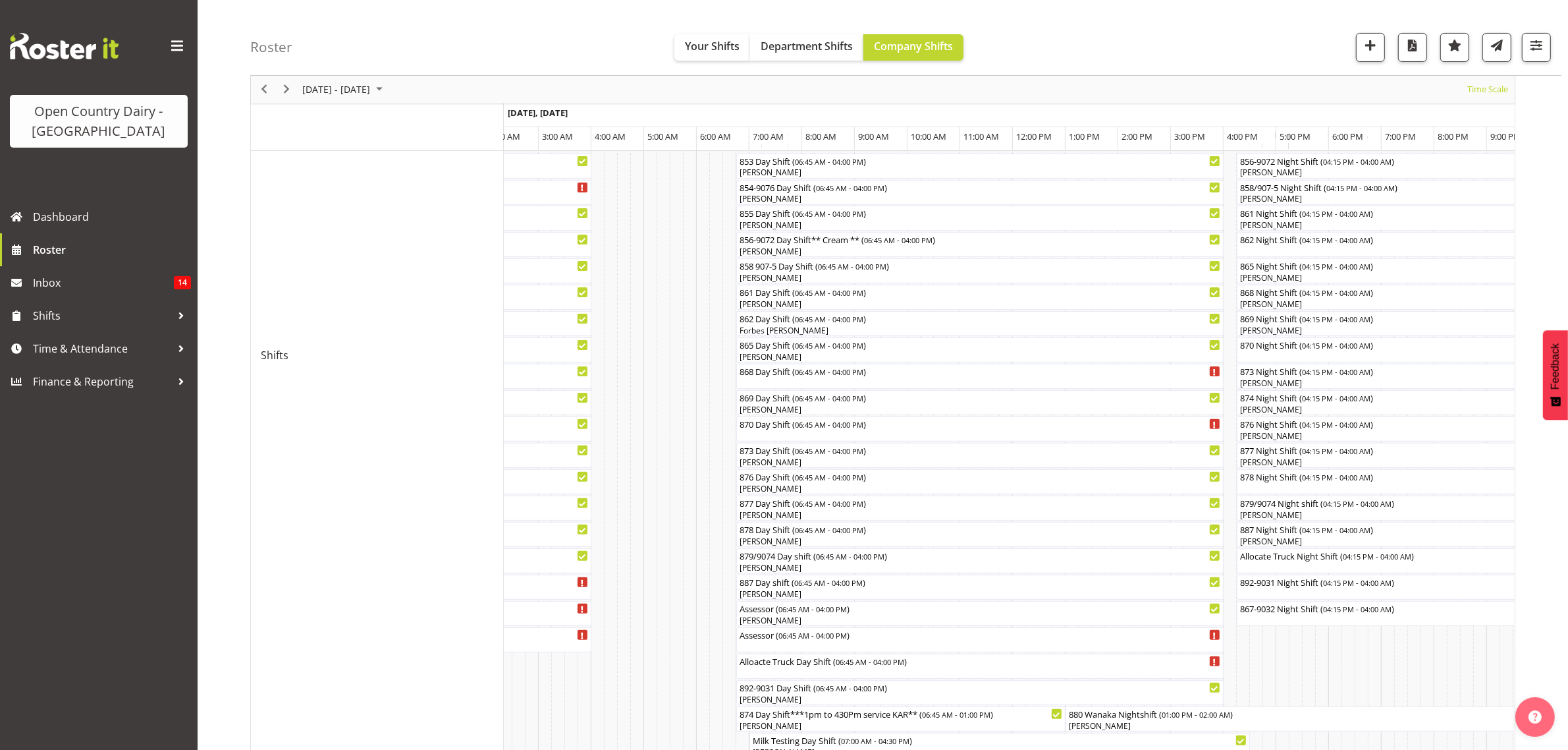
scroll to position [455, 0]
